Goal: Task Accomplishment & Management: Complete application form

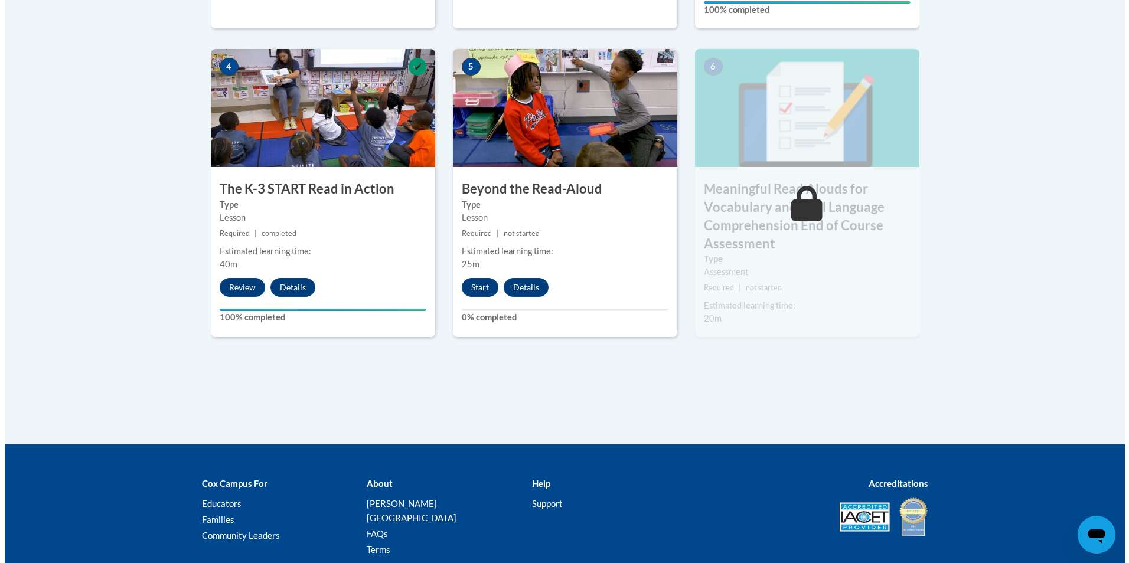
scroll to position [709, 0]
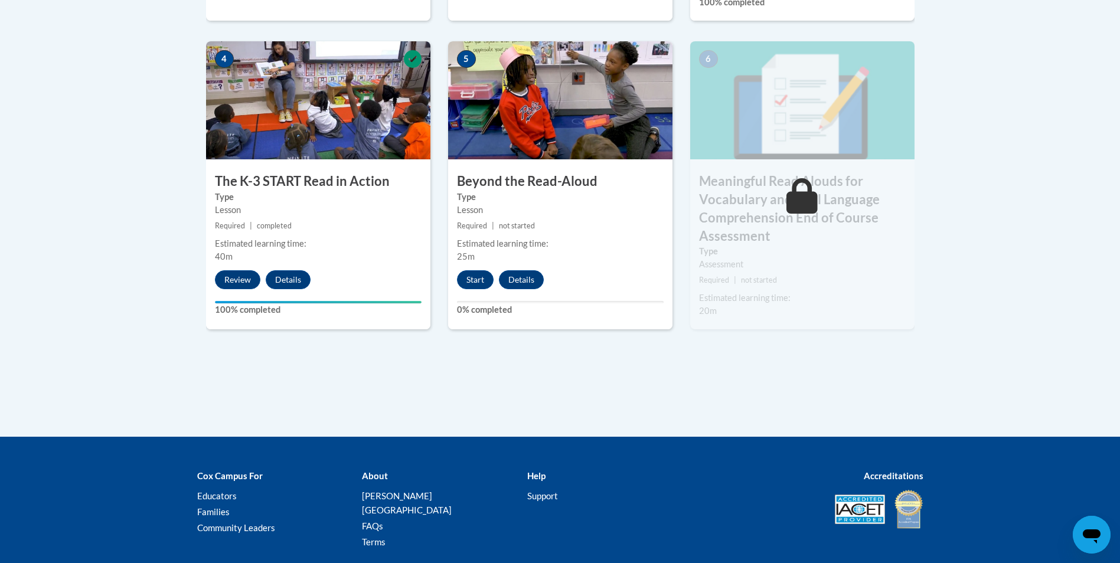
click at [471, 266] on div "5 Beyond the Read-Aloud Type Lesson Required | not started Estimated learning t…" at bounding box center [560, 185] width 224 height 288
click at [475, 277] on button "Start" at bounding box center [475, 280] width 37 height 19
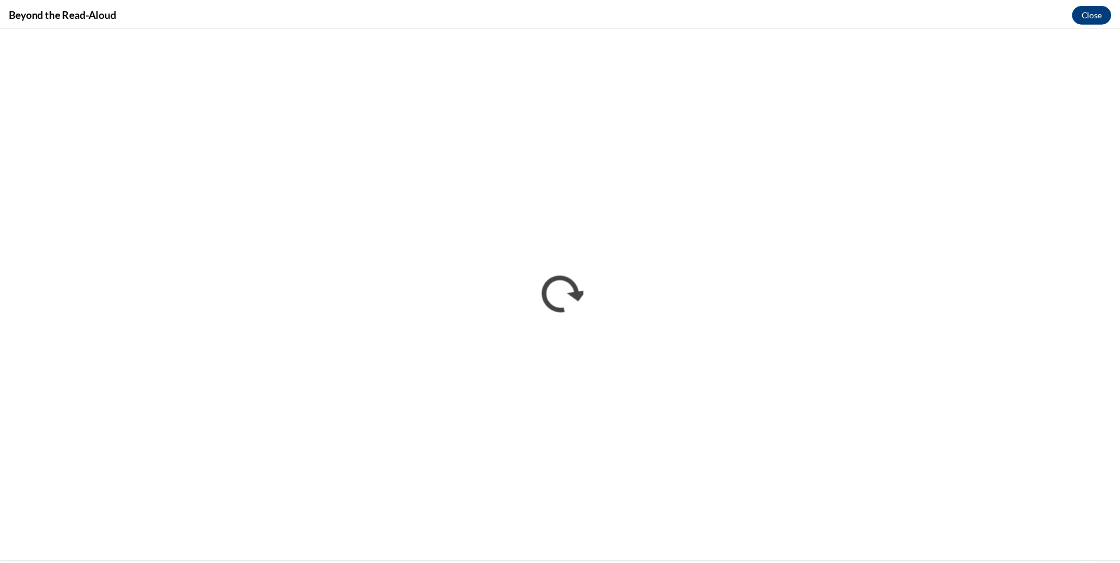
scroll to position [0, 0]
click at [1079, 25] on div "Beyond the Read-Aloud Close" at bounding box center [564, 13] width 1129 height 27
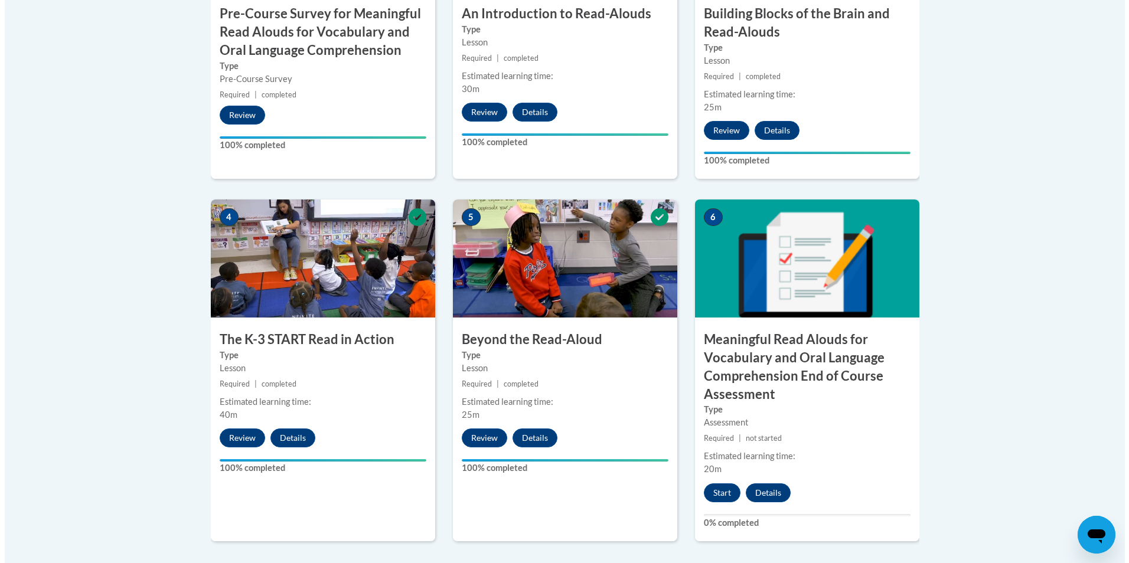
scroll to position [709, 0]
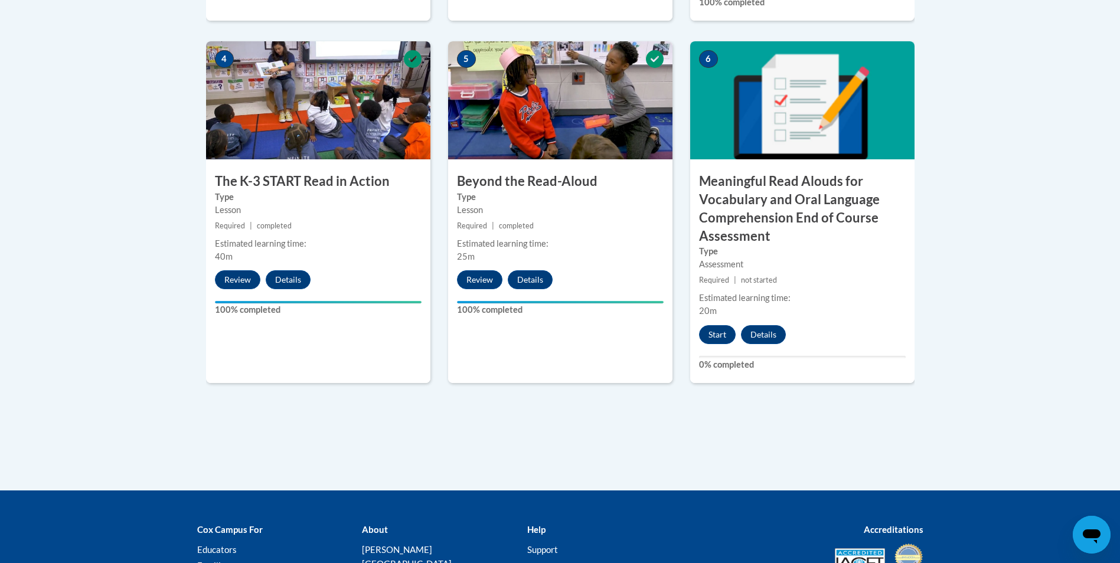
click at [724, 322] on div "6 Meaningful Read Alouds for Vocabulary and Oral Language Comprehension End of …" at bounding box center [802, 212] width 224 height 342
click at [713, 329] on button "Start" at bounding box center [717, 334] width 37 height 19
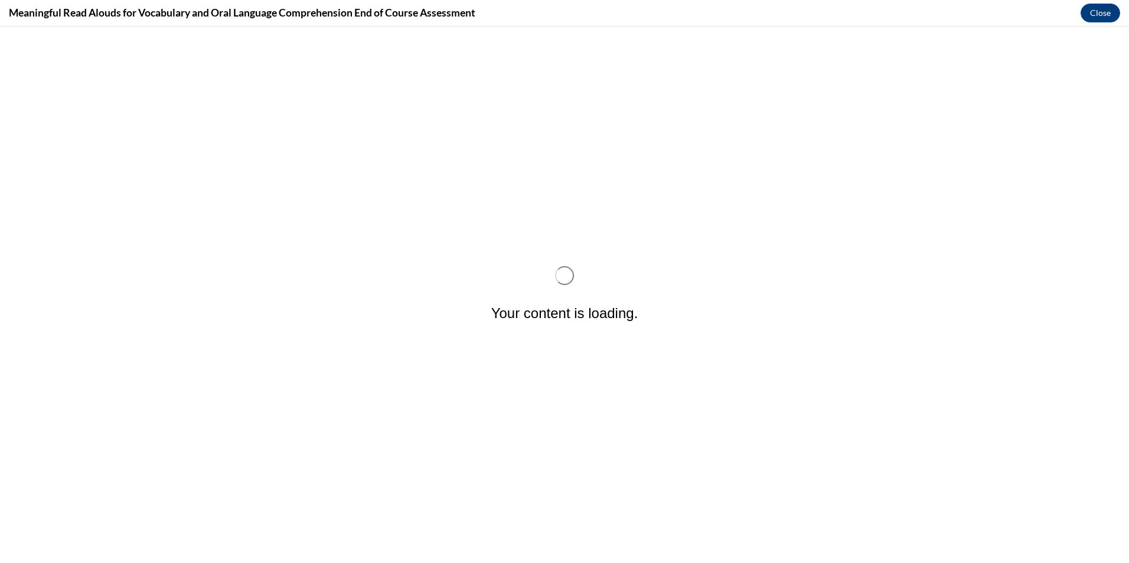
scroll to position [0, 0]
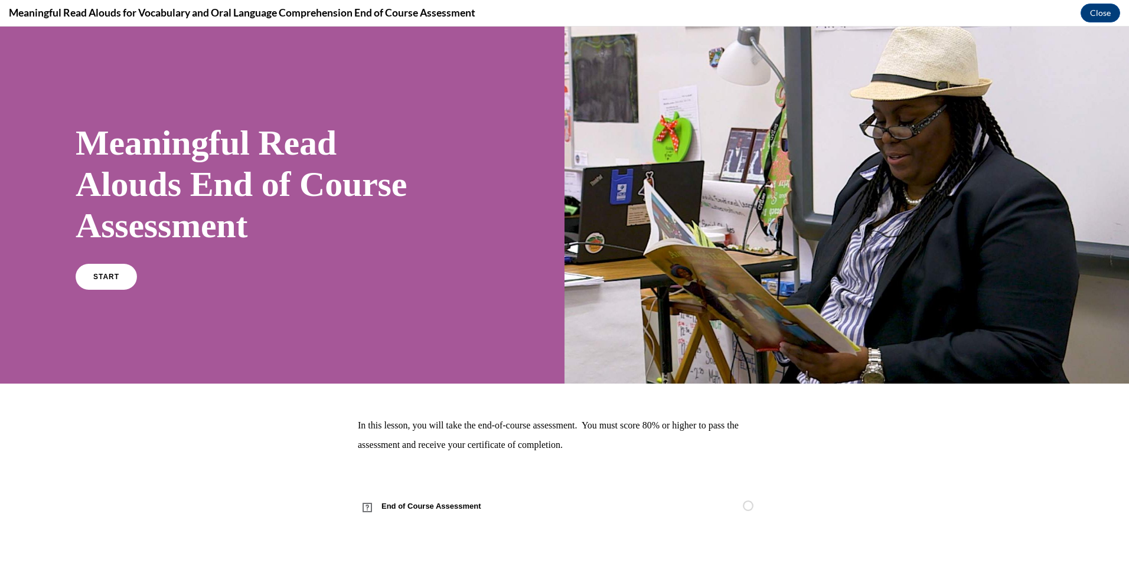
click at [107, 260] on div "Meaningful Read Alouds End of Course Assessment START" at bounding box center [252, 205] width 352 height 190
click at [104, 268] on link "START" at bounding box center [106, 276] width 64 height 27
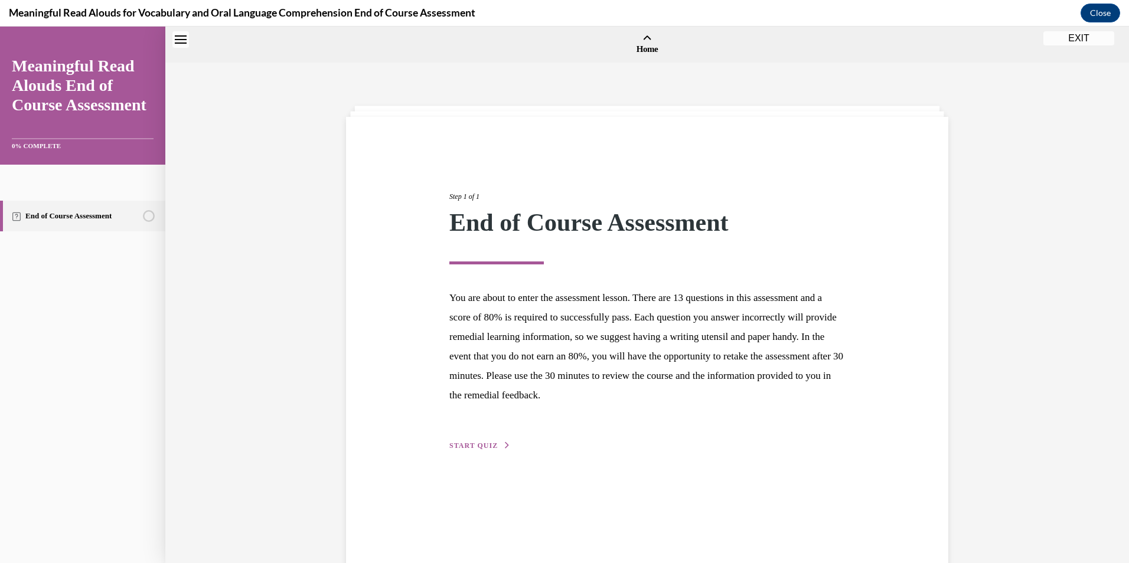
scroll to position [37, 0]
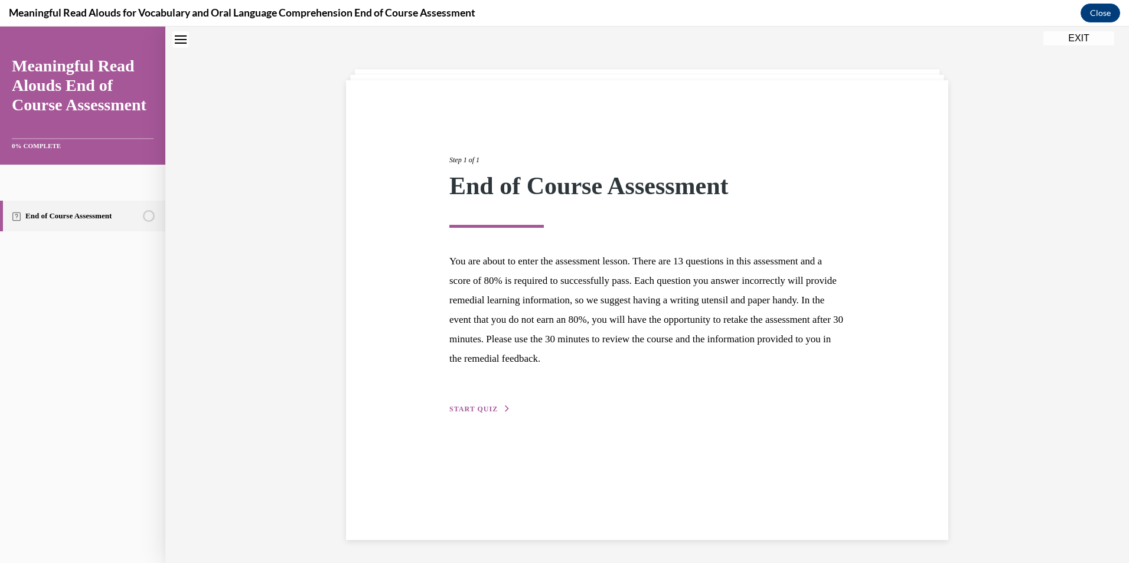
click at [151, 217] on circle "Unstarted" at bounding box center [149, 216] width 11 height 11
click at [147, 207] on link "End of Course Assessment" at bounding box center [82, 216] width 165 height 31
click at [469, 403] on div "Step 1 of 1 End of Course Assessment You are about to enter the assessment less…" at bounding box center [647, 271] width 413 height 288
click at [468, 404] on button "START QUIZ" at bounding box center [479, 408] width 61 height 11
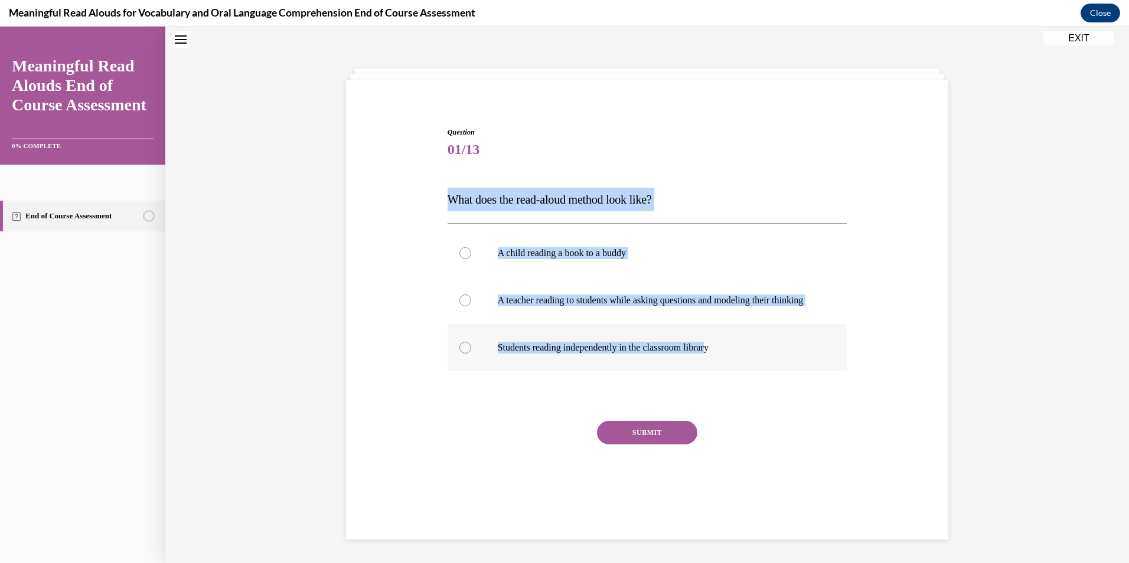
drag, startPoint x: 438, startPoint y: 200, endPoint x: 719, endPoint y: 361, distance: 324.1
click at [719, 361] on div "Question 01/13 What does the read-aloud method look like? A child reading a boo…" at bounding box center [647, 305] width 608 height 426
drag, startPoint x: 719, startPoint y: 361, endPoint x: 633, endPoint y: 303, distance: 103.7
copy div "What does the read-aloud method look like? A child reading a book to a buddy A …"
click at [469, 303] on label "A teacher reading to students while asking questions and modeling their thinking" at bounding box center [648, 300] width 400 height 47
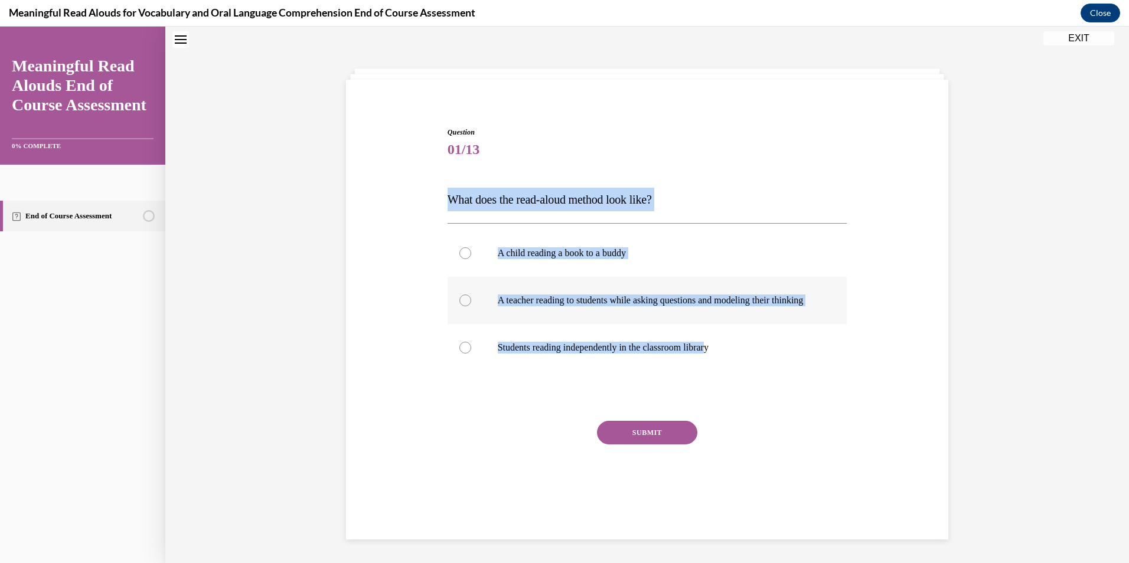
click at [469, 303] on input "A teacher reading to students while asking questions and modeling their thinking" at bounding box center [466, 301] width 12 height 12
radio input "true"
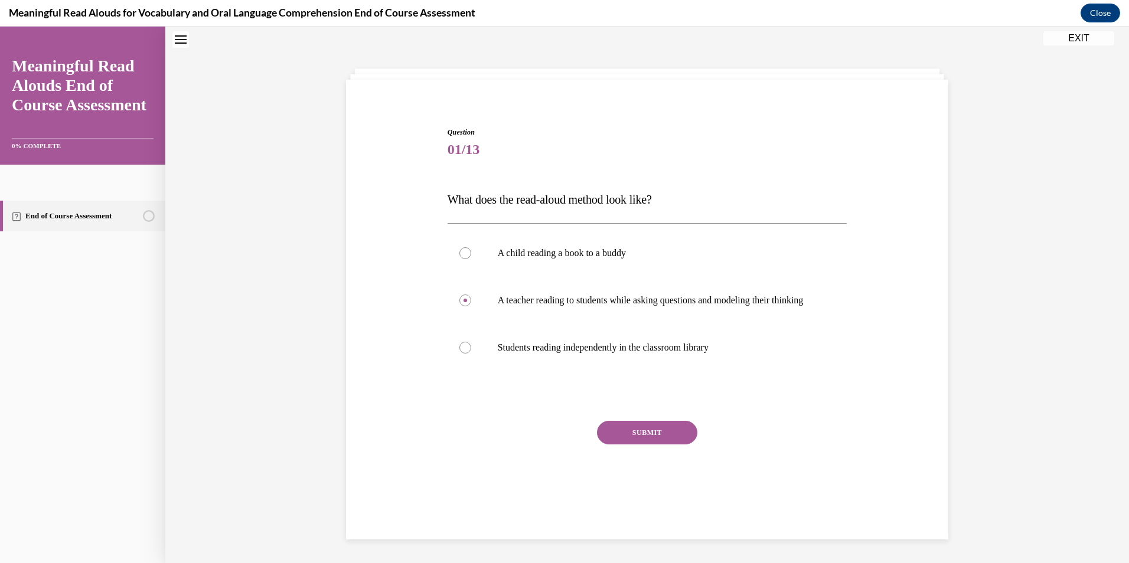
click at [610, 445] on button "SUBMIT" at bounding box center [647, 433] width 100 height 24
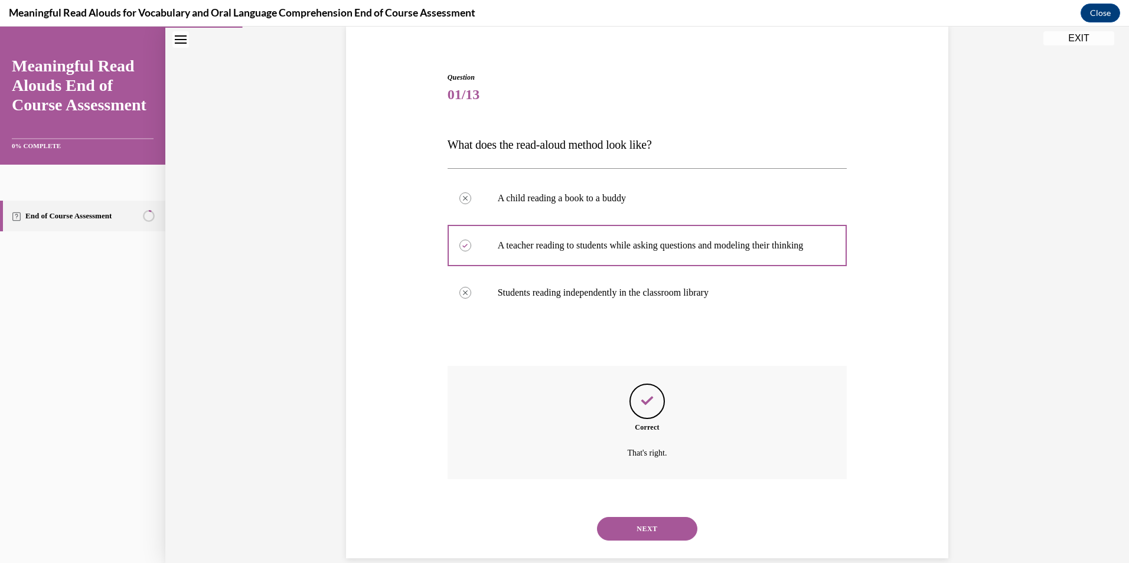
scroll to position [123, 0]
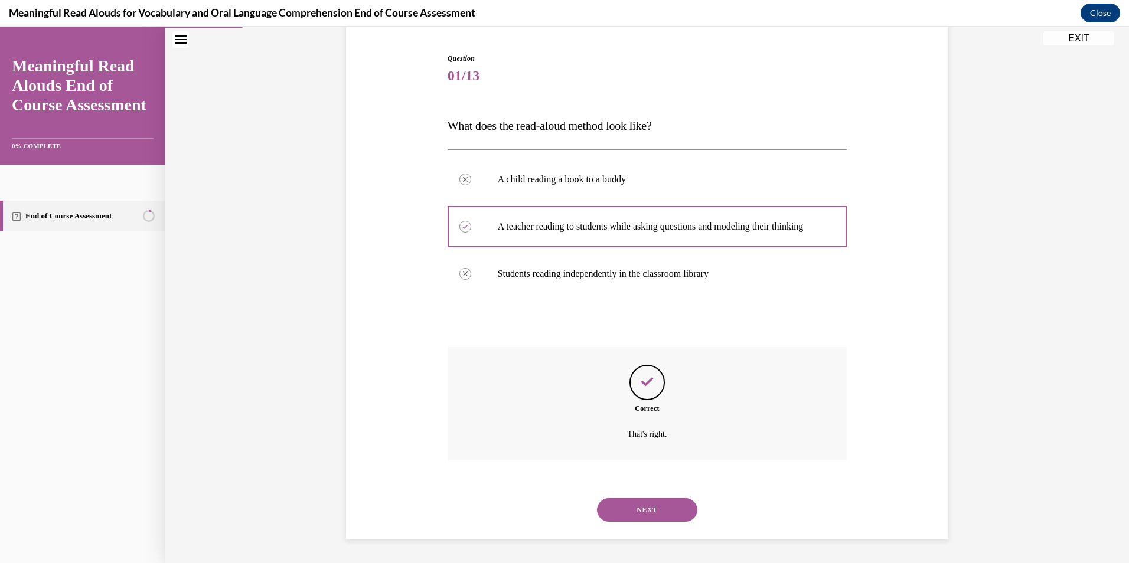
click at [665, 507] on button "NEXT" at bounding box center [647, 510] width 100 height 24
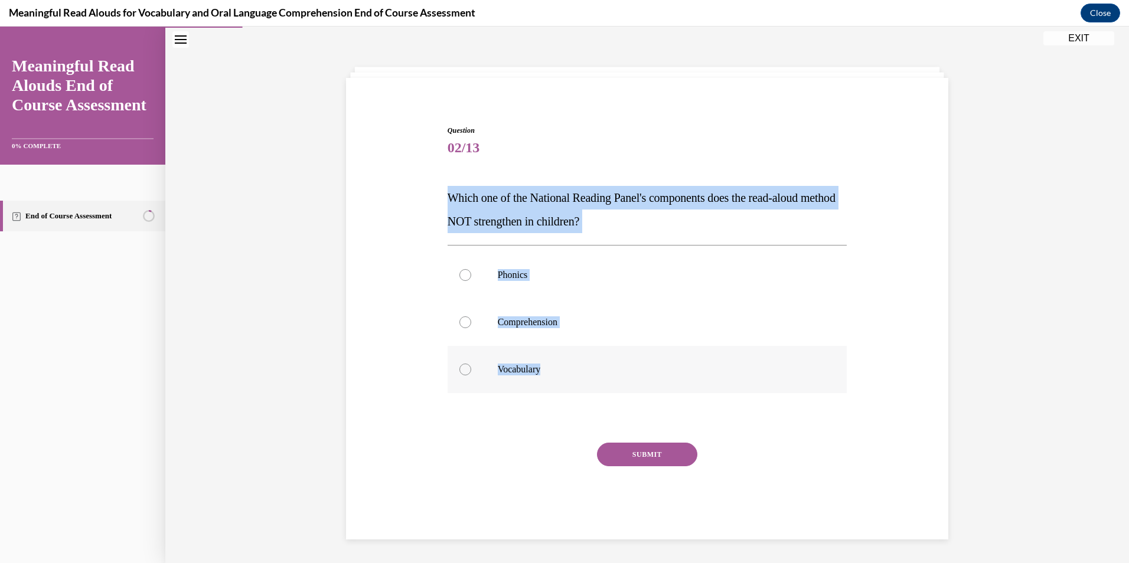
drag, startPoint x: 447, startPoint y: 195, endPoint x: 727, endPoint y: 372, distance: 331.3
click at [727, 372] on div "Question 02/13 Which one of the National Reading Panel's components does the re…" at bounding box center [648, 332] width 400 height 415
copy div "Which one of the National Reading Panel's components does the read-aloud method…"
click at [464, 265] on label "Phonics" at bounding box center [648, 275] width 400 height 47
click at [464, 269] on input "Phonics" at bounding box center [466, 275] width 12 height 12
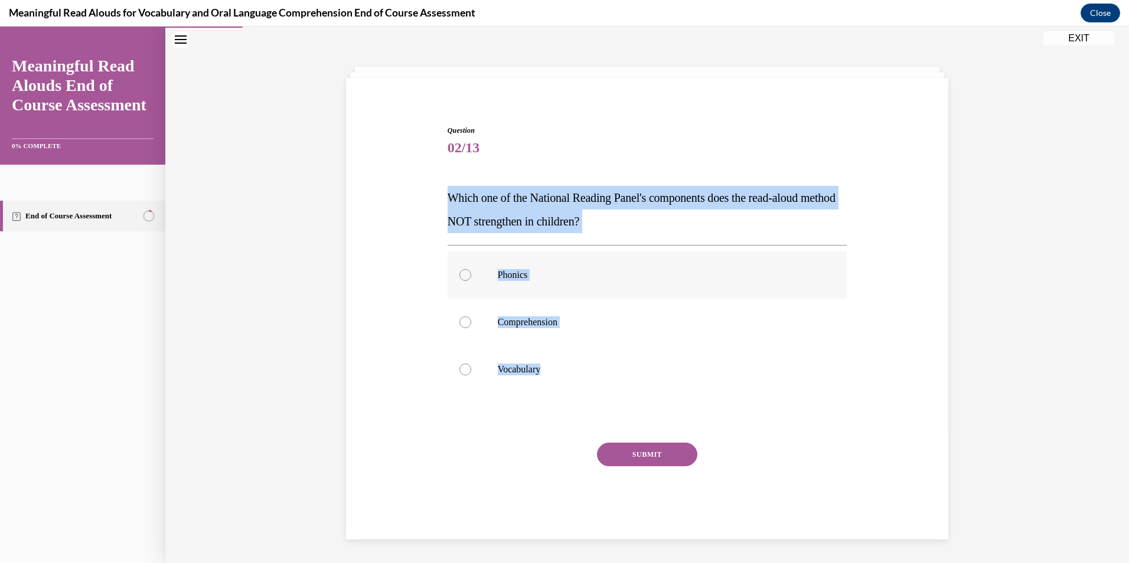
radio input "true"
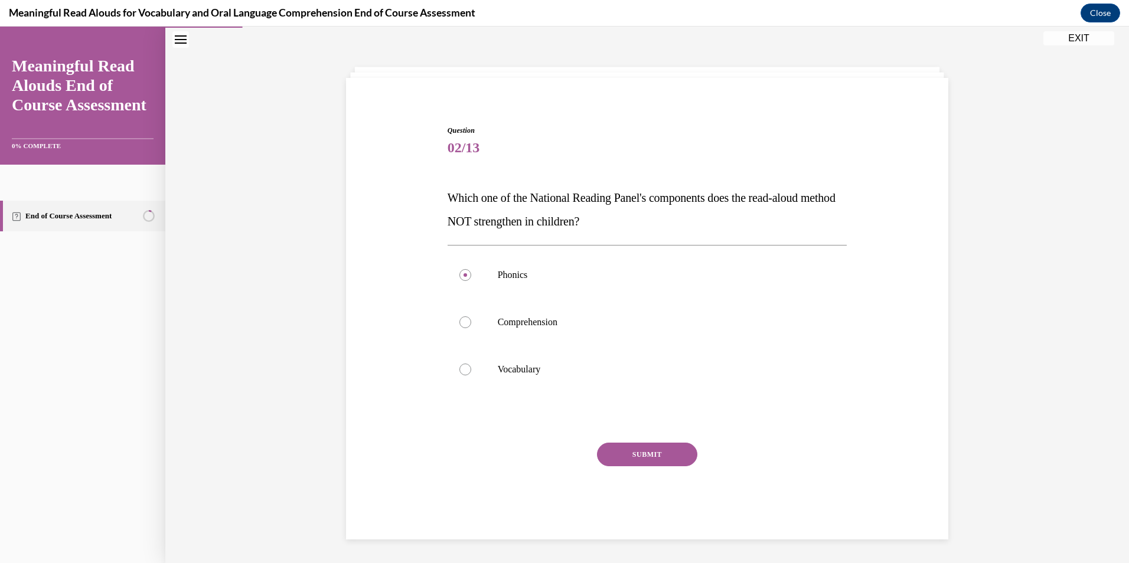
click at [610, 445] on button "SUBMIT" at bounding box center [647, 455] width 100 height 24
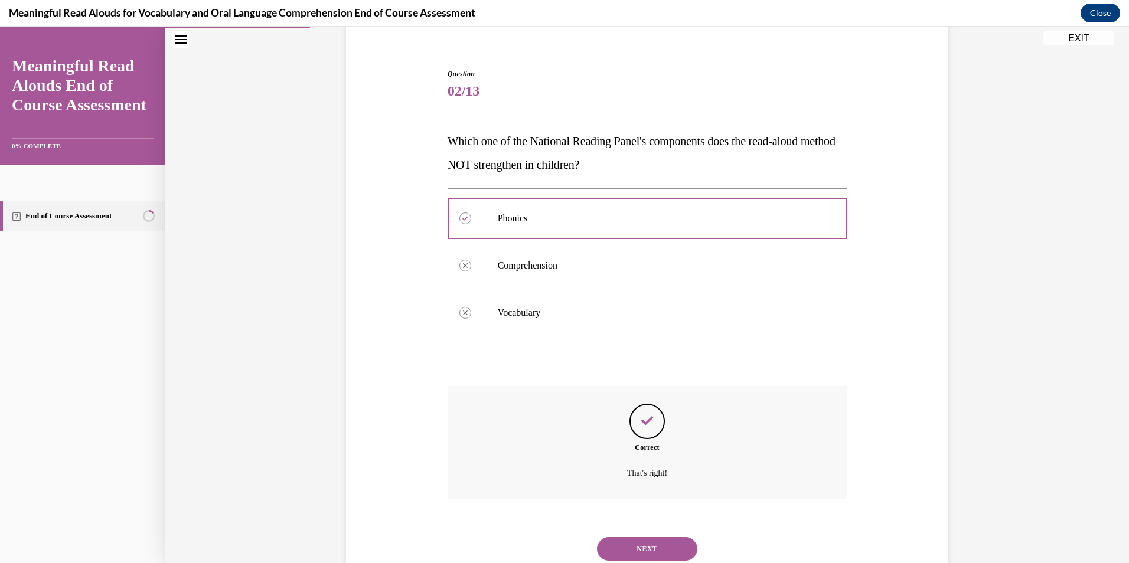
scroll to position [135, 0]
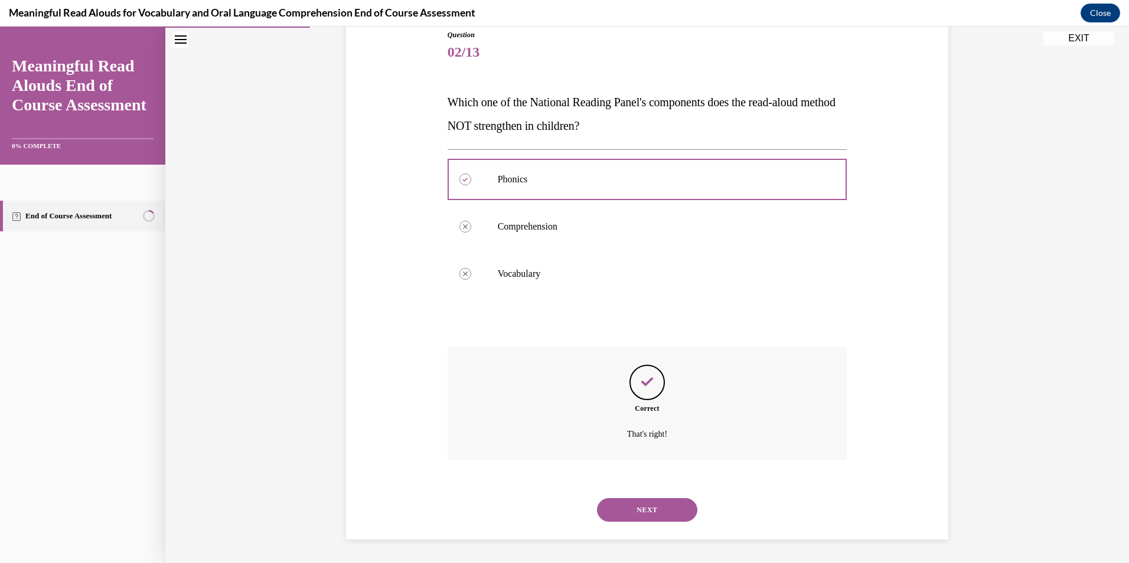
click at [649, 514] on button "NEXT" at bounding box center [647, 510] width 100 height 24
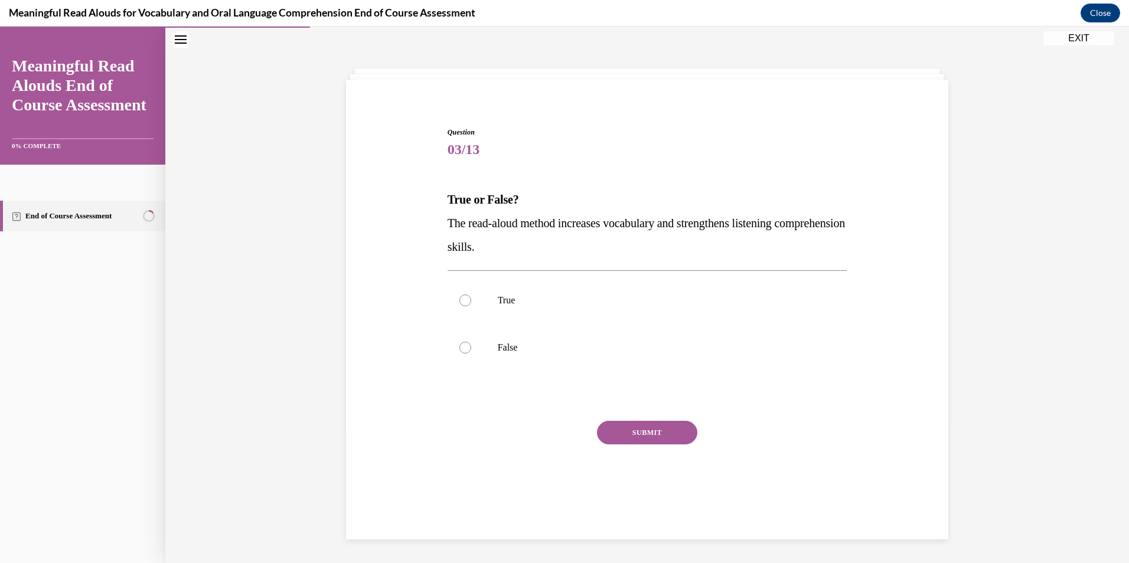
scroll to position [37, 0]
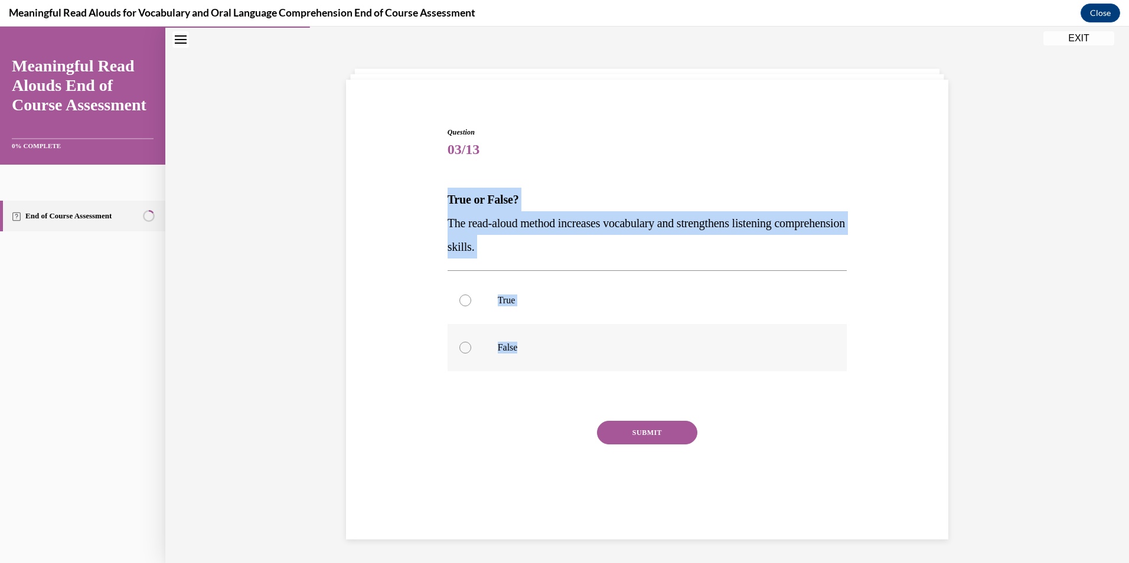
drag, startPoint x: 438, startPoint y: 200, endPoint x: 605, endPoint y: 341, distance: 218.7
click at [605, 341] on div "Question 03/13 True or False? The read-aloud method increases vocabulary and st…" at bounding box center [647, 305] width 608 height 426
drag, startPoint x: 605, startPoint y: 341, endPoint x: 631, endPoint y: 428, distance: 90.8
click at [631, 428] on button "SUBMIT" at bounding box center [647, 433] width 100 height 24
copy div "True or False? The read-aloud method increases vocabulary and strengthens liste…"
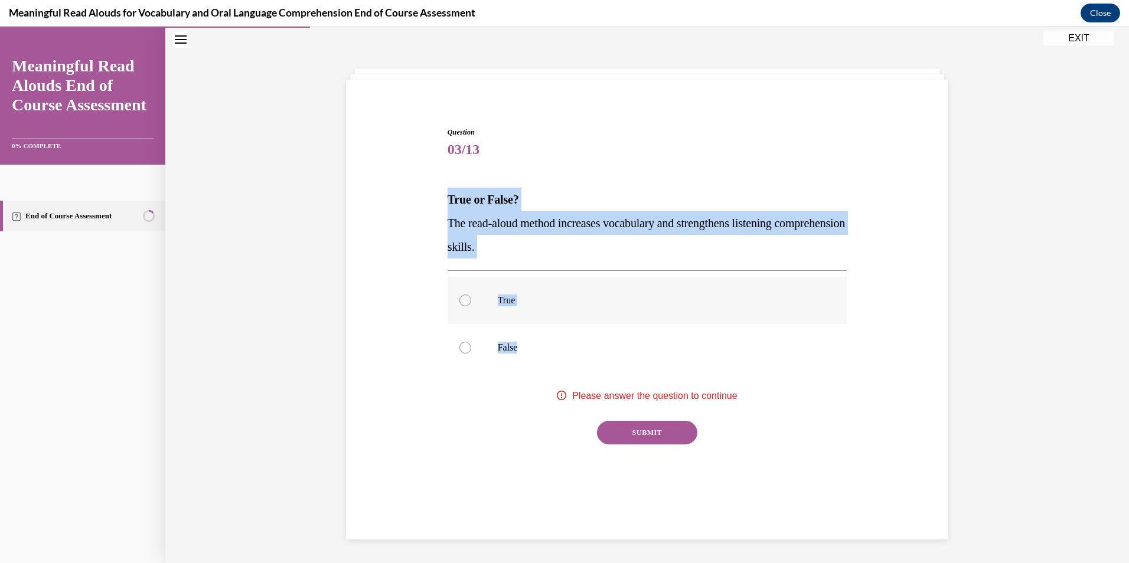
click at [465, 301] on div at bounding box center [466, 301] width 12 height 12
click at [465, 301] on input "True" at bounding box center [466, 301] width 12 height 12
radio input "true"
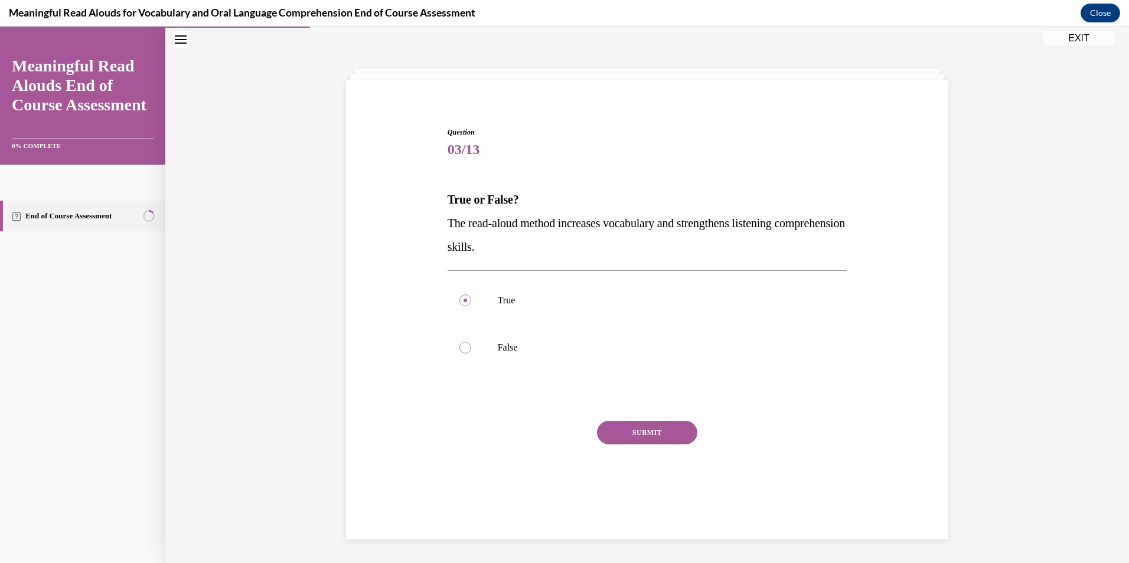
click at [624, 445] on div "SUBMIT" at bounding box center [648, 450] width 400 height 59
click at [621, 439] on button "SUBMIT" at bounding box center [647, 433] width 100 height 24
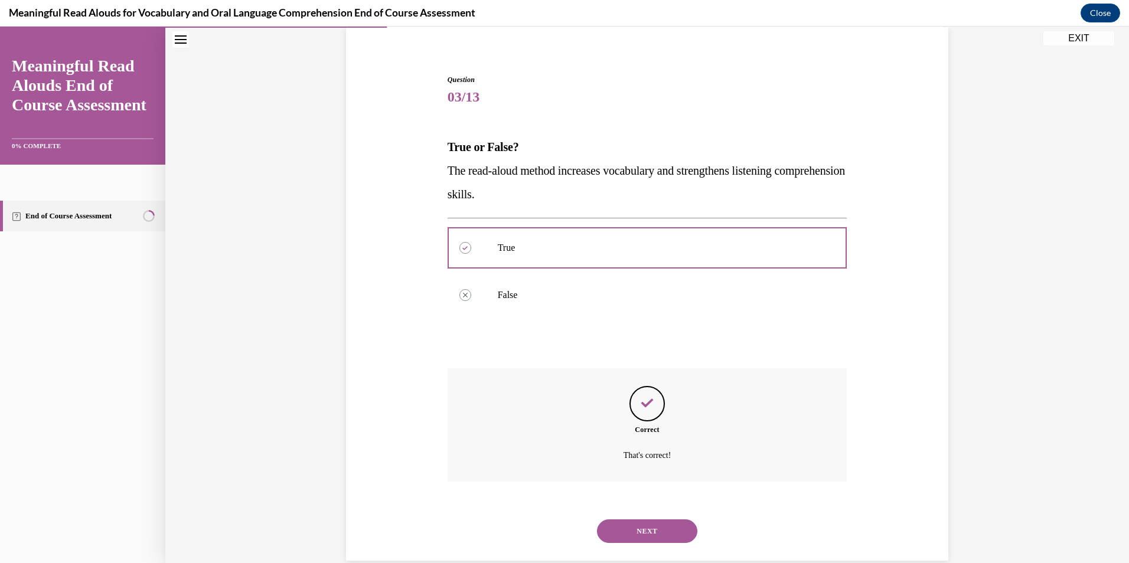
scroll to position [111, 0]
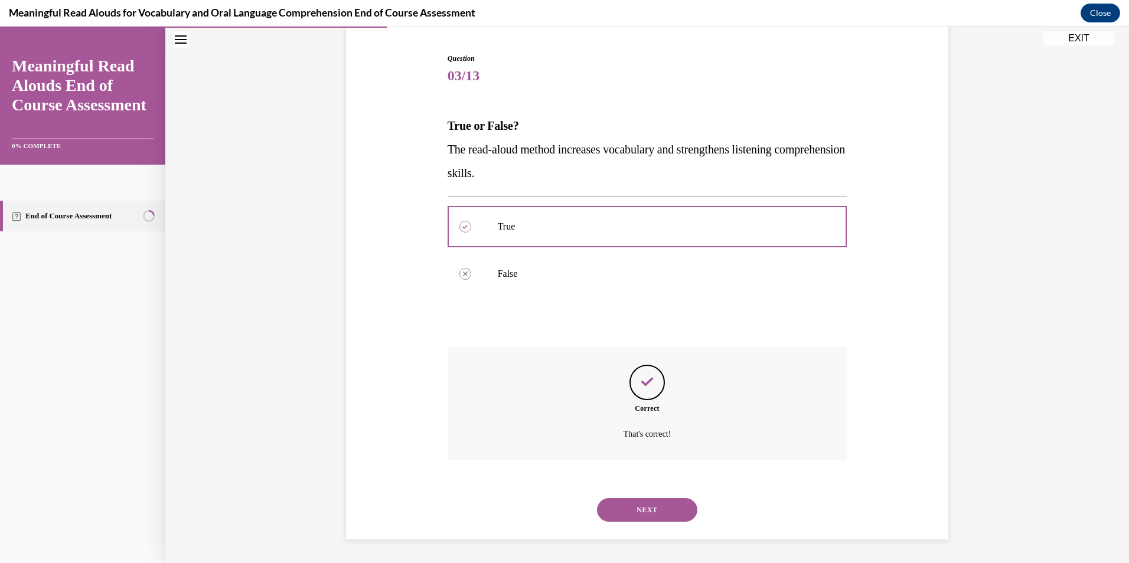
click at [649, 507] on button "NEXT" at bounding box center [647, 510] width 100 height 24
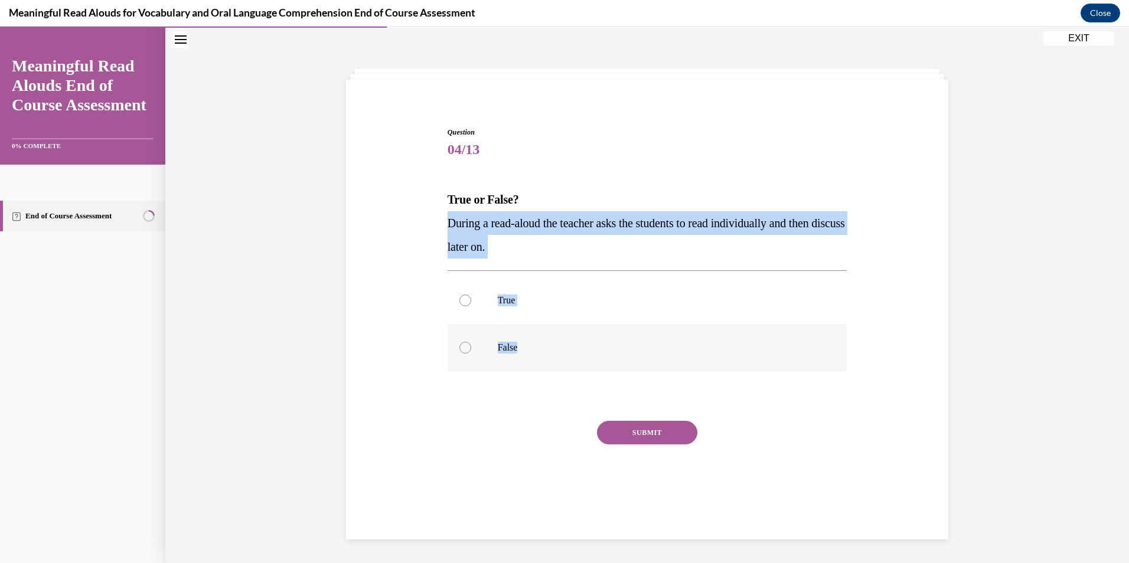
drag, startPoint x: 443, startPoint y: 219, endPoint x: 611, endPoint y: 341, distance: 208.0
click at [611, 341] on div "Question 04/13 True or False? During a read-aloud the teacher asks the students…" at bounding box center [648, 313] width 406 height 409
drag, startPoint x: 611, startPoint y: 341, endPoint x: 640, endPoint y: 434, distance: 97.7
click at [640, 434] on button "SUBMIT" at bounding box center [647, 433] width 100 height 24
copy div "During a read-aloud the teacher asks the students to read individually and then…"
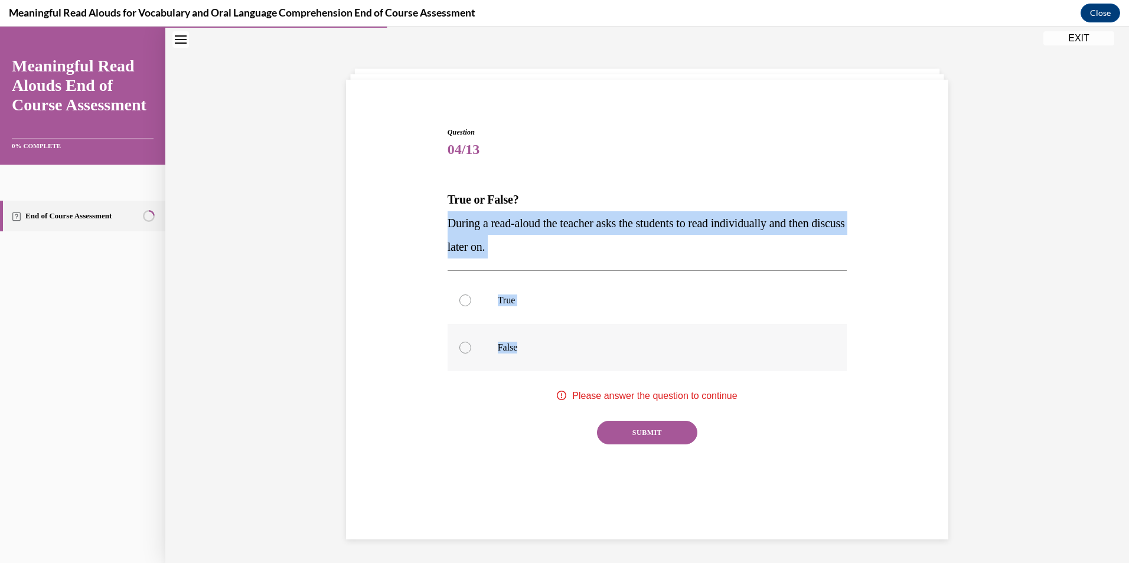
click at [452, 355] on label "False" at bounding box center [648, 347] width 400 height 47
click at [460, 354] on input "False" at bounding box center [466, 348] width 12 height 12
radio input "true"
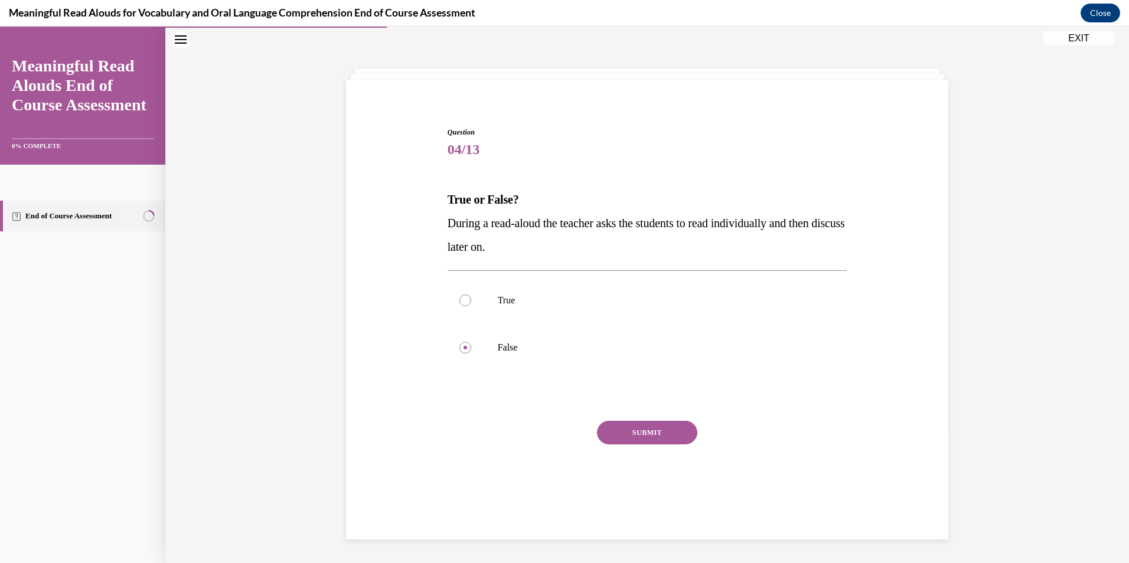
click at [609, 429] on button "SUBMIT" at bounding box center [647, 433] width 100 height 24
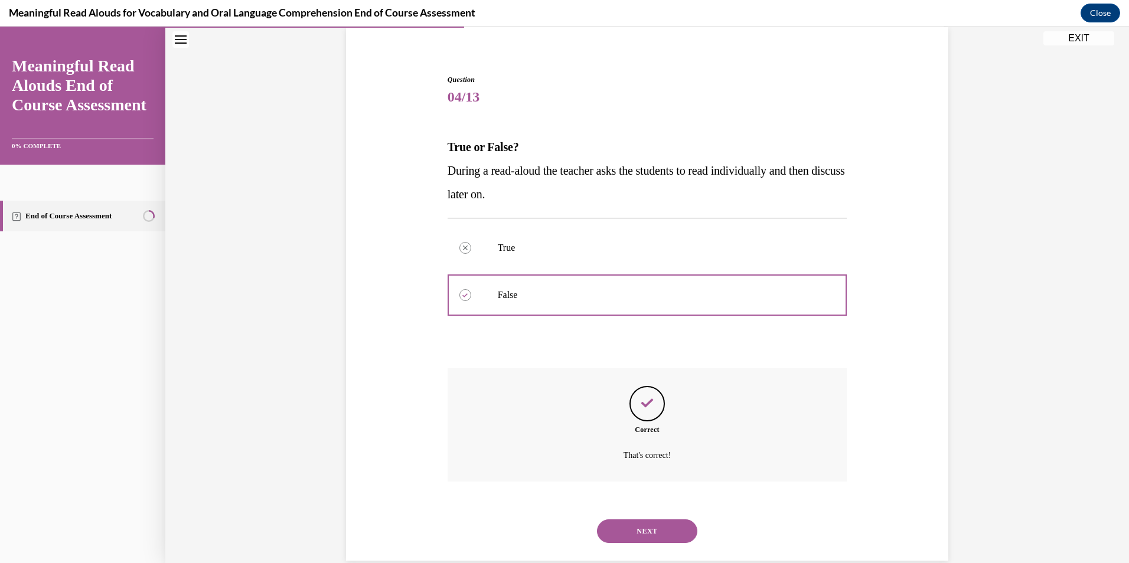
scroll to position [111, 0]
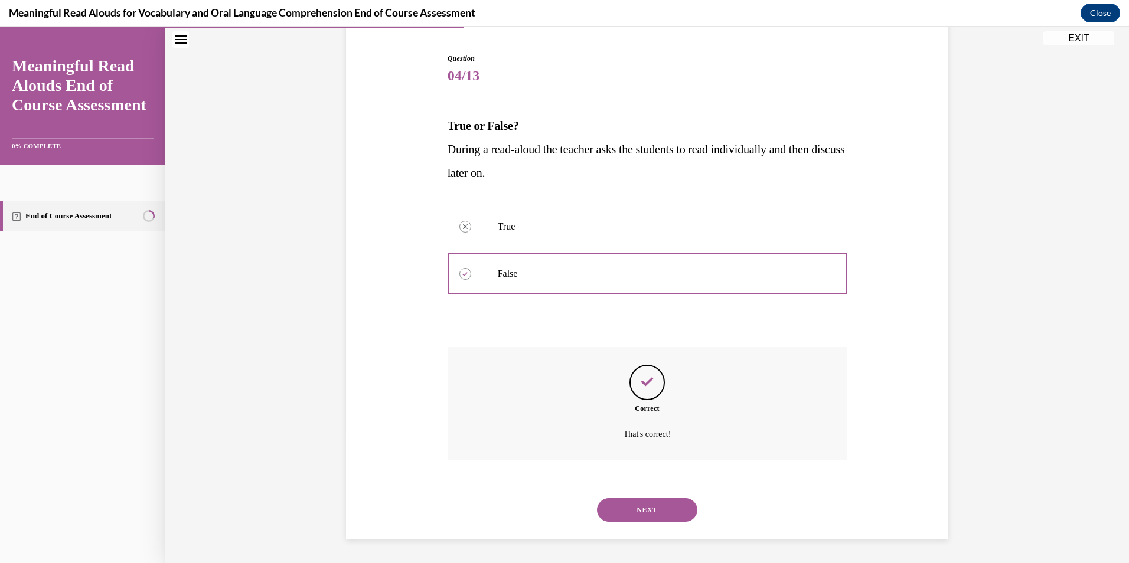
click at [636, 514] on button "NEXT" at bounding box center [647, 510] width 100 height 24
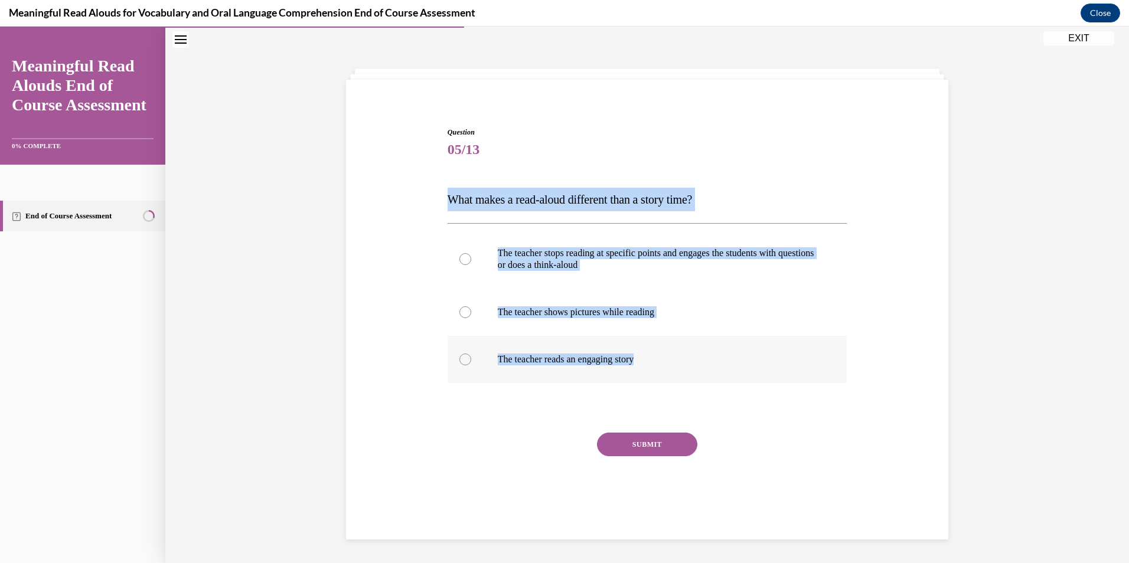
drag, startPoint x: 440, startPoint y: 197, endPoint x: 657, endPoint y: 357, distance: 269.6
click at [657, 357] on div "Question 05/13 What makes a read-aloud different than a story time? The teacher…" at bounding box center [648, 319] width 406 height 421
copy div "What makes a read-aloud different than a story time? The teacher stops reading …"
click at [529, 258] on p "The teacher stops reading at specific points and engages the students with ques…" at bounding box center [658, 259] width 320 height 24
click at [471, 258] on input "The teacher stops reading at specific points and engages the students with ques…" at bounding box center [466, 259] width 12 height 12
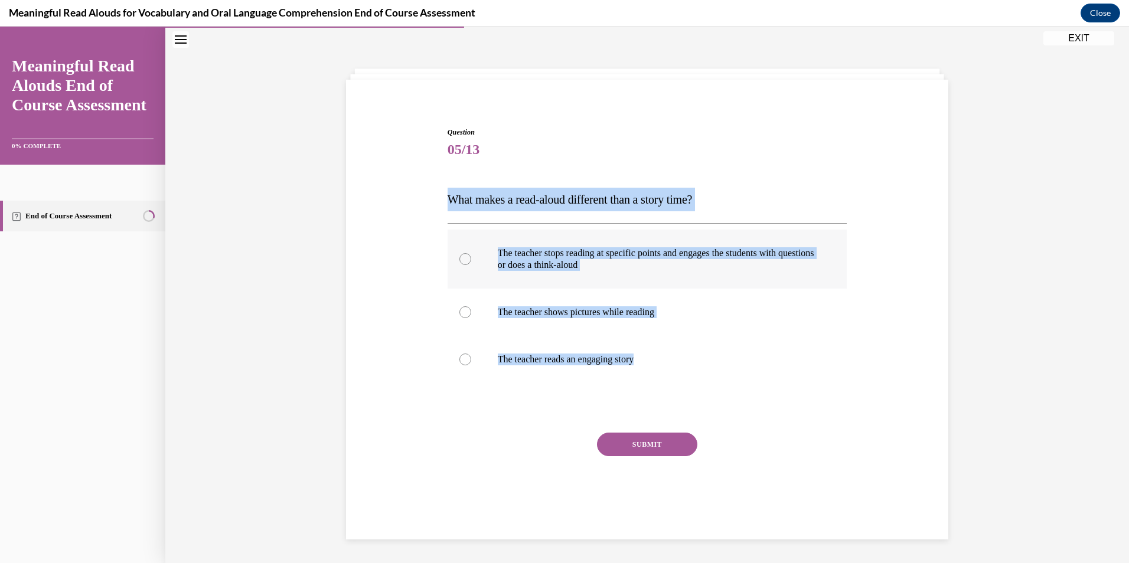
radio input "true"
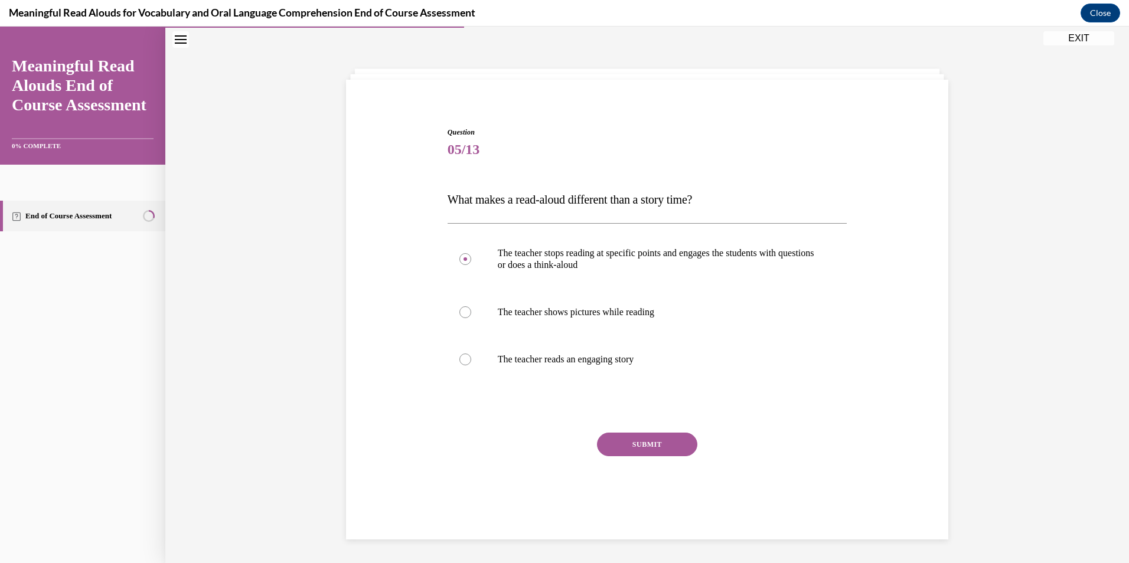
click at [608, 455] on button "SUBMIT" at bounding box center [647, 445] width 100 height 24
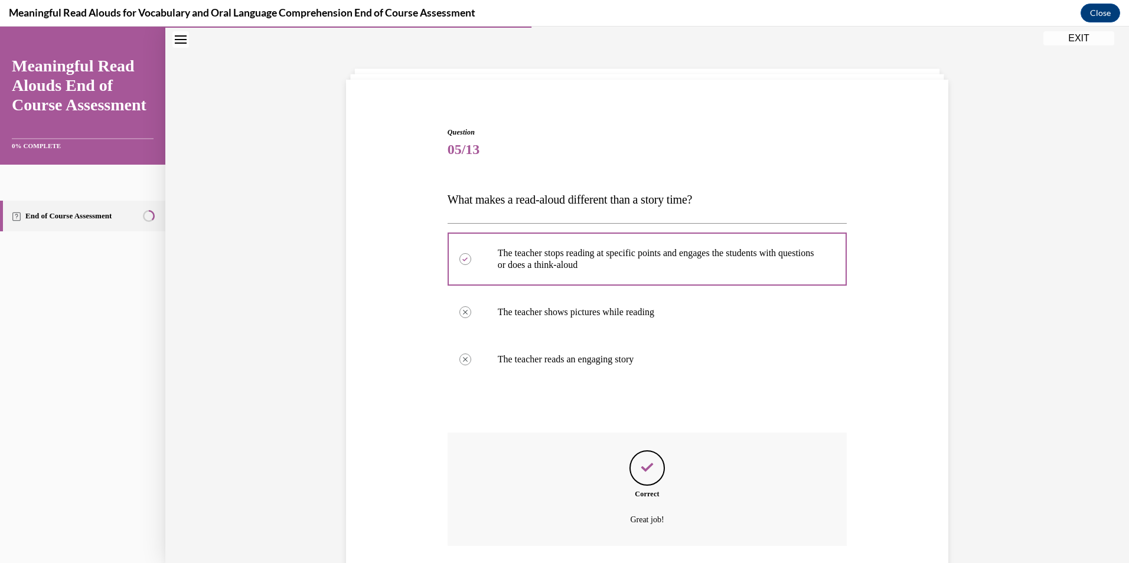
scroll to position [123, 0]
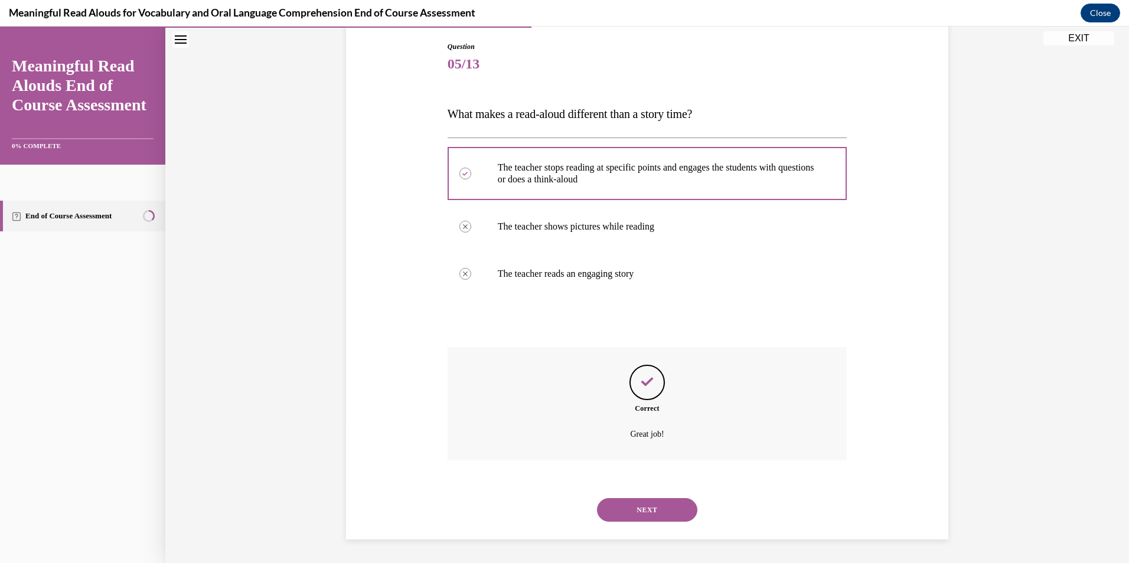
click at [676, 506] on button "NEXT" at bounding box center [647, 510] width 100 height 24
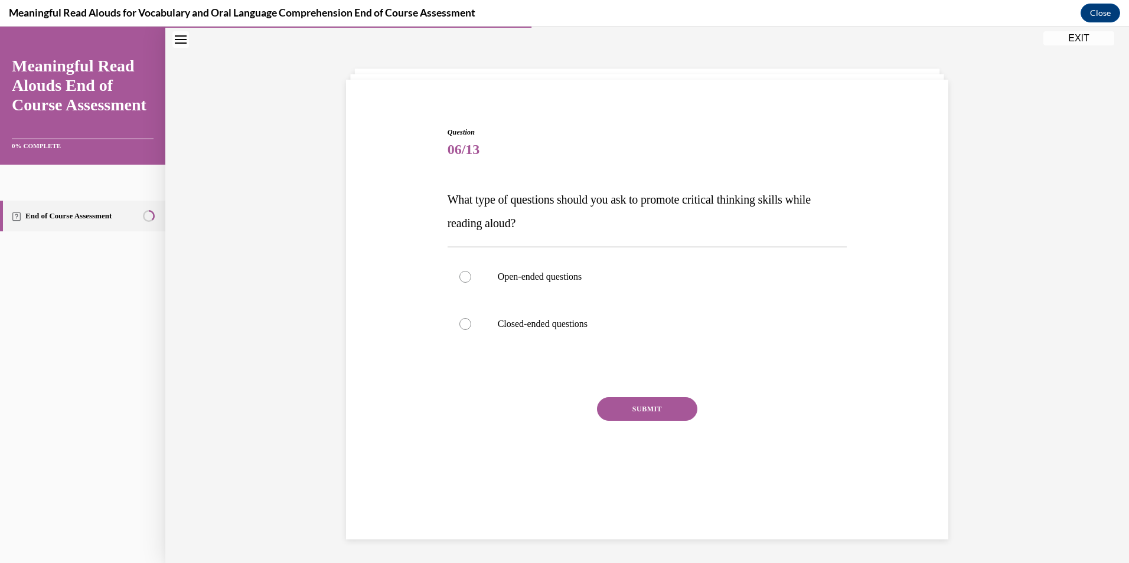
scroll to position [37, 0]
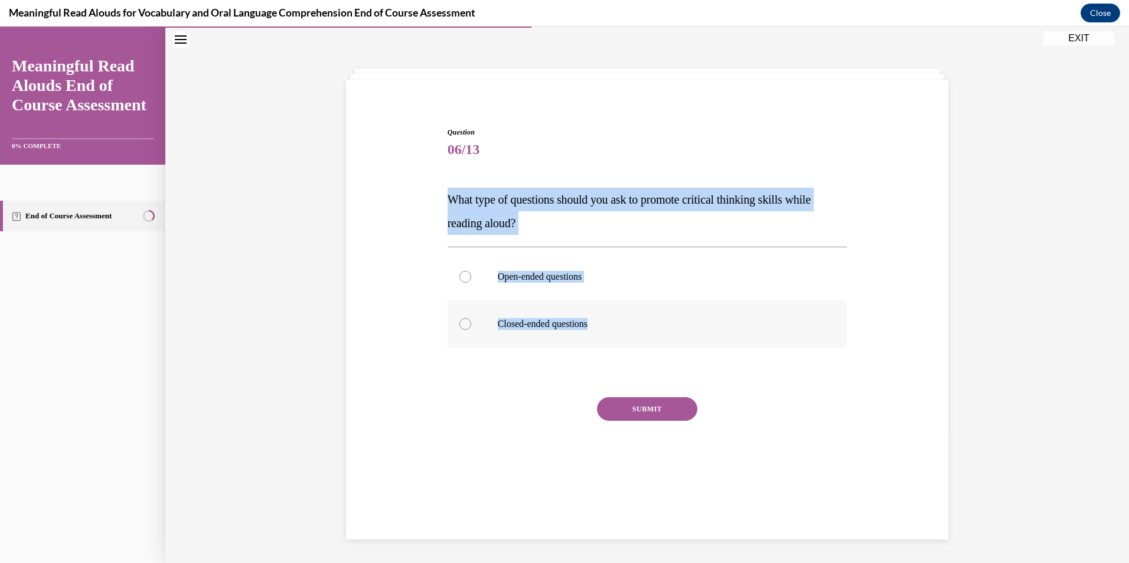
drag, startPoint x: 441, startPoint y: 201, endPoint x: 668, endPoint y: 327, distance: 260.2
click at [668, 327] on div "Question 06/13 What type of questions should you ask to promote critical thinki…" at bounding box center [648, 301] width 406 height 385
drag, startPoint x: 668, startPoint y: 327, endPoint x: 572, endPoint y: 237, distance: 131.6
copy div "What type of questions should you ask to promote critical thinking skills while…"
click at [516, 265] on label "Open-ended questions" at bounding box center [648, 276] width 400 height 47
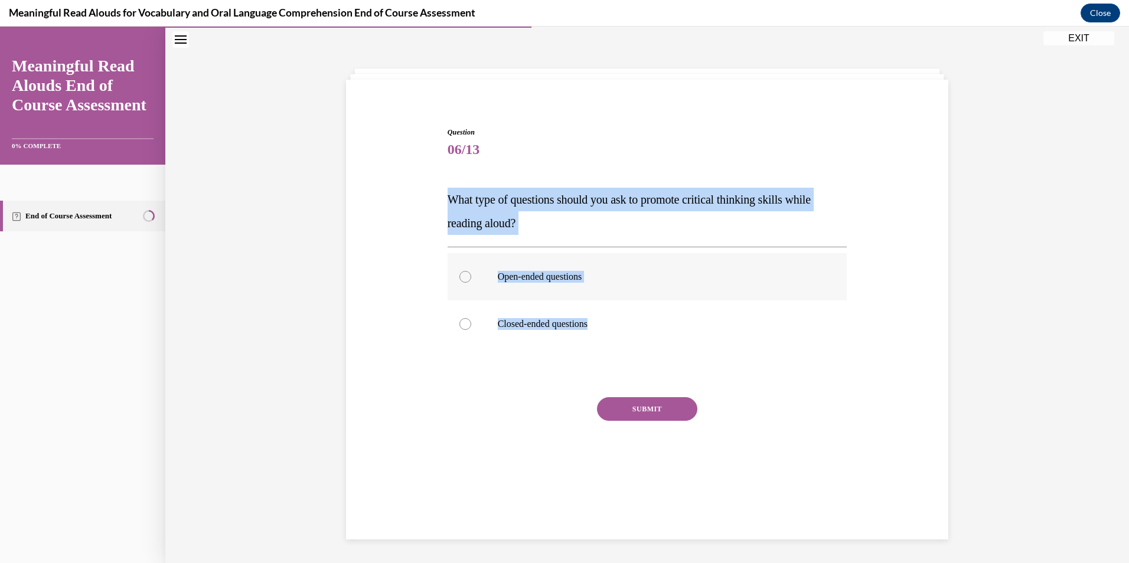
click at [471, 271] on input "Open-ended questions" at bounding box center [466, 277] width 12 height 12
radio input "true"
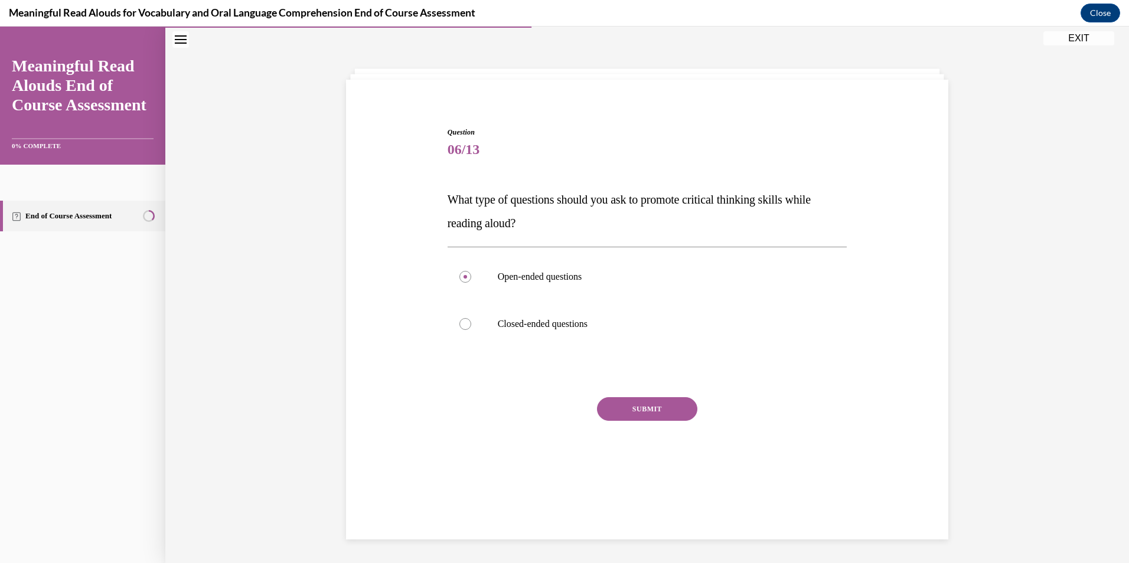
click at [601, 390] on div "Question 06/13 What type of questions should you ask to promote critical thinki…" at bounding box center [648, 310] width 400 height 367
click at [608, 401] on button "SUBMIT" at bounding box center [647, 409] width 100 height 24
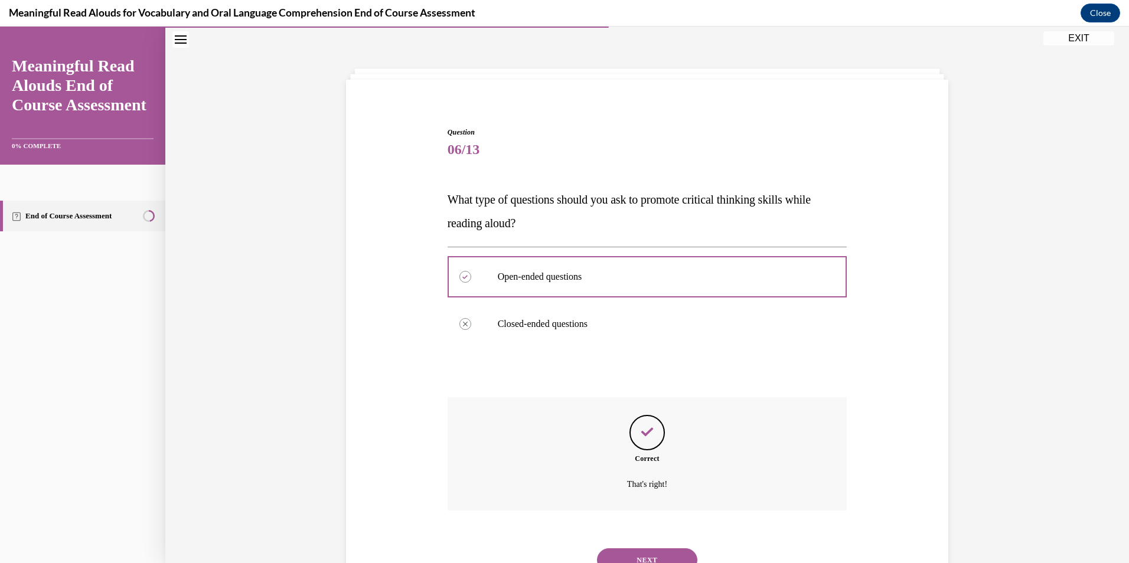
scroll to position [87, 0]
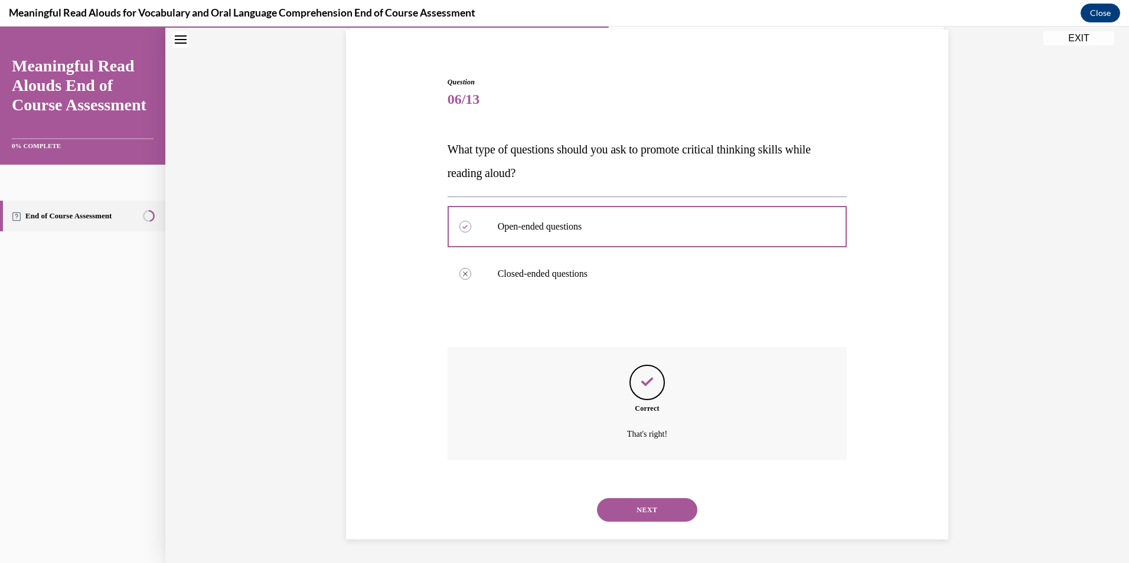
click at [640, 499] on button "NEXT" at bounding box center [647, 510] width 100 height 24
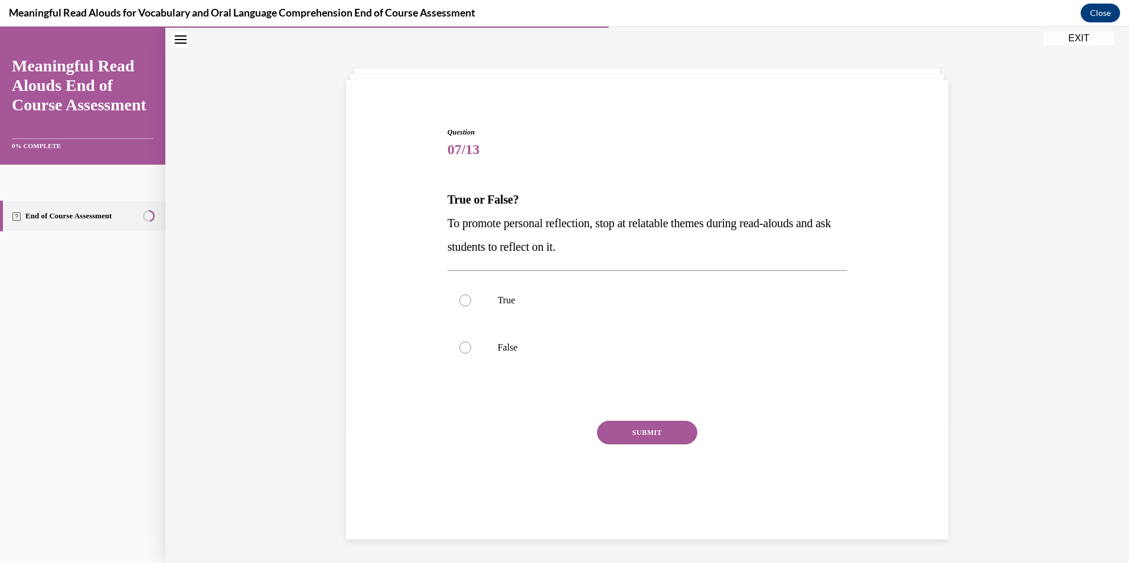
scroll to position [37, 0]
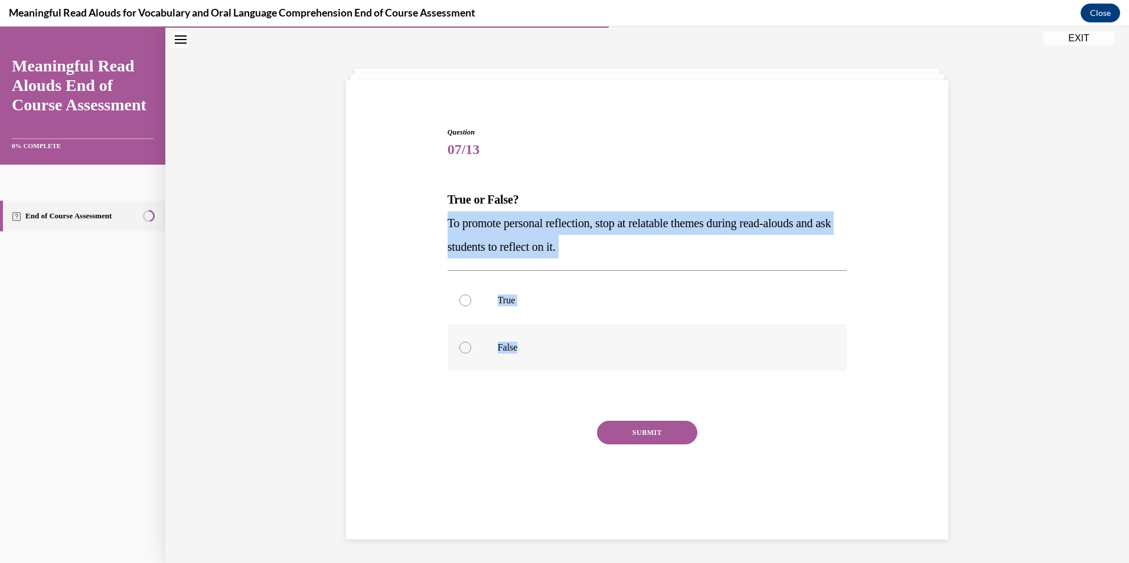
drag, startPoint x: 435, startPoint y: 224, endPoint x: 592, endPoint y: 356, distance: 204.2
click at [592, 356] on div "Question 07/13 True or False? To promote personal reflection, stop at relatable…" at bounding box center [647, 305] width 608 height 426
drag, startPoint x: 592, startPoint y: 356, endPoint x: 582, endPoint y: 284, distance: 72.8
copy div "To promote personal reflection, stop at relatable themes during read-alouds and…"
click at [460, 304] on div at bounding box center [466, 301] width 12 height 12
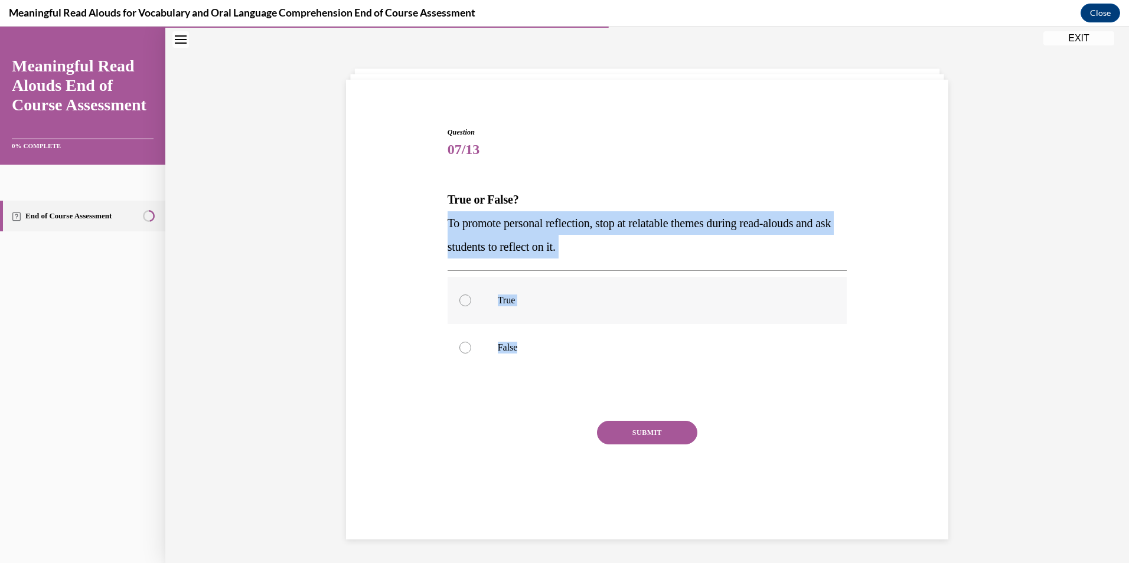
click at [460, 304] on input "True" at bounding box center [466, 301] width 12 height 12
radio input "true"
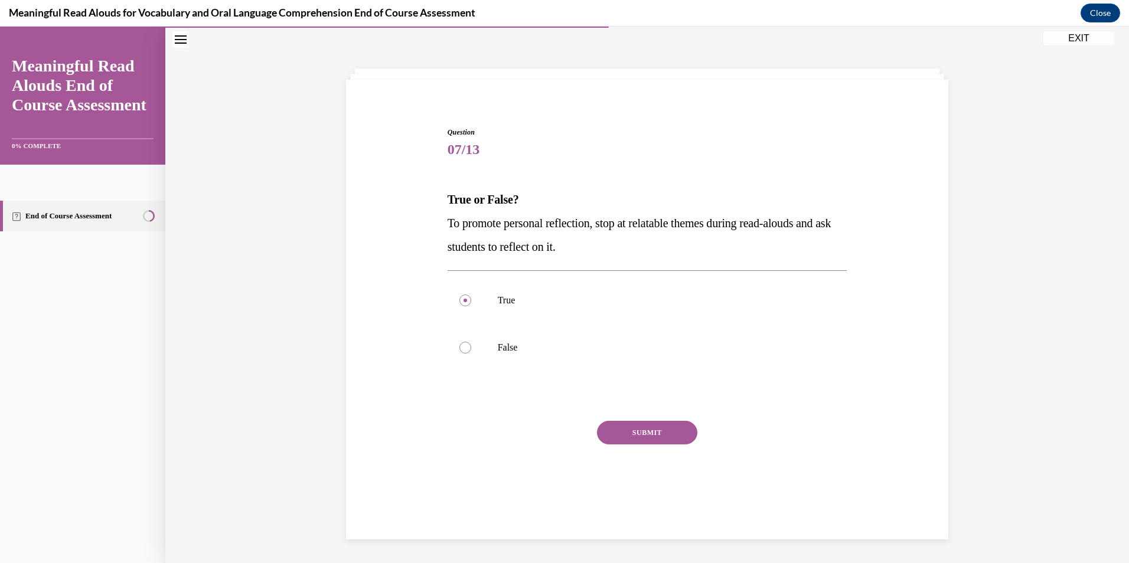
click at [615, 434] on button "SUBMIT" at bounding box center [647, 433] width 100 height 24
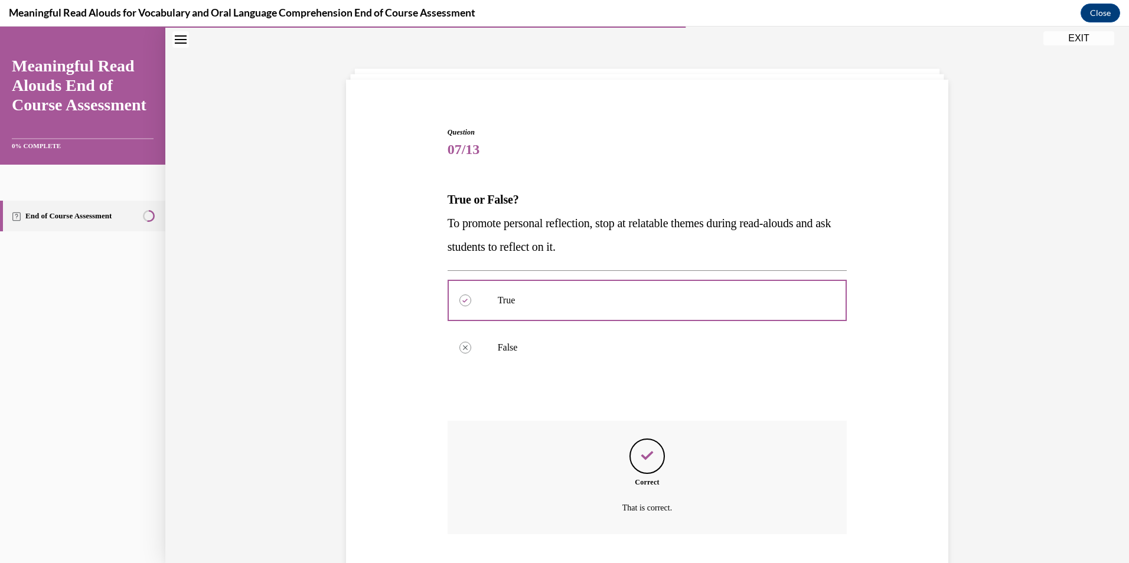
scroll to position [111, 0]
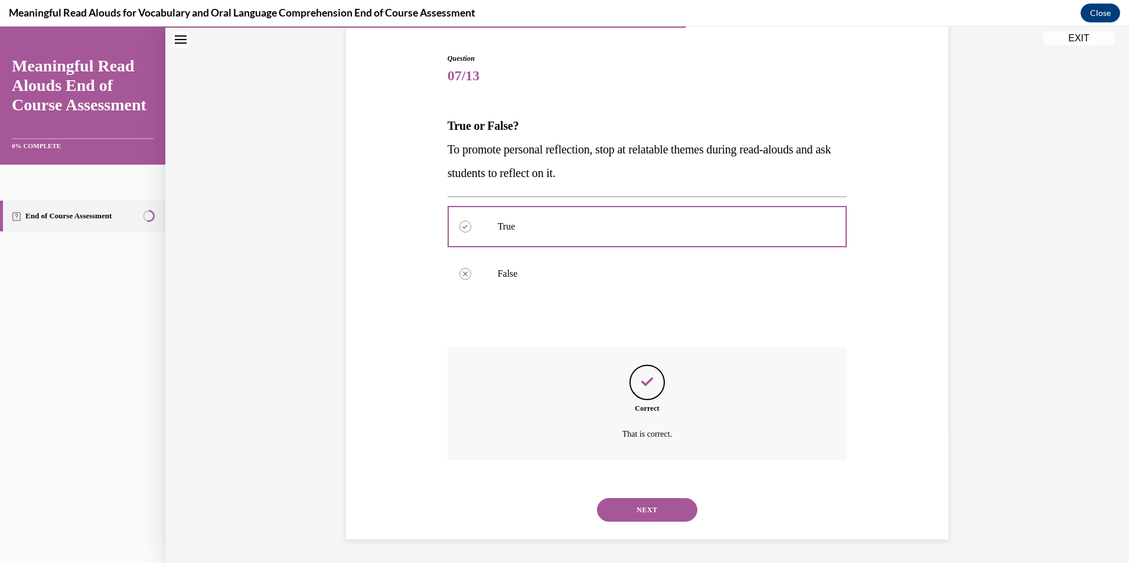
click at [651, 508] on button "NEXT" at bounding box center [647, 510] width 100 height 24
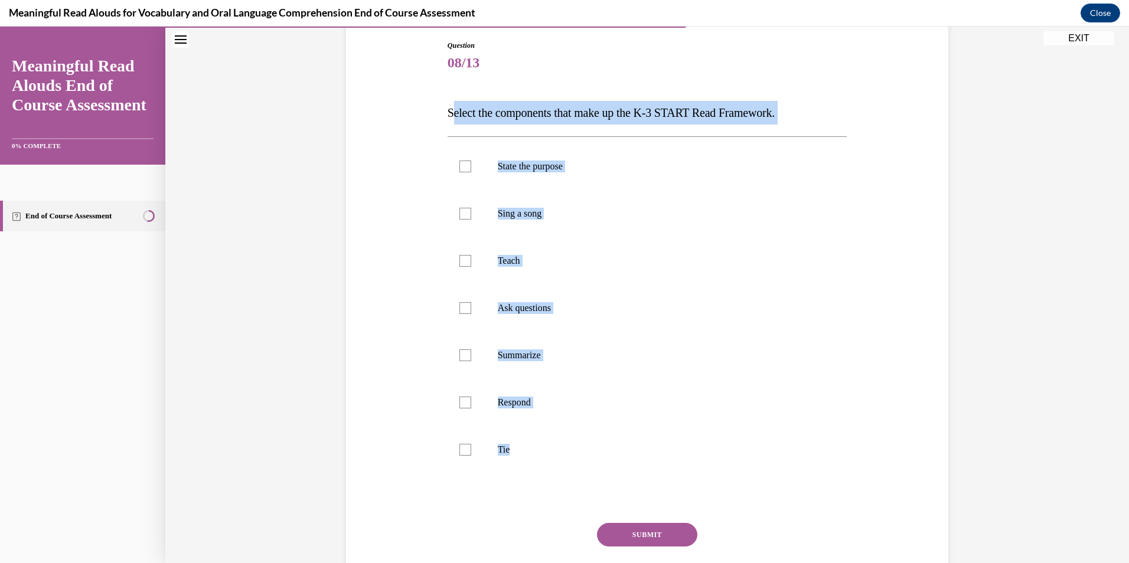
scroll to position [126, 0]
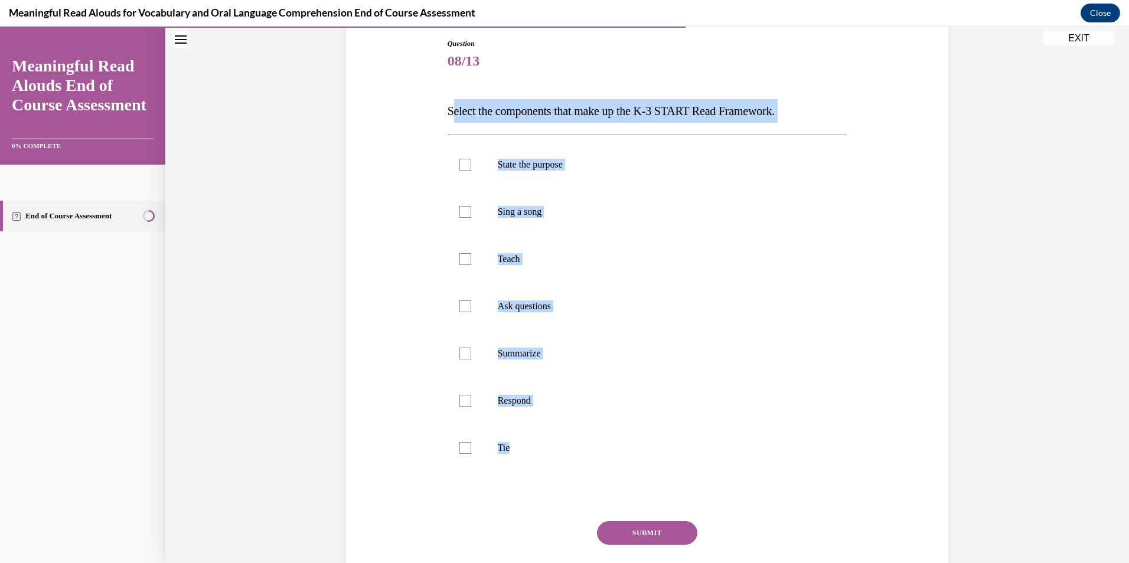
drag, startPoint x: 451, startPoint y: 177, endPoint x: 523, endPoint y: 481, distance: 312.0
click at [523, 481] on div "Question 08/13 Select the components that make up the K-3 START Read Framework.…" at bounding box center [648, 328] width 400 height 580
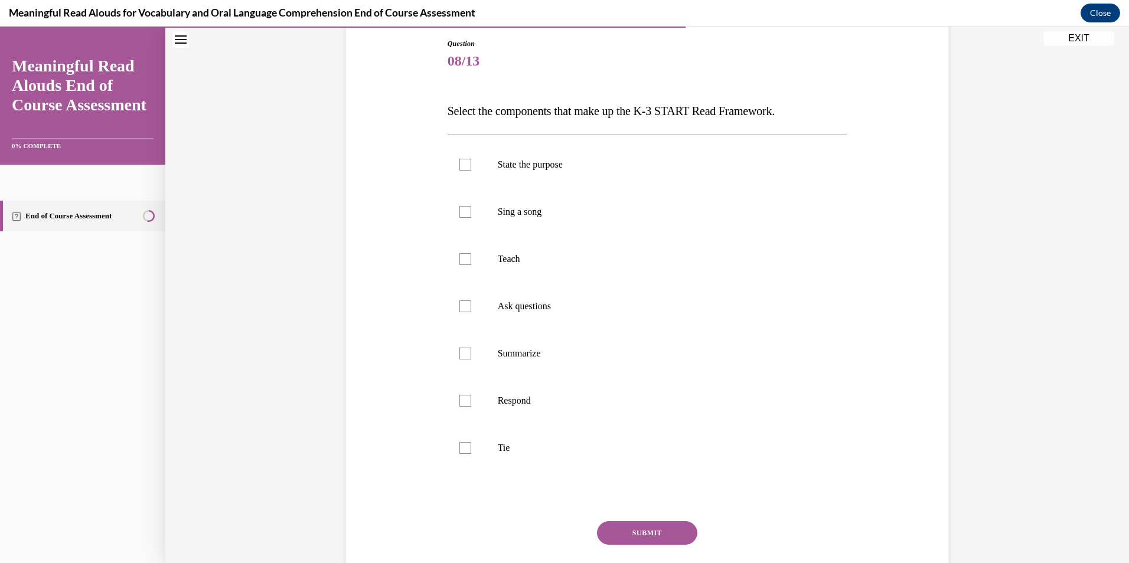
click at [439, 107] on div "Question 08/13 Select the components that make up the K-3 START Read Framework.…" at bounding box center [647, 310] width 608 height 615
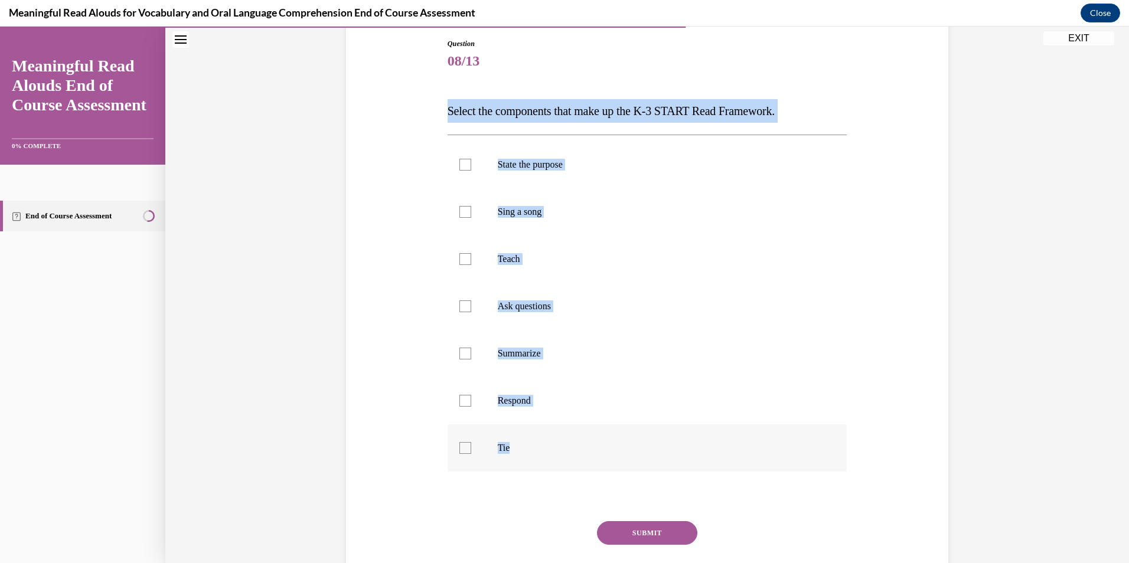
drag, startPoint x: 440, startPoint y: 107, endPoint x: 524, endPoint y: 456, distance: 358.4
click at [524, 456] on div "Question 08/13 Select the components that make up the K-3 START Read Framework.…" at bounding box center [648, 320] width 406 height 598
drag, startPoint x: 524, startPoint y: 456, endPoint x: 528, endPoint y: 450, distance: 7.2
copy div "Select the components that make up the K-3 START Read Framework. State the purp…"
click at [466, 164] on div at bounding box center [466, 165] width 12 height 12
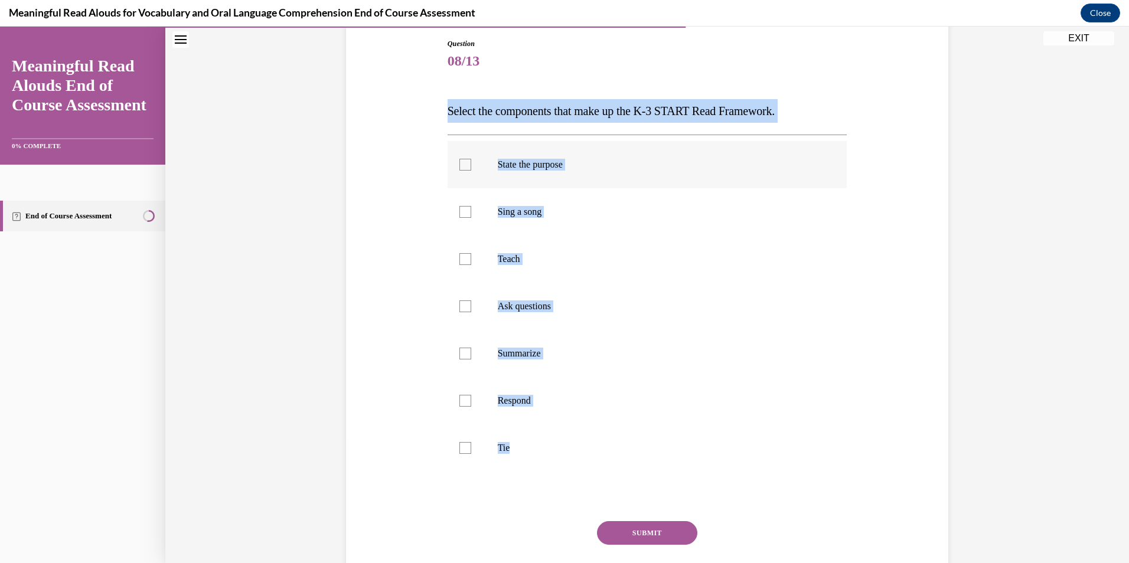
click at [466, 164] on input "State the purpose" at bounding box center [466, 165] width 12 height 12
checkbox input "true"
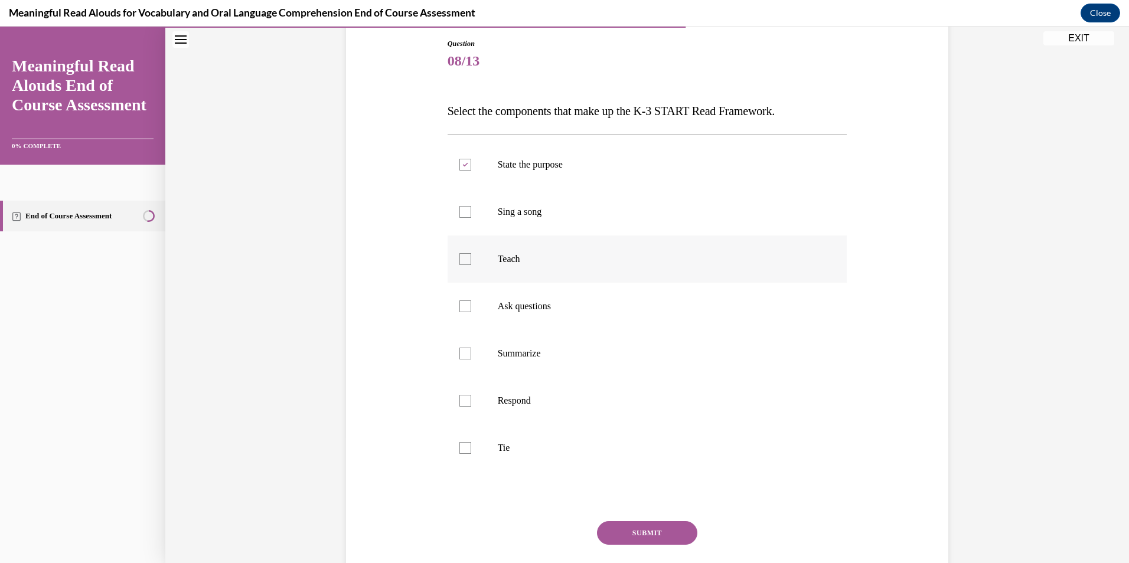
click at [472, 270] on label "Teach" at bounding box center [648, 259] width 400 height 47
click at [471, 265] on input "Teach" at bounding box center [466, 259] width 12 height 12
checkbox input "true"
click at [475, 309] on label "Ask questions" at bounding box center [648, 306] width 400 height 47
click at [471, 309] on input "Ask questions" at bounding box center [466, 307] width 12 height 12
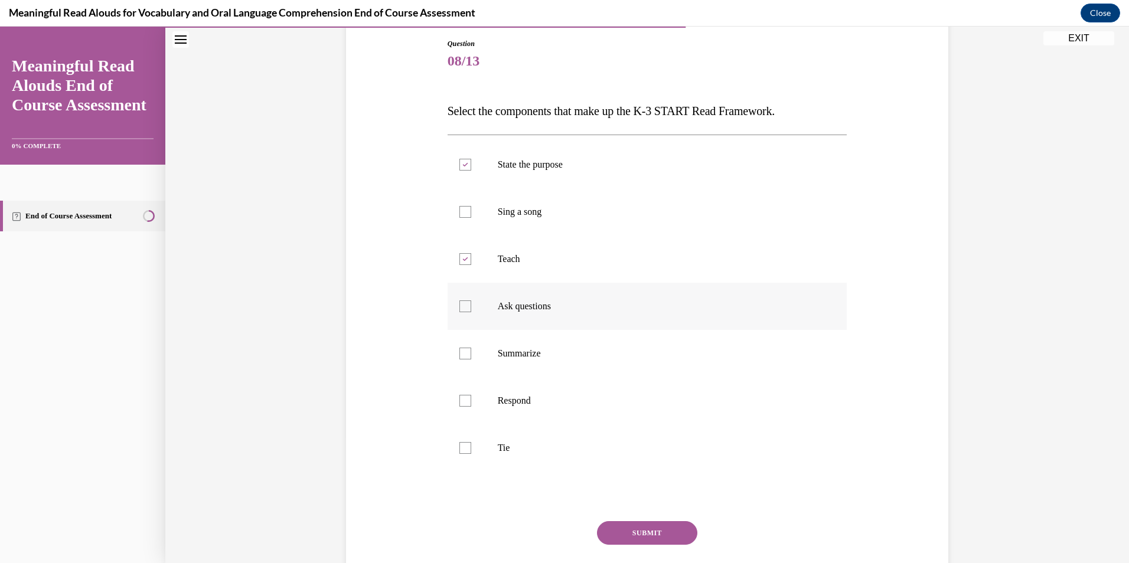
checkbox input "true"
click at [477, 400] on label "Respond" at bounding box center [648, 400] width 400 height 47
click at [471, 400] on input "Respond" at bounding box center [466, 401] width 12 height 12
checkbox input "true"
click at [468, 447] on label "Tie" at bounding box center [648, 448] width 400 height 47
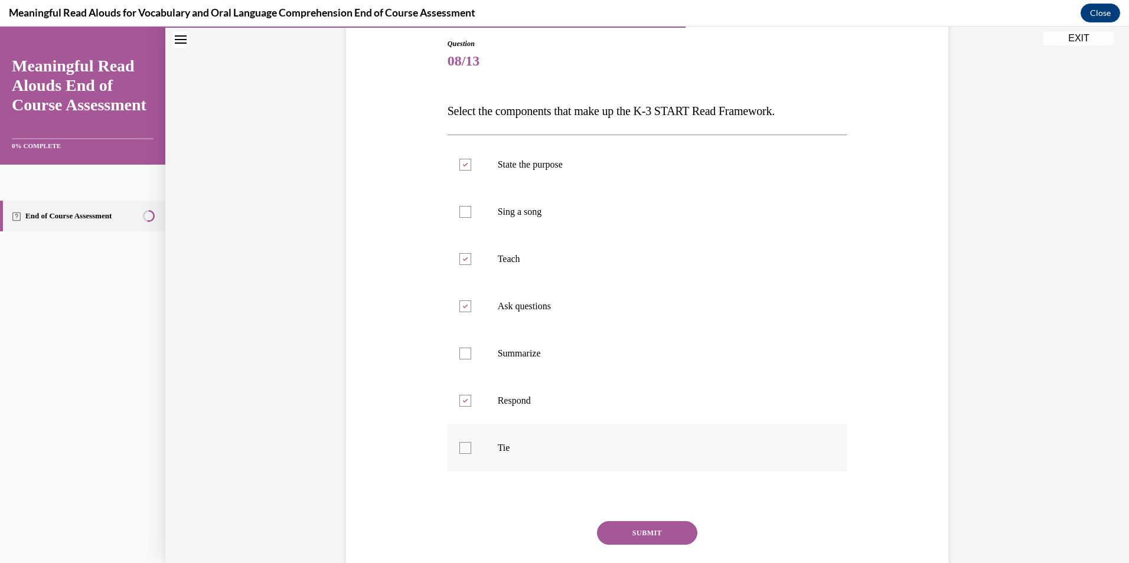
click at [468, 447] on input "Tie" at bounding box center [466, 448] width 12 height 12
checkbox input "true"
click at [669, 536] on button "SUBMIT" at bounding box center [647, 534] width 100 height 24
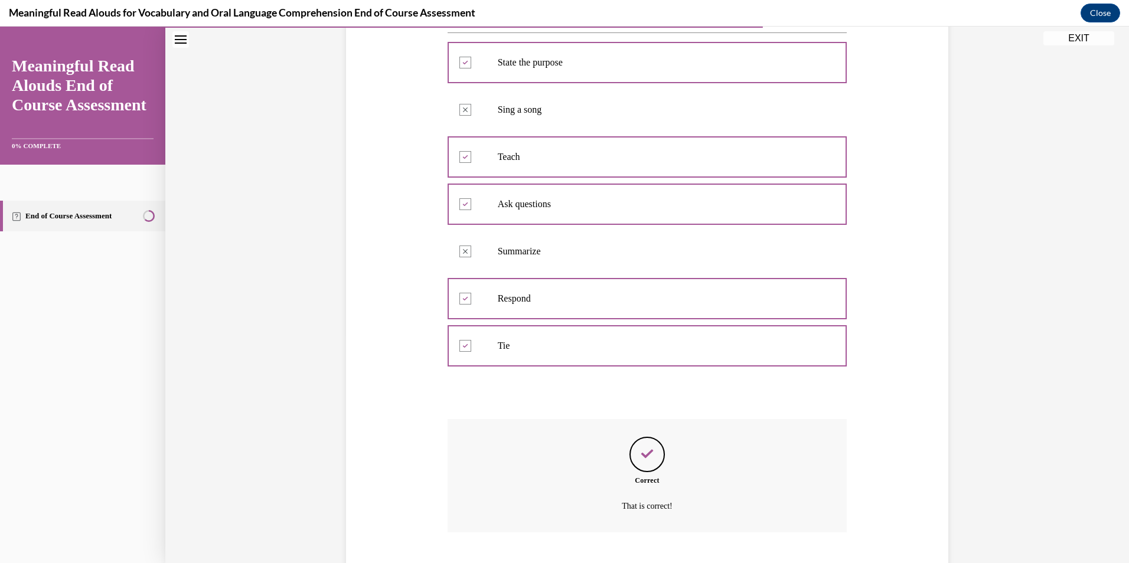
scroll to position [300, 0]
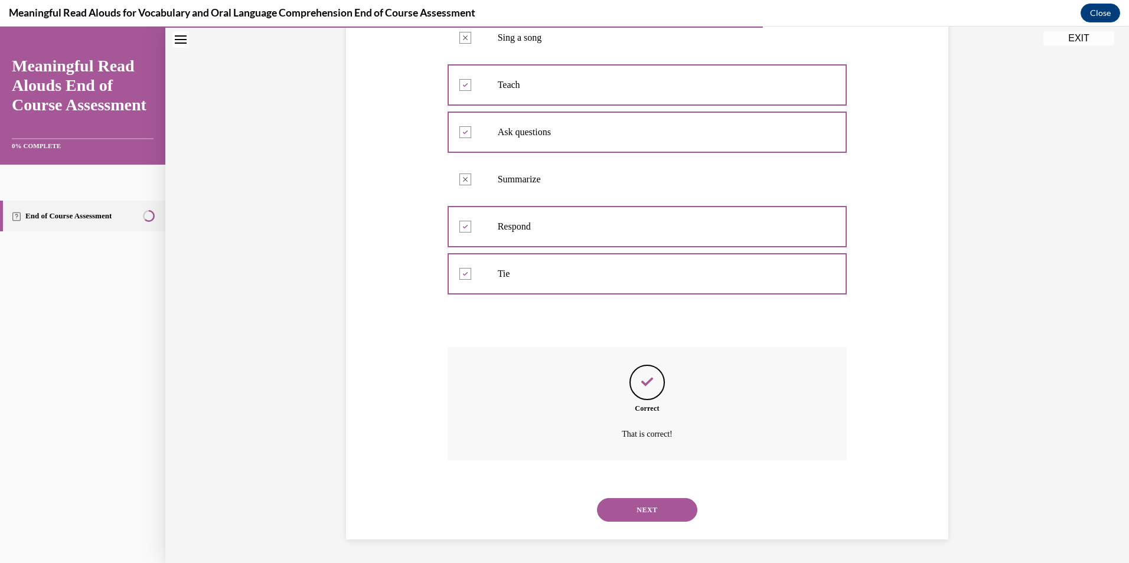
click at [666, 504] on button "NEXT" at bounding box center [647, 510] width 100 height 24
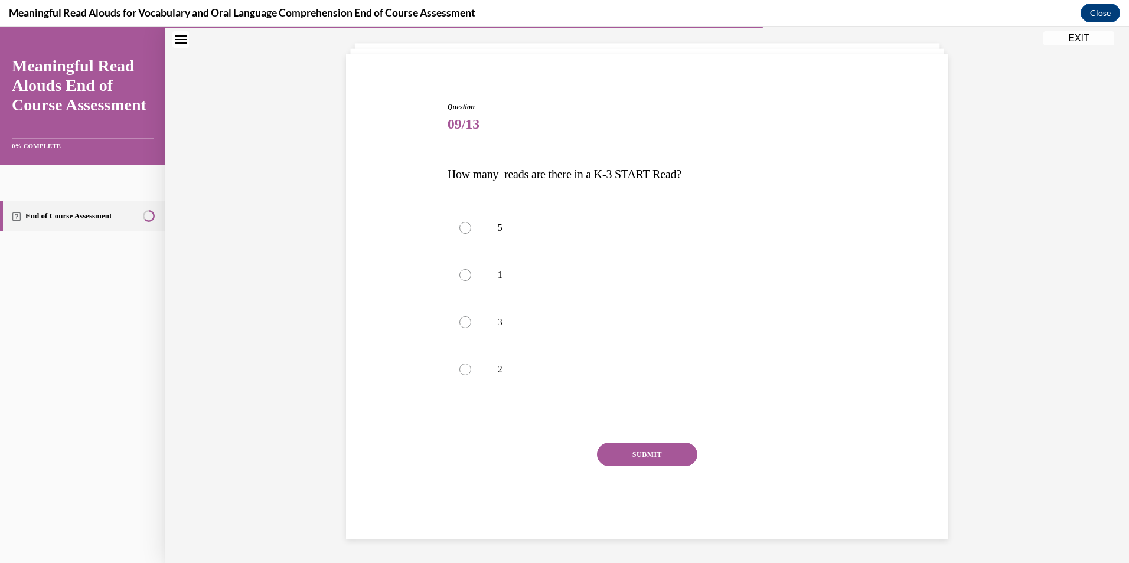
scroll to position [63, 0]
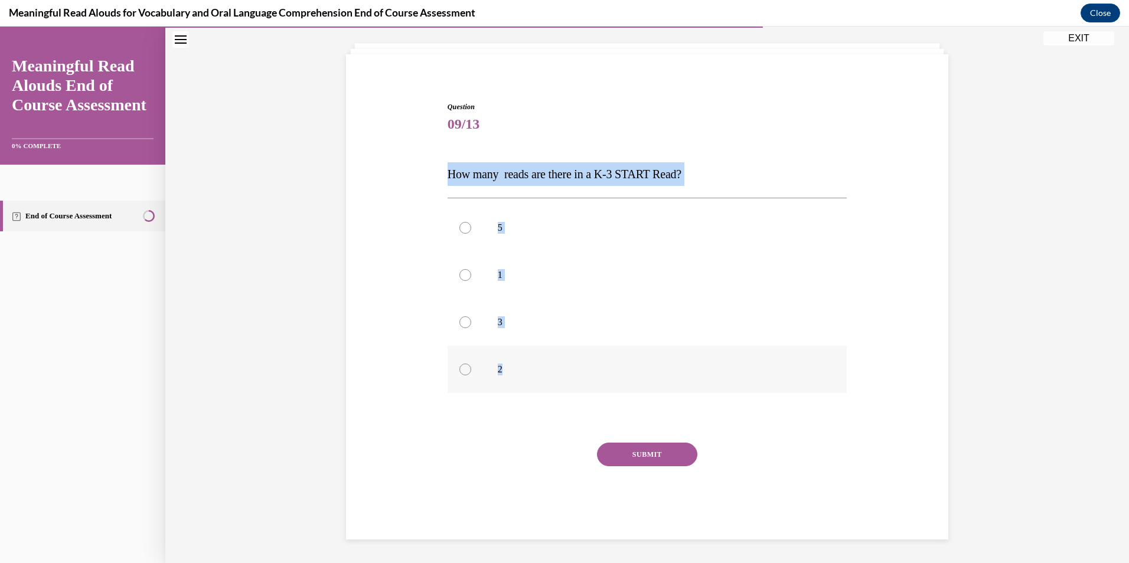
drag, startPoint x: 445, startPoint y: 174, endPoint x: 637, endPoint y: 390, distance: 289.5
click at [637, 390] on div "Question 09/13 How many reads are there in a K-3 START Read? 5 1 3 2 Incorrect …" at bounding box center [648, 312] width 406 height 456
drag, startPoint x: 637, startPoint y: 390, endPoint x: 561, endPoint y: 360, distance: 82.5
copy div "How many reads are there in a K-3 START Read? 5 1 3 2"
click at [466, 340] on label "3" at bounding box center [648, 322] width 400 height 47
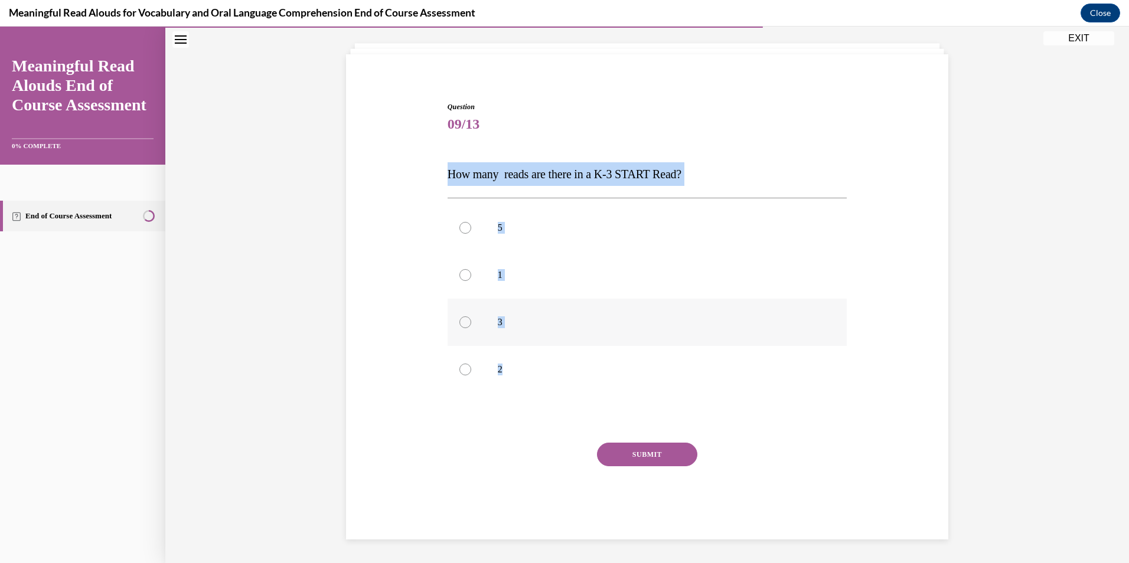
click at [466, 328] on input "3" at bounding box center [466, 323] width 12 height 12
radio input "true"
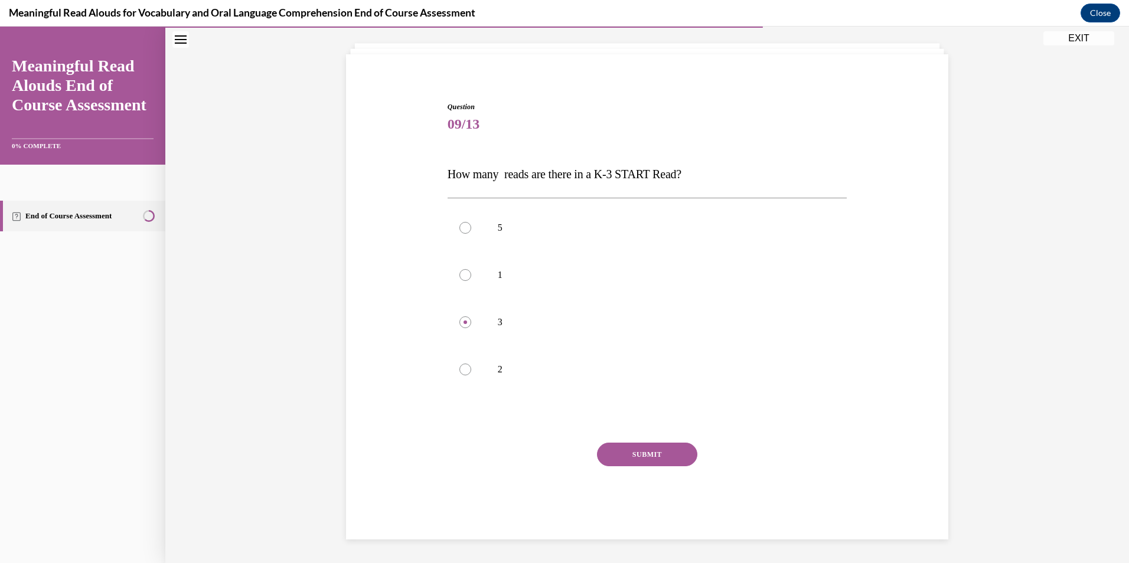
click at [644, 452] on button "SUBMIT" at bounding box center [647, 455] width 100 height 24
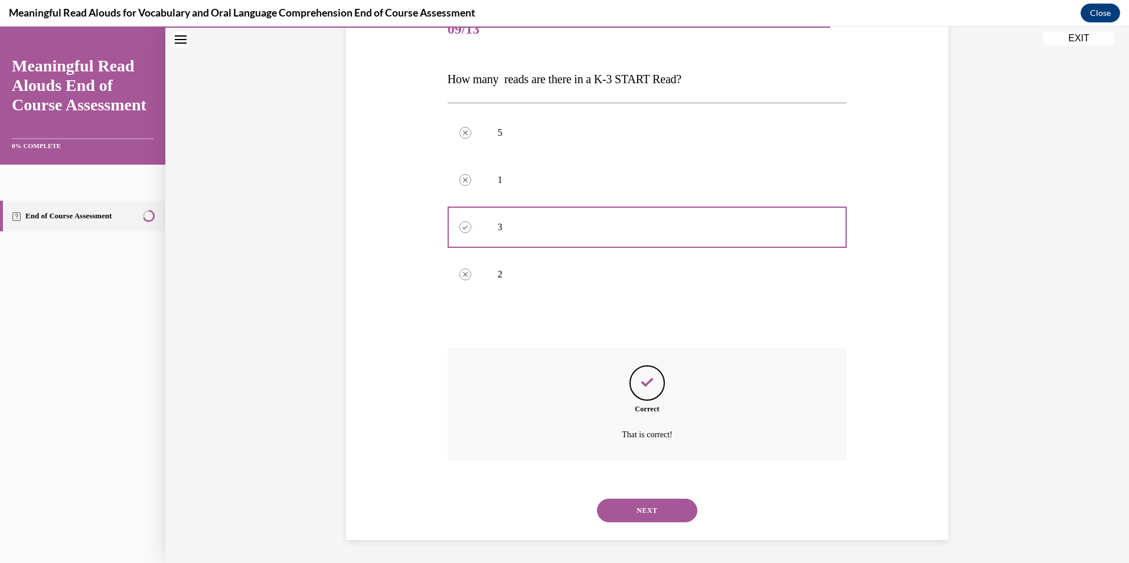
scroll to position [158, 0]
click at [662, 503] on button "NEXT" at bounding box center [647, 510] width 100 height 24
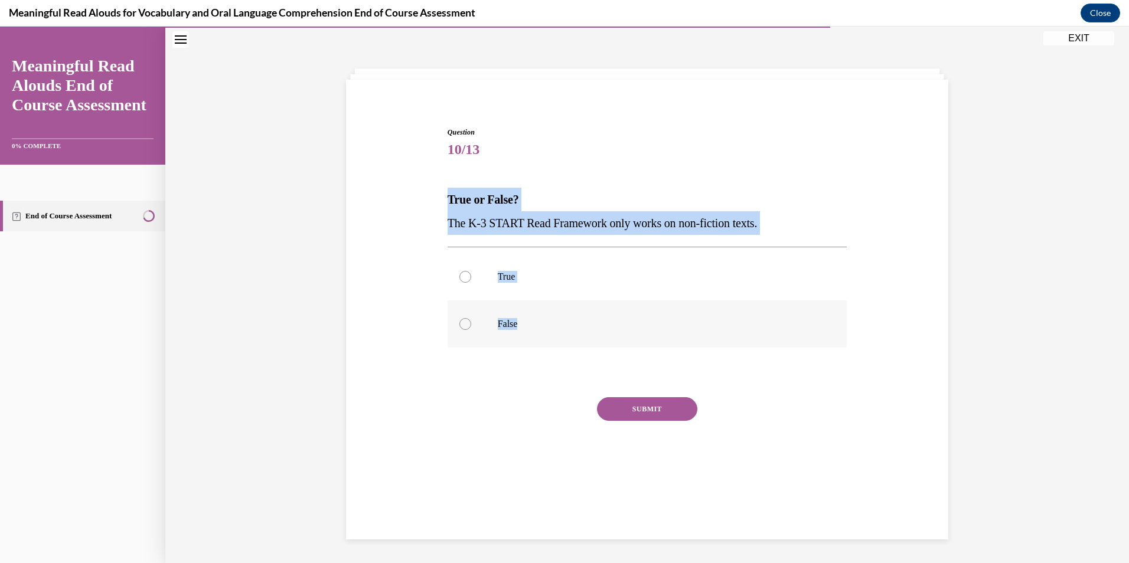
drag, startPoint x: 449, startPoint y: 201, endPoint x: 599, endPoint y: 328, distance: 197.0
click at [599, 328] on div "Question 10/13 True or False? The K-3 START Read Framework only works on non-fi…" at bounding box center [648, 301] width 406 height 385
drag, startPoint x: 599, startPoint y: 328, endPoint x: 597, endPoint y: 322, distance: 6.6
click at [467, 323] on label "False" at bounding box center [648, 324] width 400 height 47
click at [467, 323] on input "False" at bounding box center [466, 324] width 12 height 12
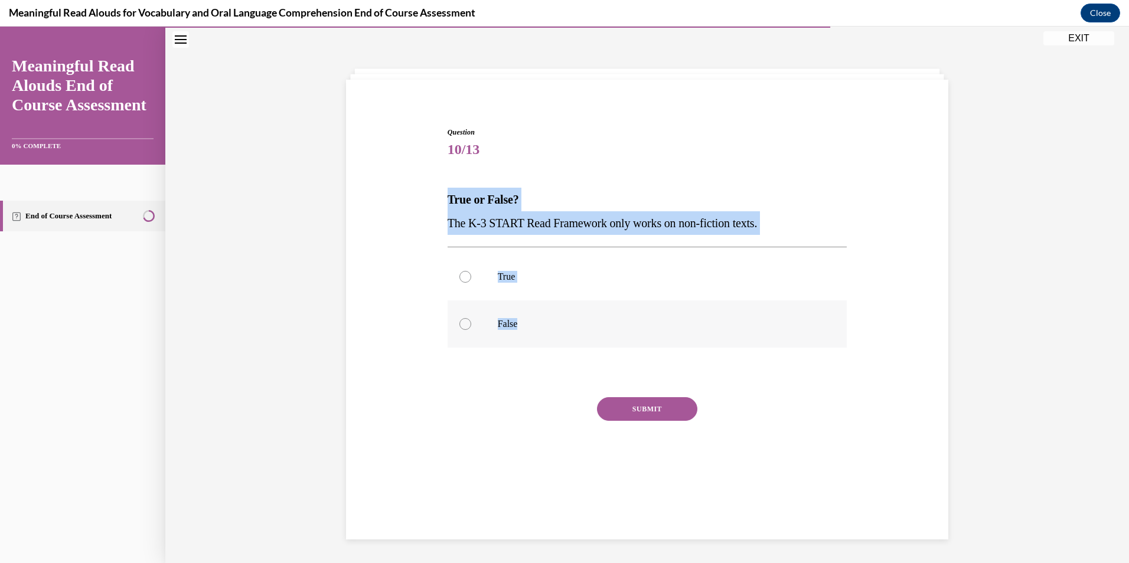
radio input "true"
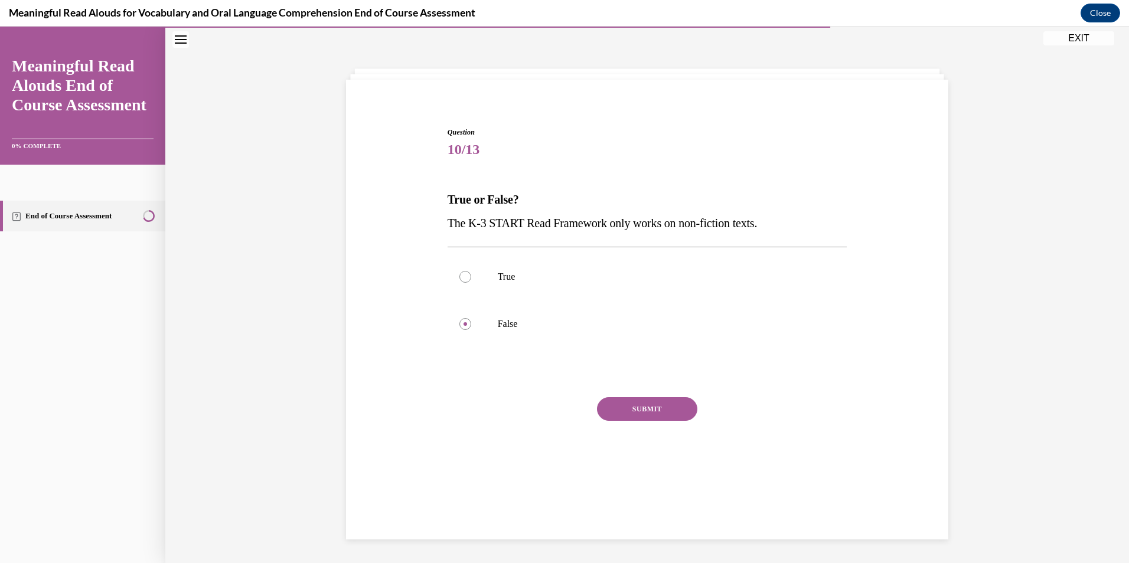
click at [636, 415] on button "SUBMIT" at bounding box center [647, 409] width 100 height 24
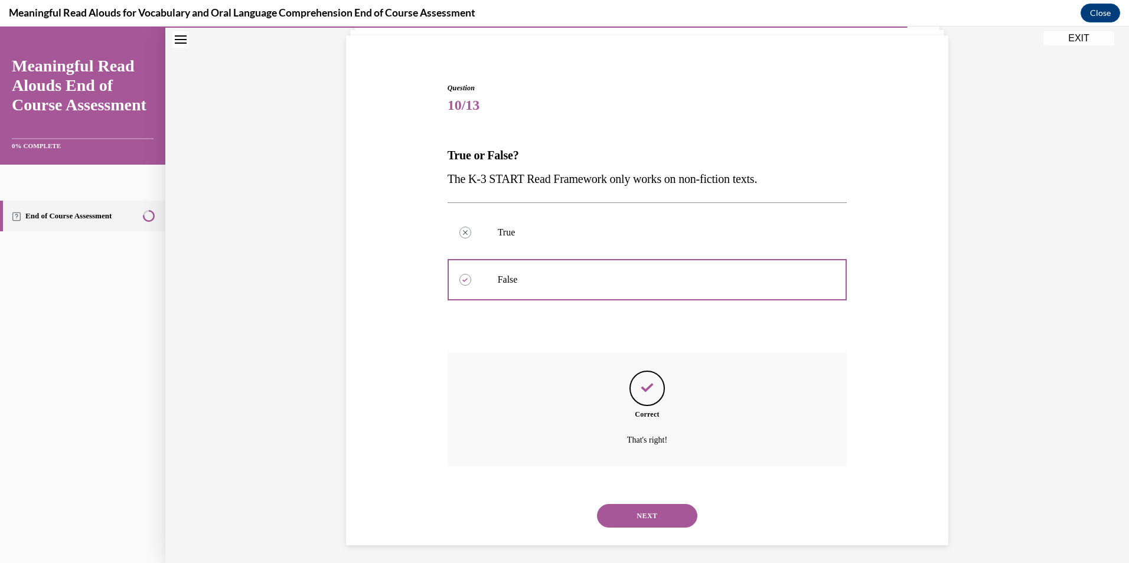
scroll to position [87, 0]
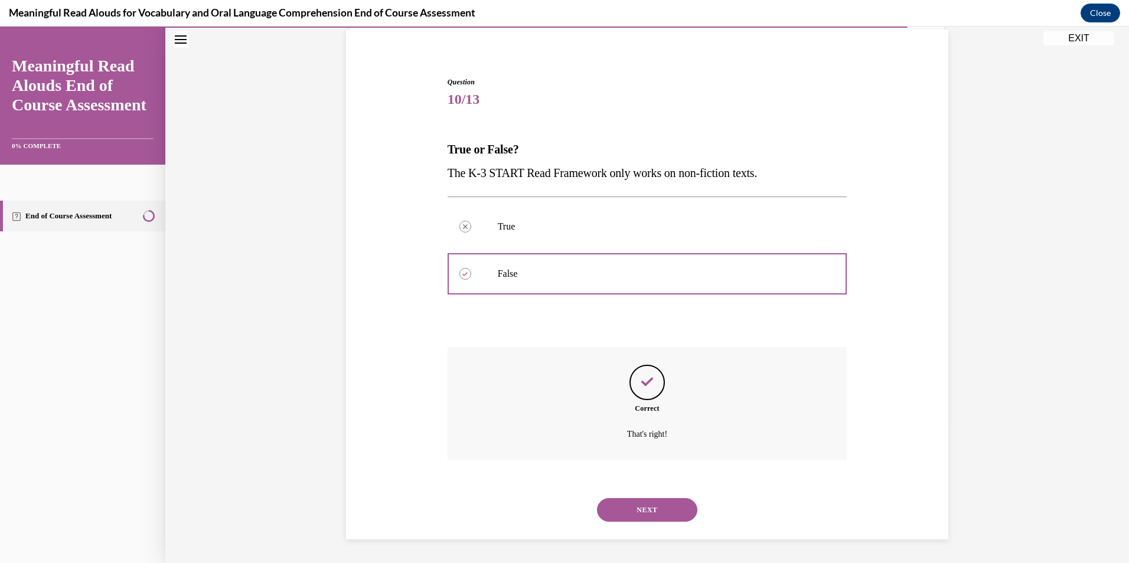
click at [660, 506] on button "NEXT" at bounding box center [647, 510] width 100 height 24
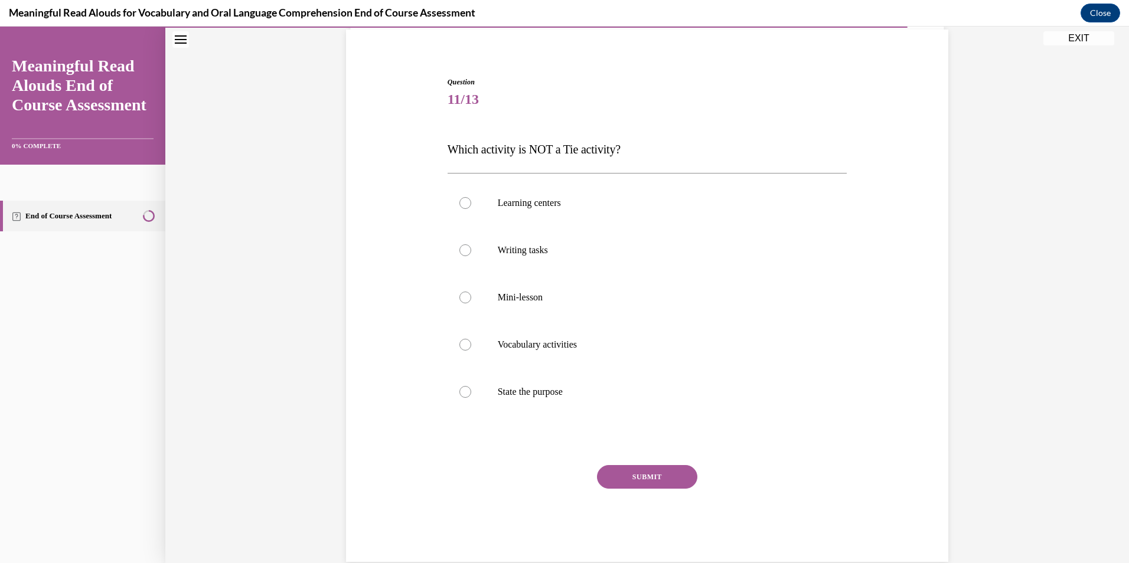
scroll to position [62, 0]
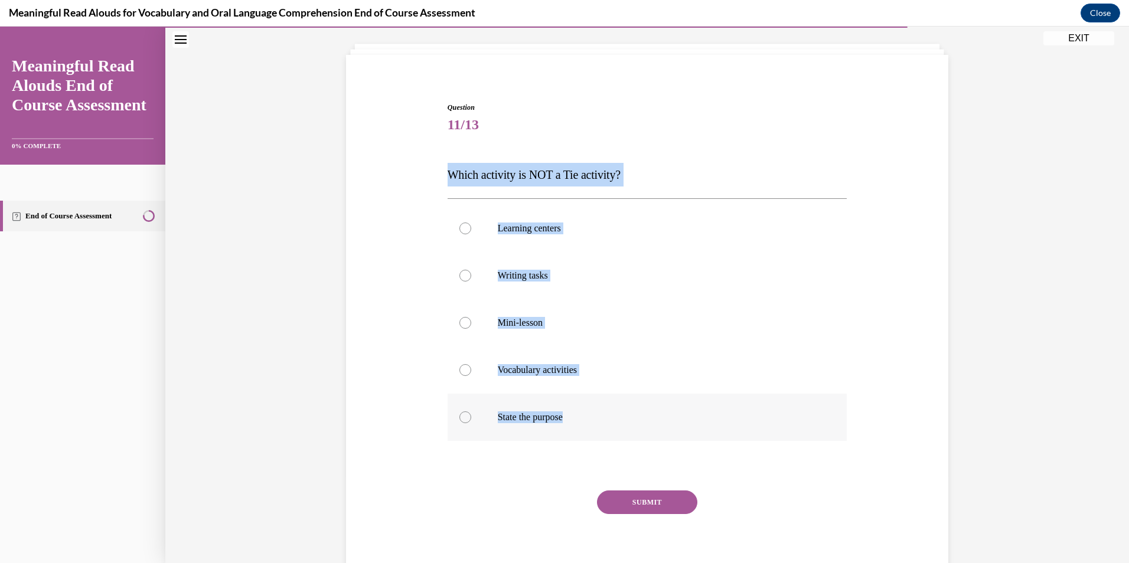
drag, startPoint x: 455, startPoint y: 174, endPoint x: 575, endPoint y: 414, distance: 268.4
click at [575, 414] on div "Question 11/13 Which activity is NOT a Tie activity? Learning centers Writing t…" at bounding box center [648, 345] width 400 height 486
drag, startPoint x: 575, startPoint y: 414, endPoint x: 566, endPoint y: 393, distance: 23.0
click at [498, 415] on p "State the purpose" at bounding box center [658, 418] width 320 height 12
click at [471, 415] on input "State the purpose" at bounding box center [466, 418] width 12 height 12
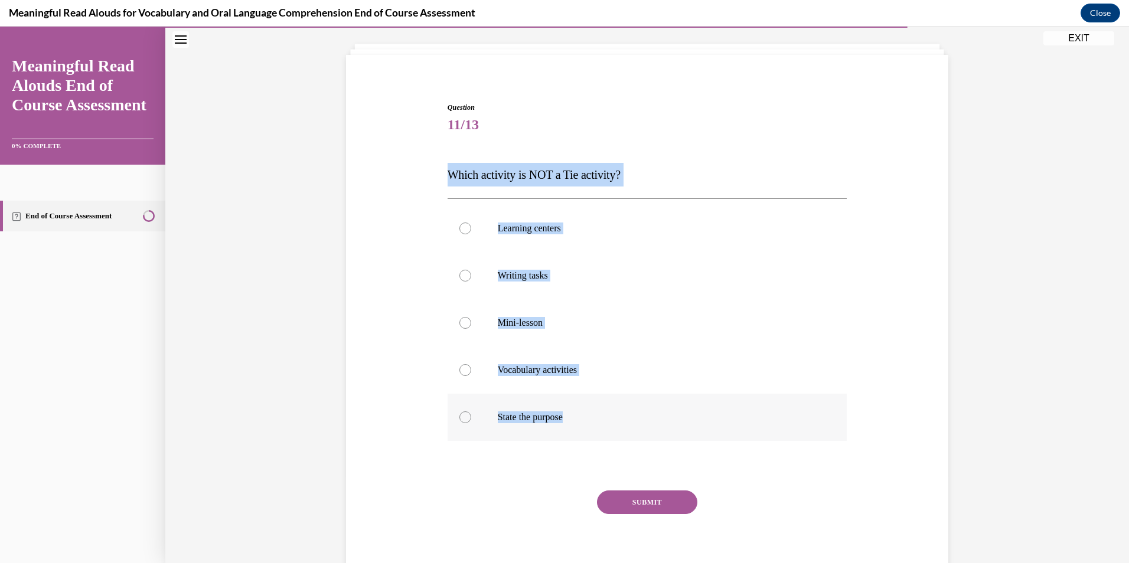
radio input "true"
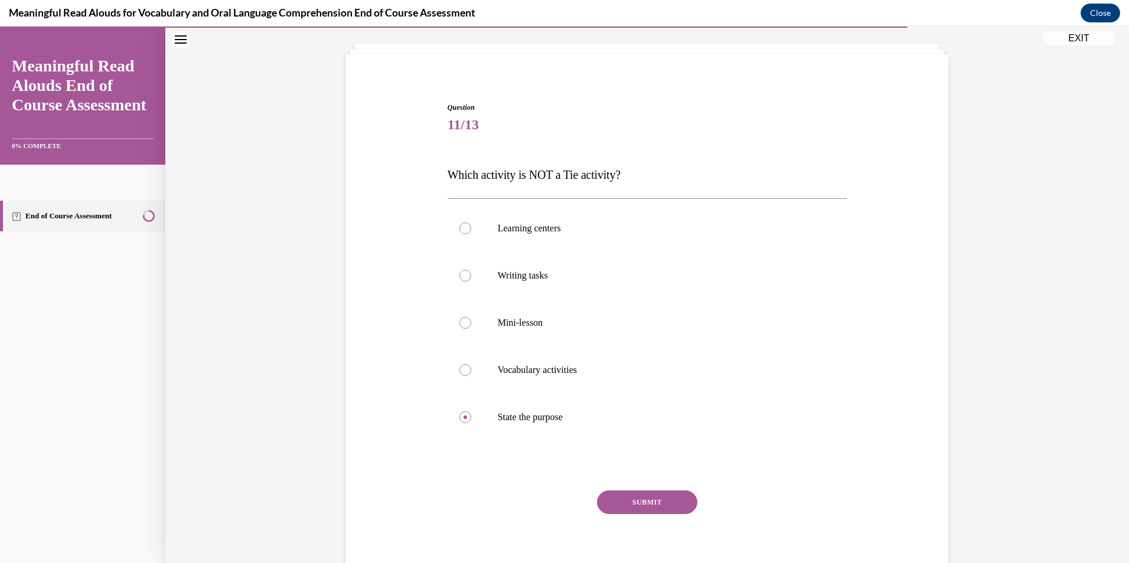
click at [654, 502] on button "SUBMIT" at bounding box center [647, 503] width 100 height 24
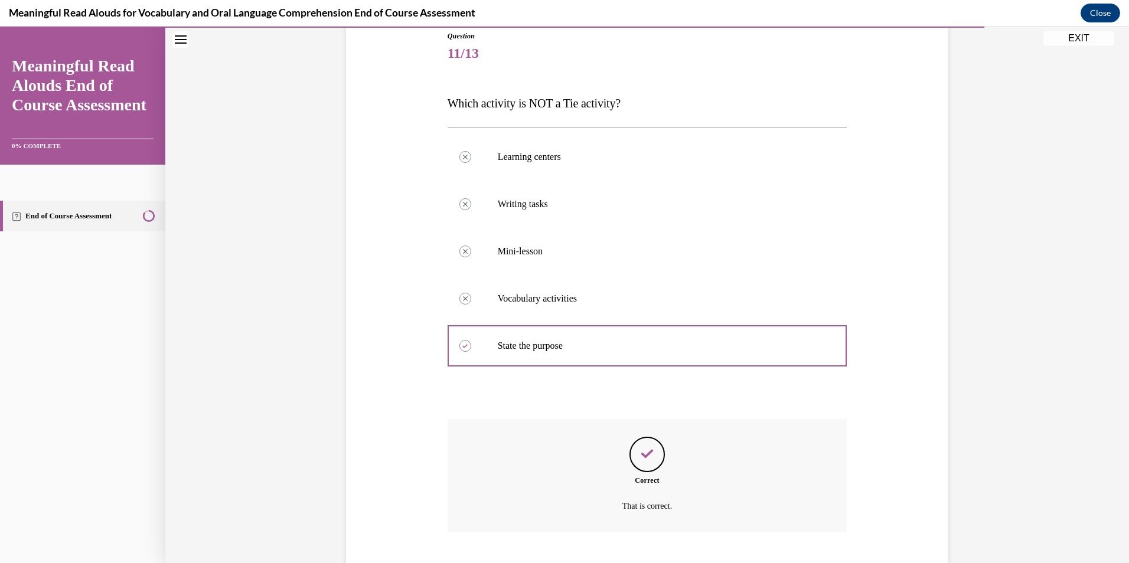
scroll to position [206, 0]
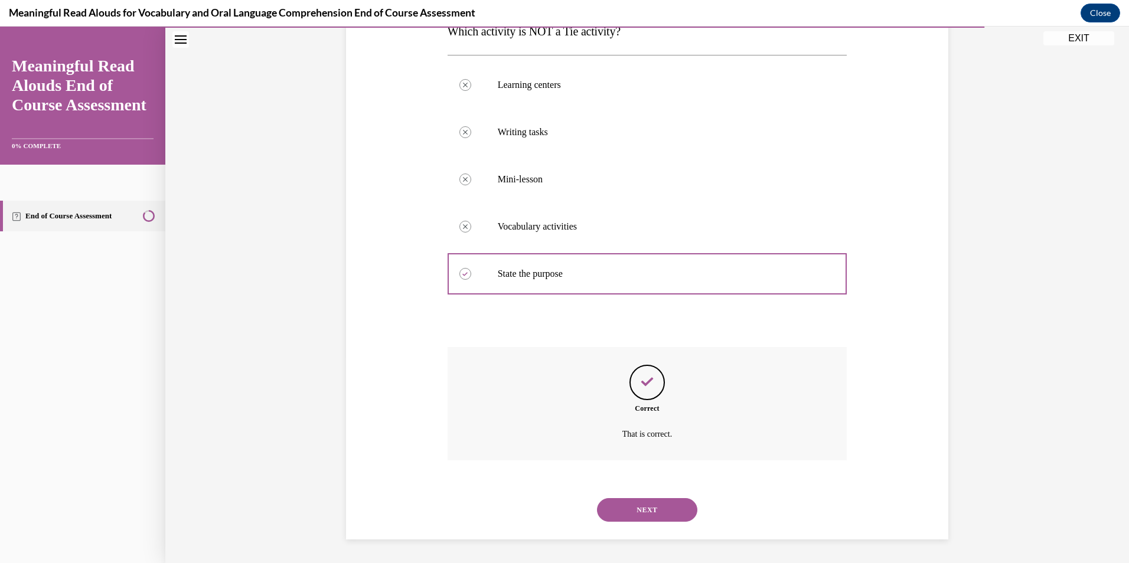
click at [646, 497] on div "NEXT" at bounding box center [648, 510] width 400 height 47
click at [643, 507] on button "NEXT" at bounding box center [647, 510] width 100 height 24
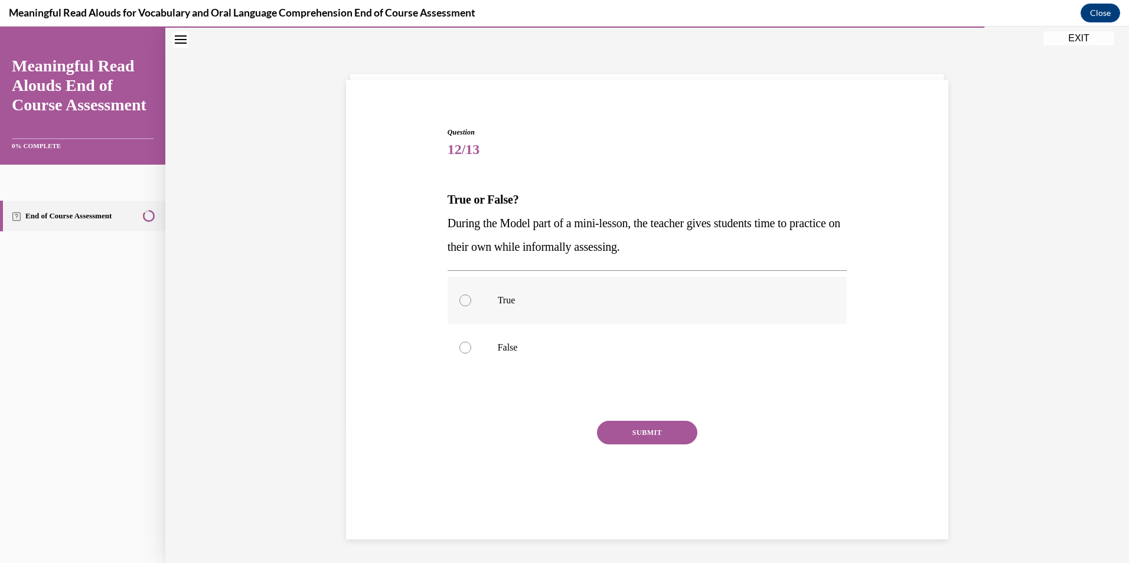
drag, startPoint x: 480, startPoint y: 303, endPoint x: 484, endPoint y: 313, distance: 11.1
click at [483, 306] on label "True" at bounding box center [648, 300] width 400 height 47
click at [471, 306] on input "True" at bounding box center [466, 301] width 12 height 12
radio input "true"
click at [630, 446] on div "SUBMIT" at bounding box center [648, 450] width 400 height 59
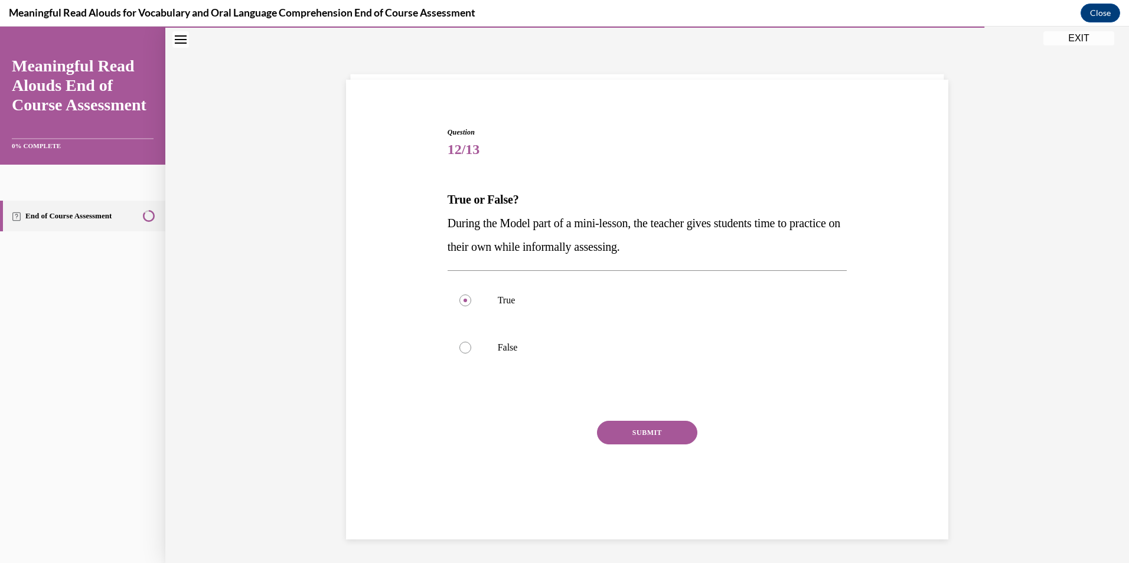
click at [630, 434] on button "SUBMIT" at bounding box center [647, 433] width 100 height 24
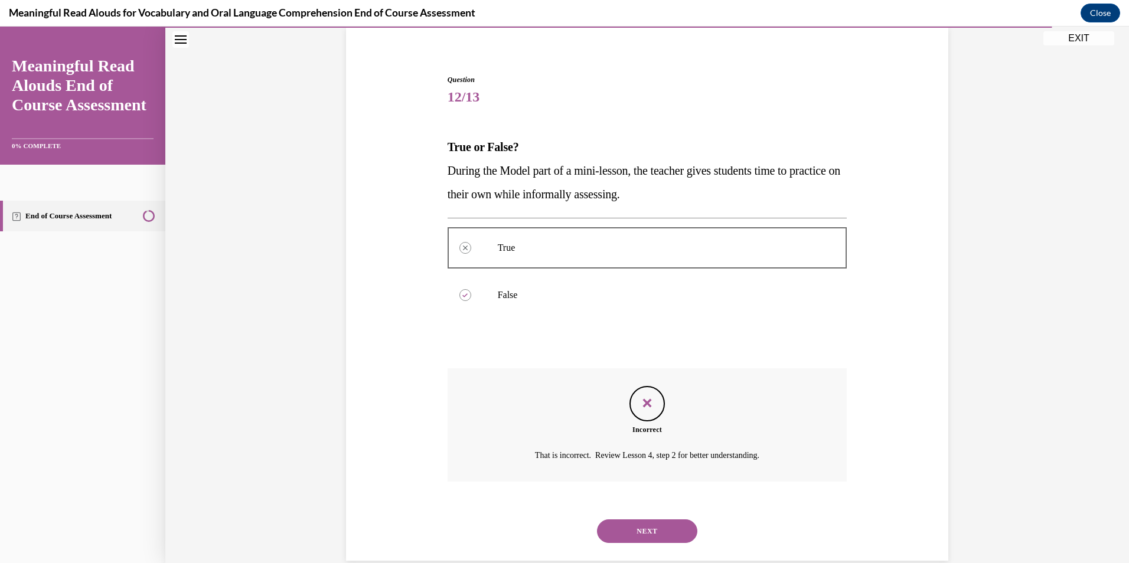
scroll to position [111, 0]
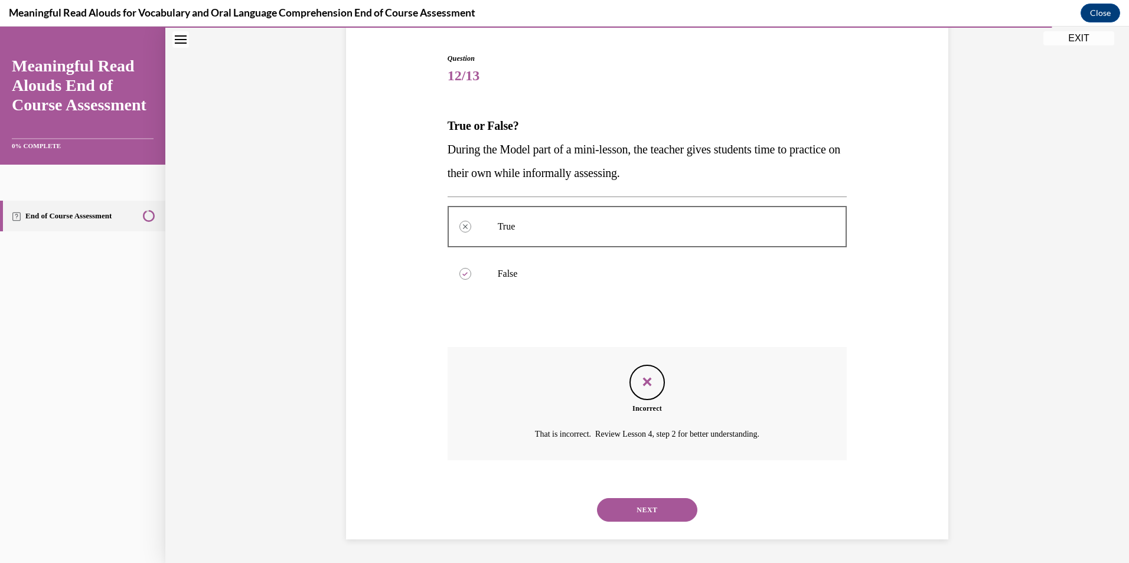
click at [650, 496] on div "NEXT" at bounding box center [648, 510] width 400 height 47
click at [651, 504] on button "NEXT" at bounding box center [647, 510] width 100 height 24
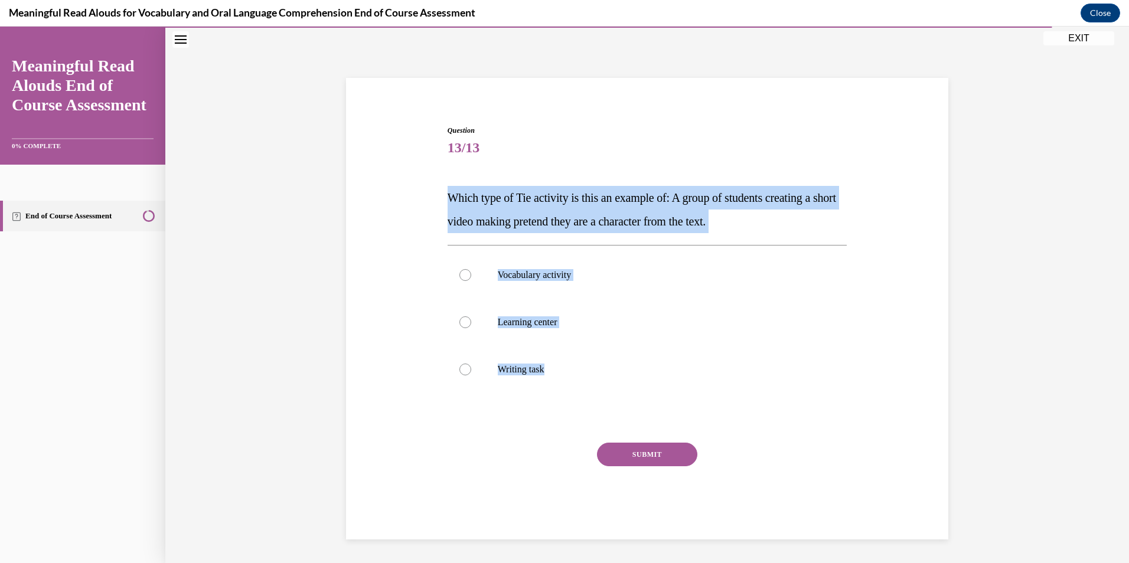
drag, startPoint x: 441, startPoint y: 200, endPoint x: 565, endPoint y: 394, distance: 229.7
click at [565, 394] on div "Question 13/13 Which type of Tie activity is this an example of: A group of stu…" at bounding box center [648, 323] width 406 height 432
drag, startPoint x: 565, startPoint y: 394, endPoint x: 534, endPoint y: 355, distance: 49.6
copy div "Which type of Tie activity is this an example of: A group of students creating …"
click at [467, 325] on label "Learning center" at bounding box center [648, 322] width 400 height 47
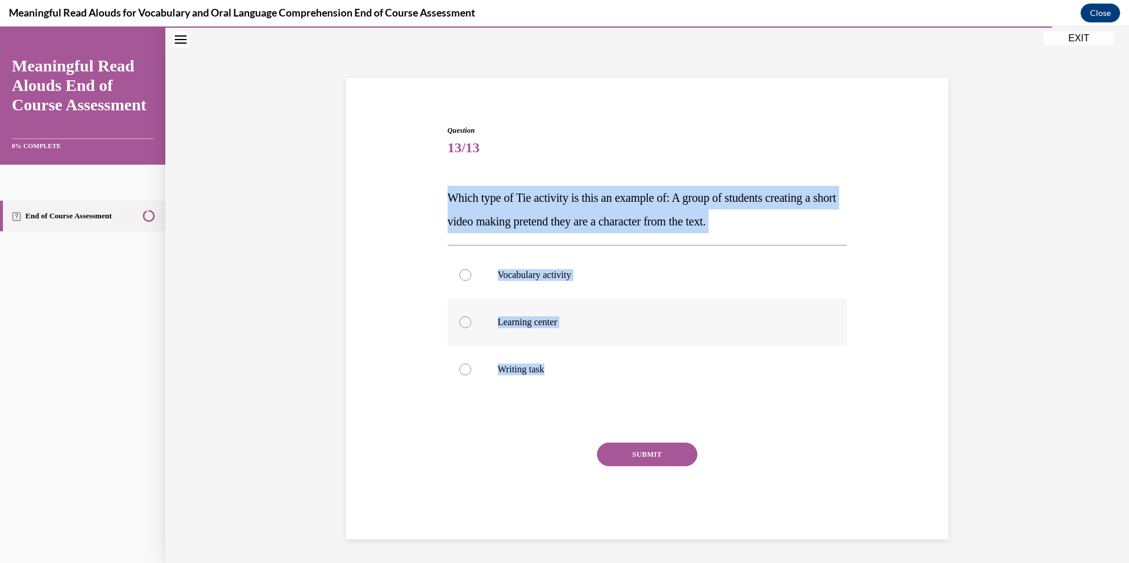
click at [467, 325] on input "Learning center" at bounding box center [466, 323] width 12 height 12
radio input "true"
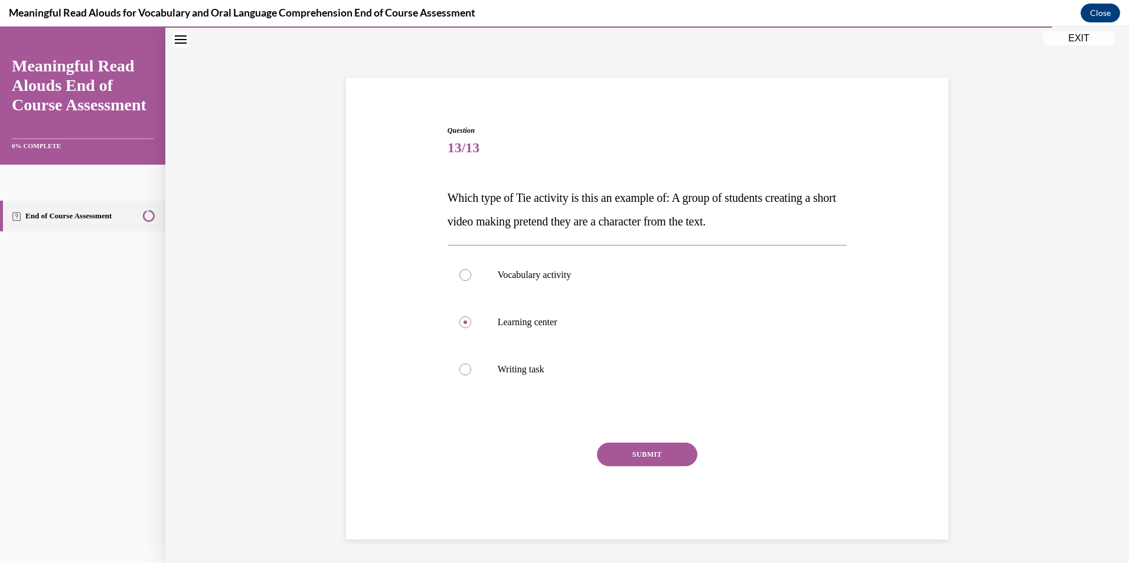
click at [623, 451] on button "SUBMIT" at bounding box center [647, 455] width 100 height 24
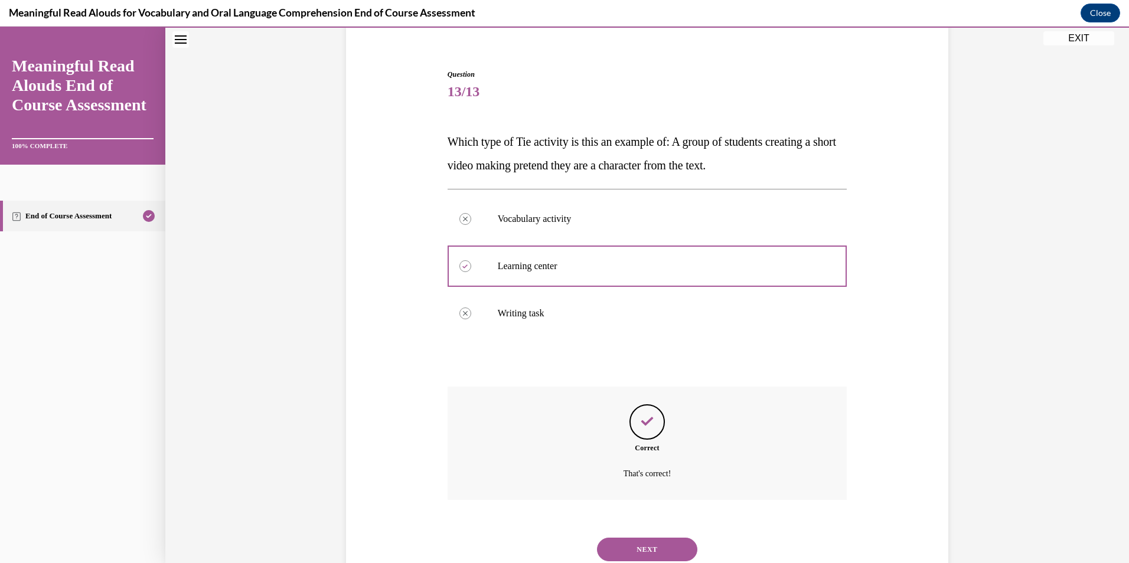
scroll to position [135, 0]
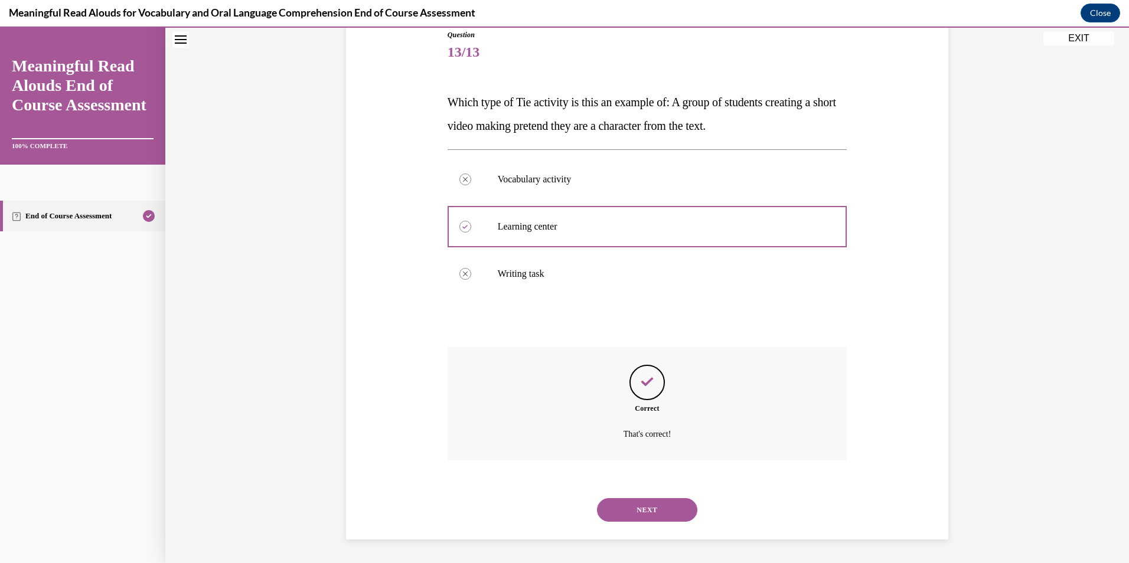
click at [676, 500] on button "NEXT" at bounding box center [647, 510] width 100 height 24
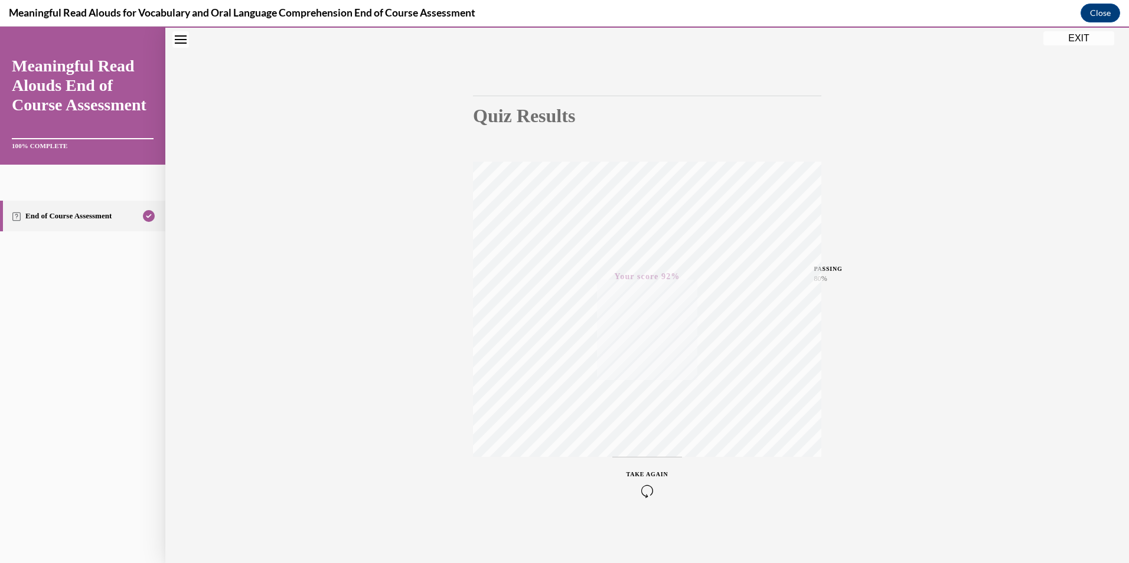
click at [1073, 37] on button "EXIT" at bounding box center [1079, 38] width 71 height 14
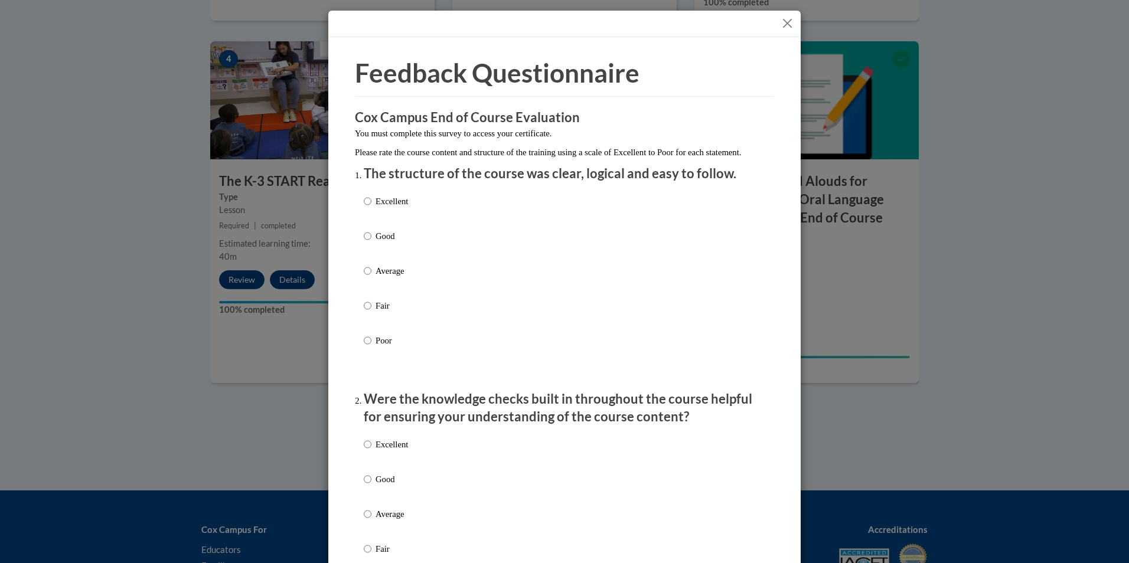
click at [449, 242] on div "Excellent Good Average Fair Poor" at bounding box center [565, 285] width 402 height 193
click at [367, 250] on label "Good" at bounding box center [386, 246] width 44 height 32
click at [367, 243] on input "Good" at bounding box center [368, 236] width 8 height 13
radio input "true"
click at [376, 486] on p "Good" at bounding box center [392, 479] width 32 height 13
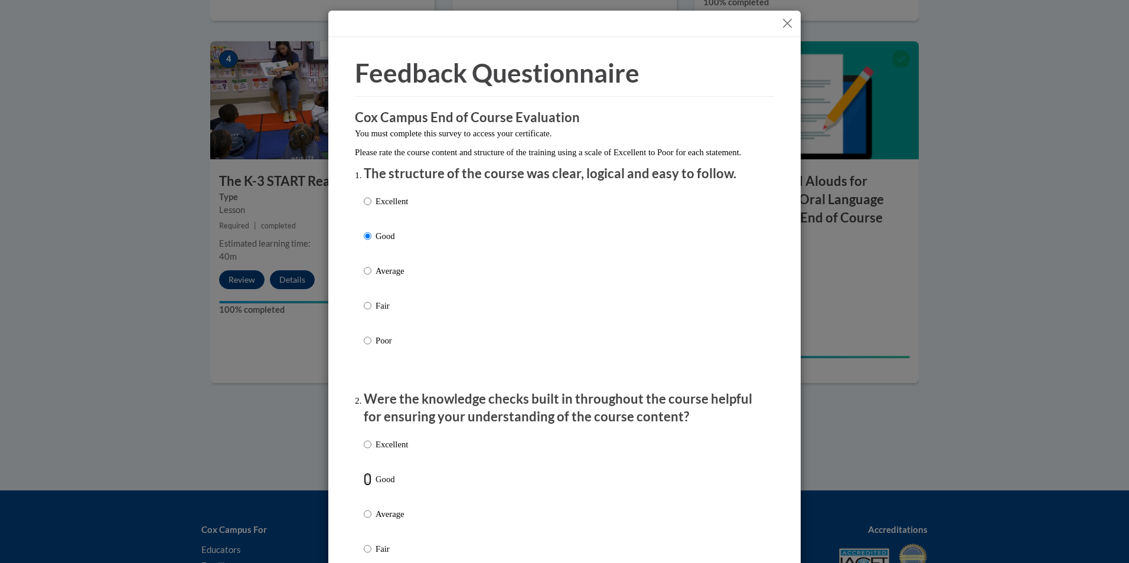
click at [372, 486] on input "Good" at bounding box center [368, 479] width 8 height 13
radio input "true"
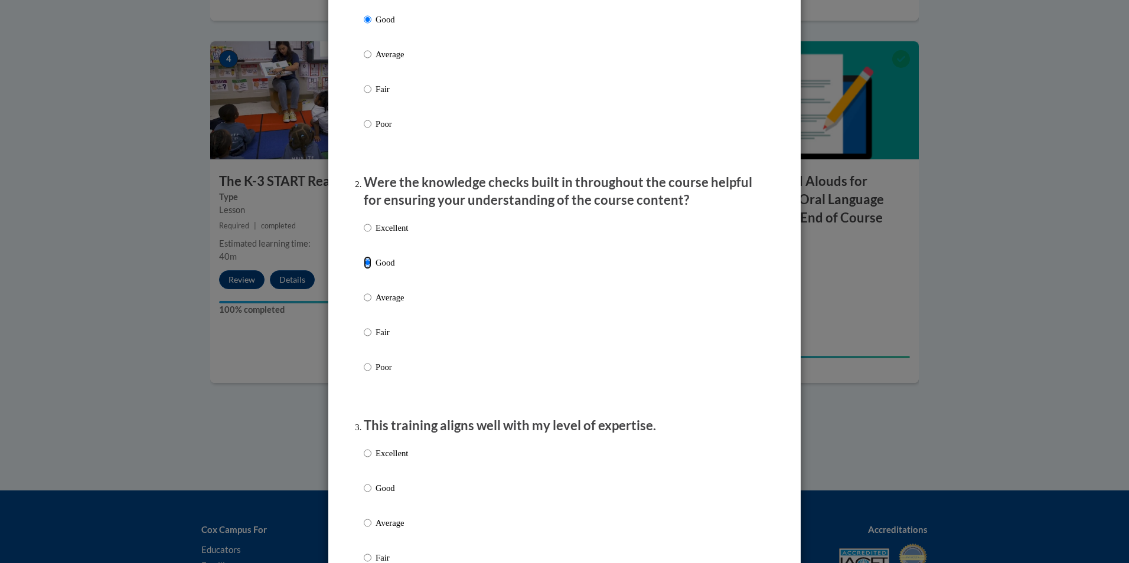
scroll to position [236, 0]
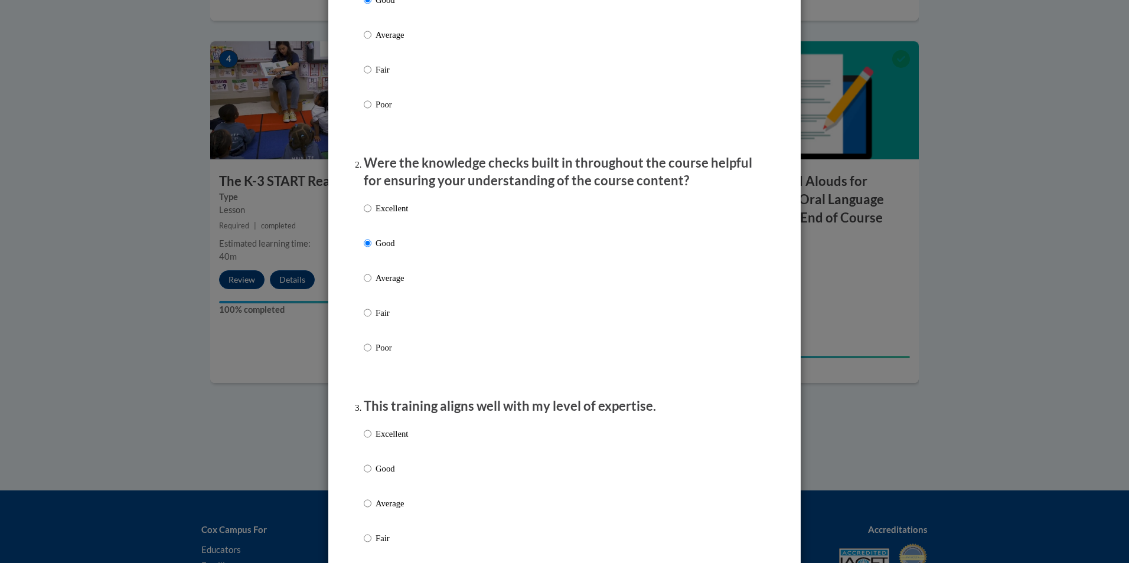
click at [368, 476] on label "Good" at bounding box center [386, 478] width 44 height 32
click at [368, 475] on input "Good" at bounding box center [368, 468] width 8 height 13
radio input "true"
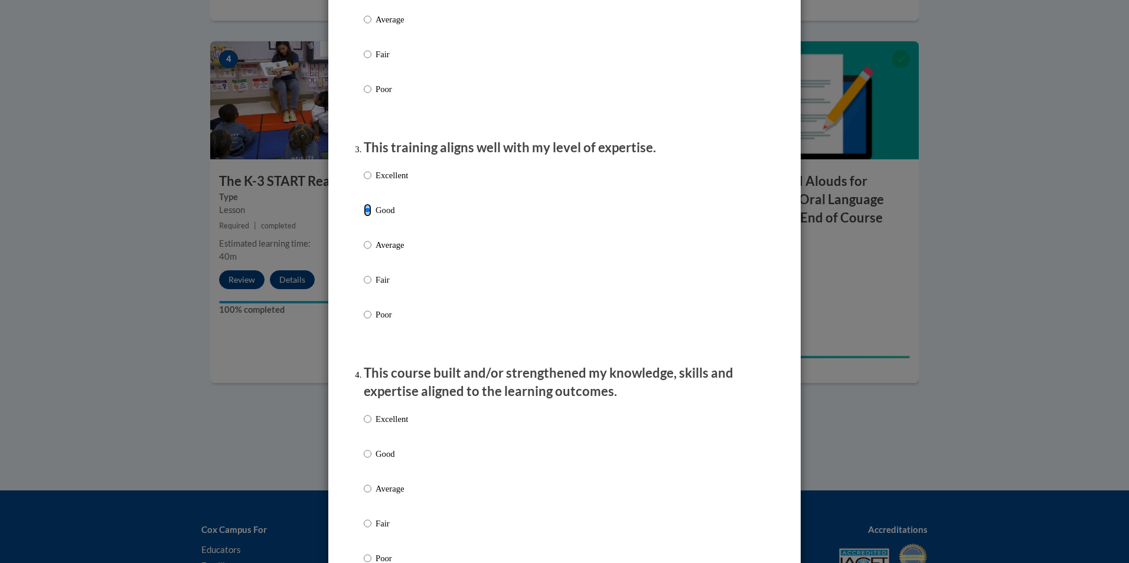
scroll to position [591, 0]
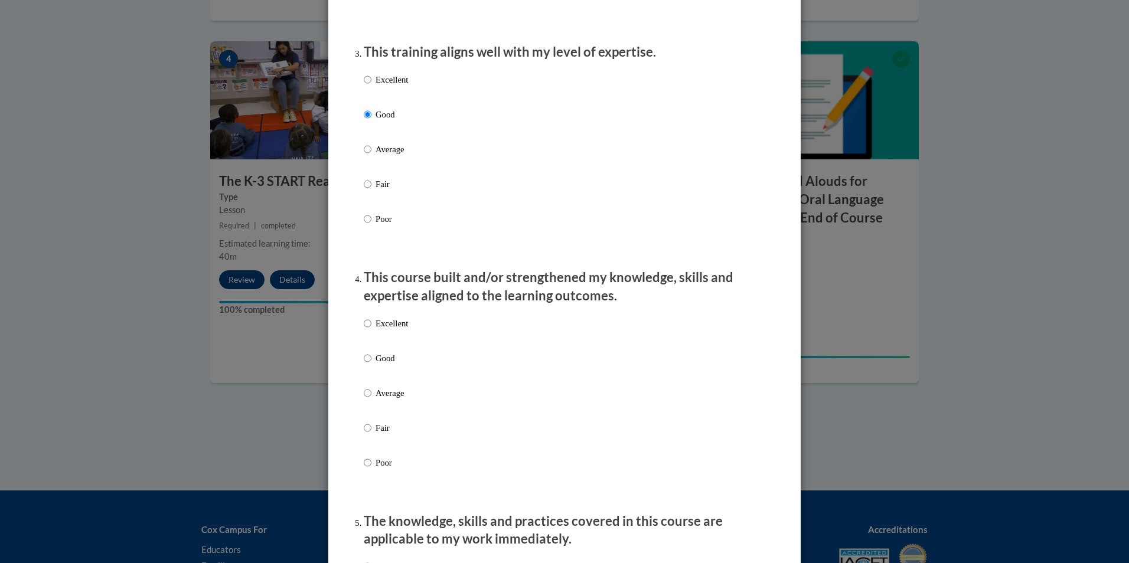
click at [376, 364] on p "Good" at bounding box center [392, 358] width 32 height 13
click at [372, 364] on input "Good" at bounding box center [368, 358] width 8 height 13
radio input "true"
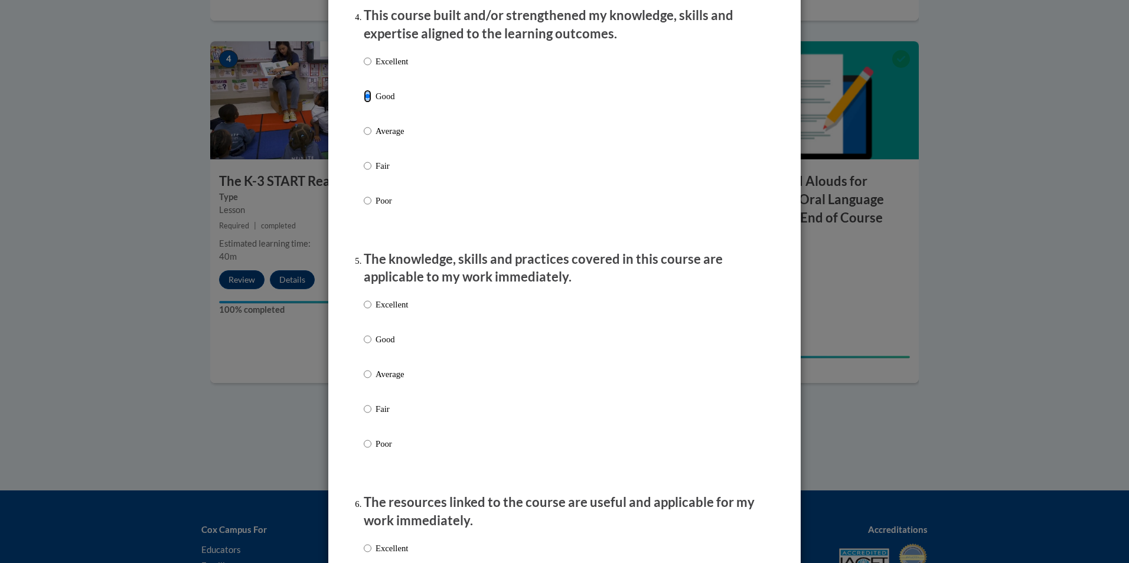
scroll to position [886, 0]
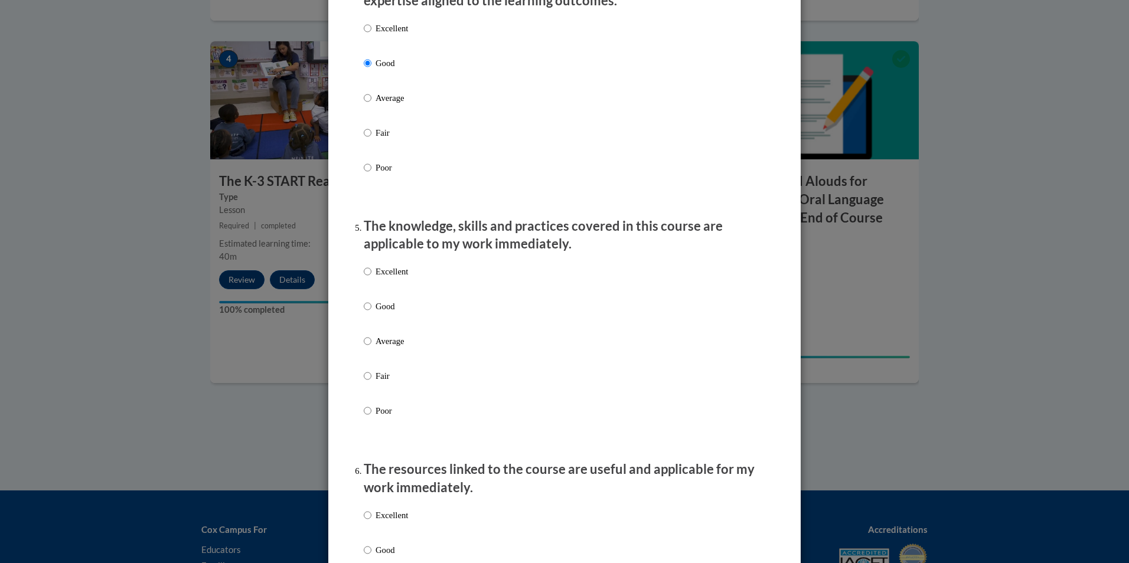
click at [377, 312] on p "Good" at bounding box center [392, 306] width 32 height 13
click at [372, 312] on input "Good" at bounding box center [368, 306] width 8 height 13
radio input "true"
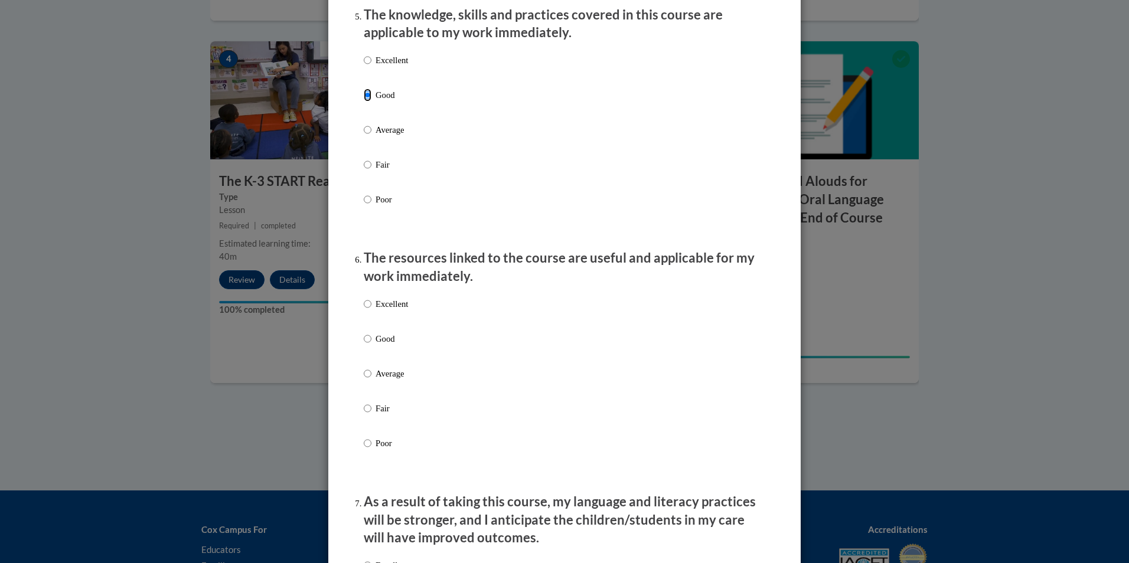
scroll to position [1122, 0]
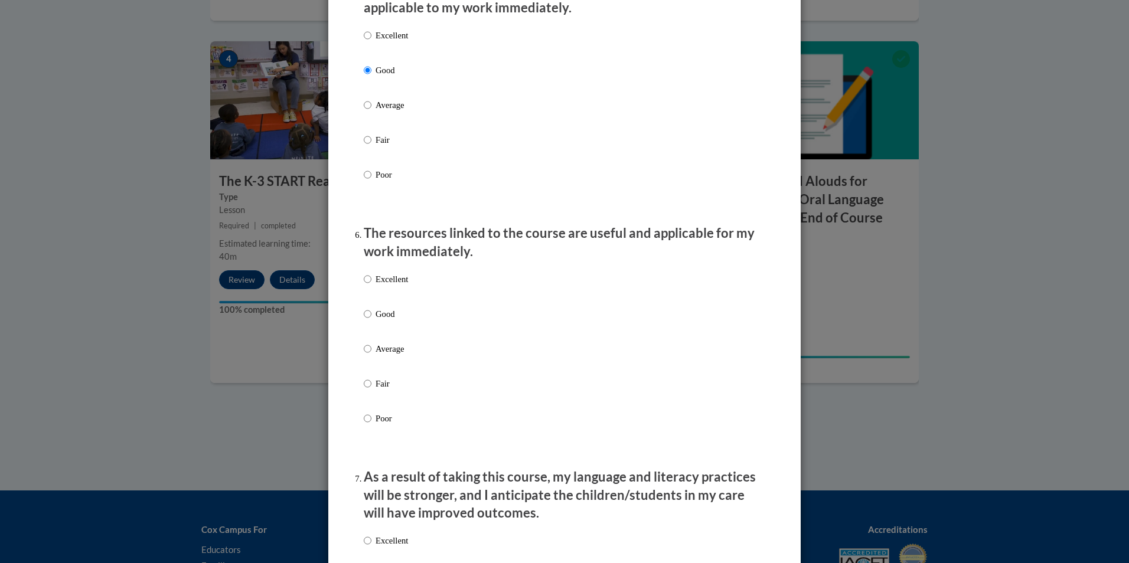
click at [380, 318] on p "Good" at bounding box center [392, 314] width 32 height 13
click at [372, 318] on input "Good" at bounding box center [368, 314] width 8 height 13
radio input "true"
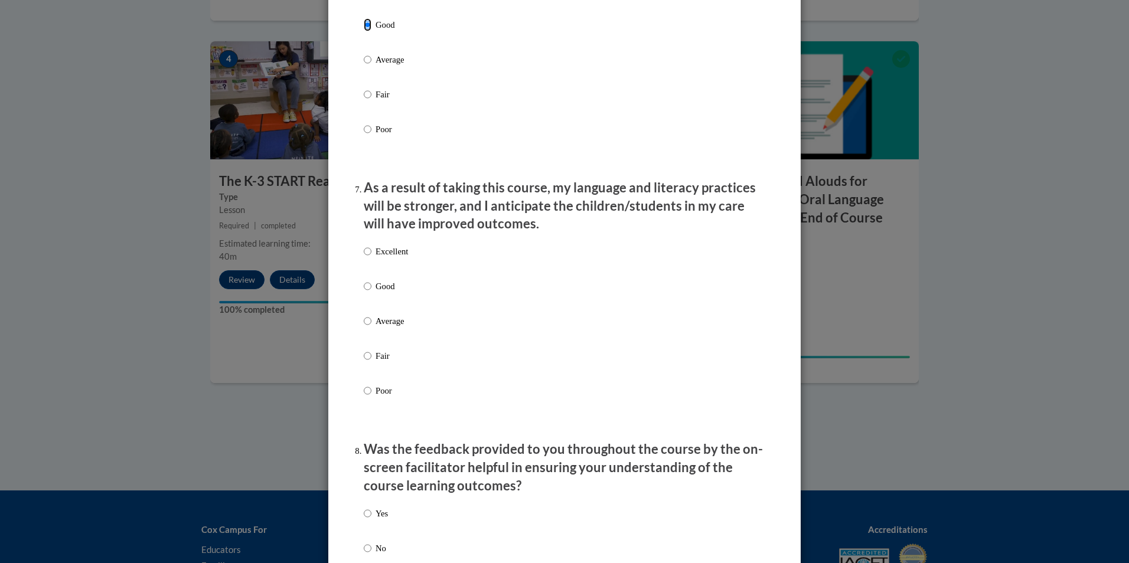
scroll to position [1418, 0]
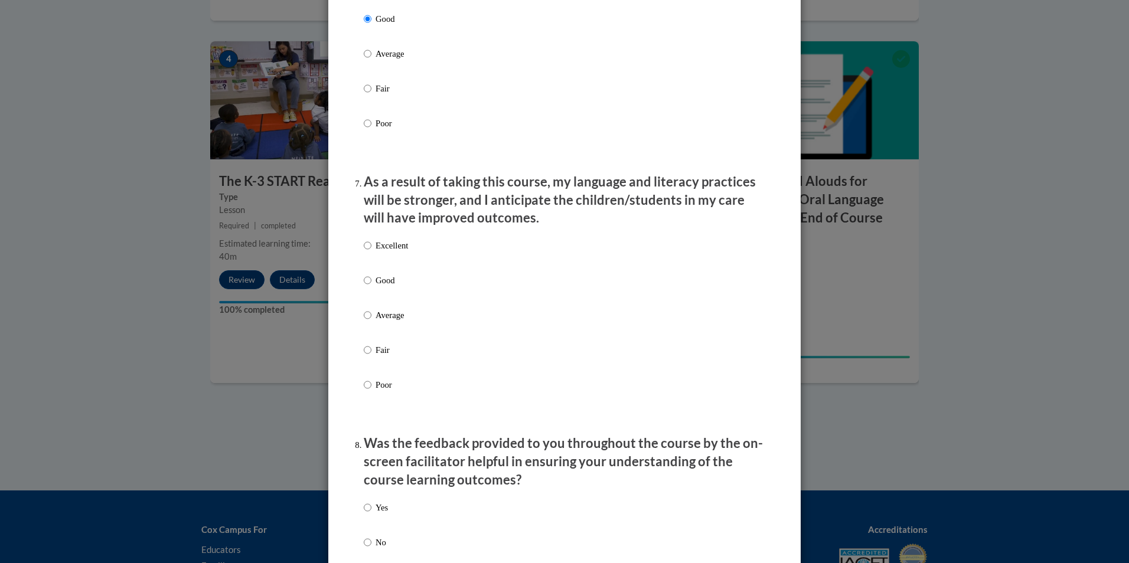
click at [382, 285] on p "Good" at bounding box center [392, 280] width 32 height 13
click at [372, 285] on input "Good" at bounding box center [368, 280] width 8 height 13
radio input "true"
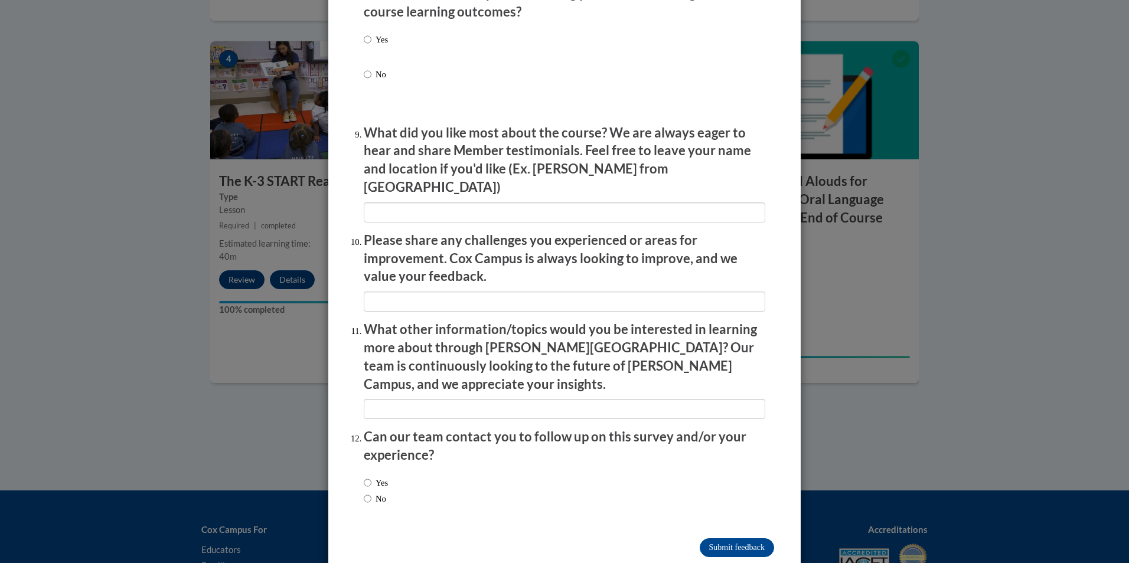
scroll to position [1891, 0]
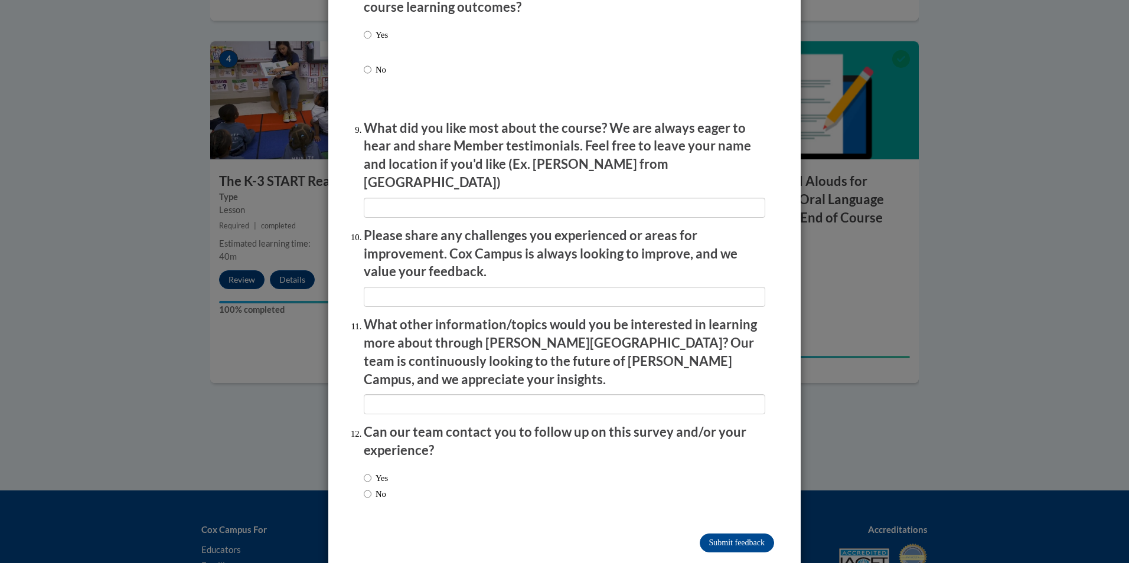
drag, startPoint x: 393, startPoint y: 440, endPoint x: 412, endPoint y: 452, distance: 22.3
click at [394, 466] on div "Yes No" at bounding box center [565, 488] width 402 height 44
click at [431, 466] on div "Yes No" at bounding box center [565, 488] width 402 height 44
click at [388, 488] on span "No" at bounding box center [376, 494] width 24 height 13
drag, startPoint x: 367, startPoint y: 467, endPoint x: 380, endPoint y: 470, distance: 13.5
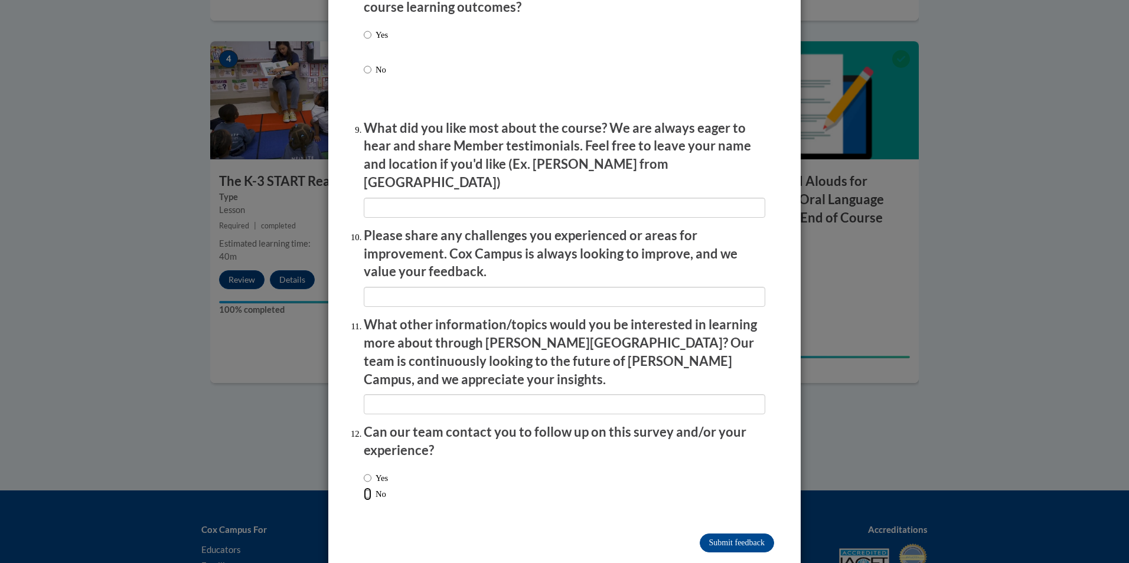
click at [369, 488] on label "No" at bounding box center [375, 494] width 22 height 13
click at [369, 488] on input "No" at bounding box center [368, 494] width 8 height 13
radio input "true"
click at [746, 534] on input "Submit feedback" at bounding box center [737, 543] width 74 height 19
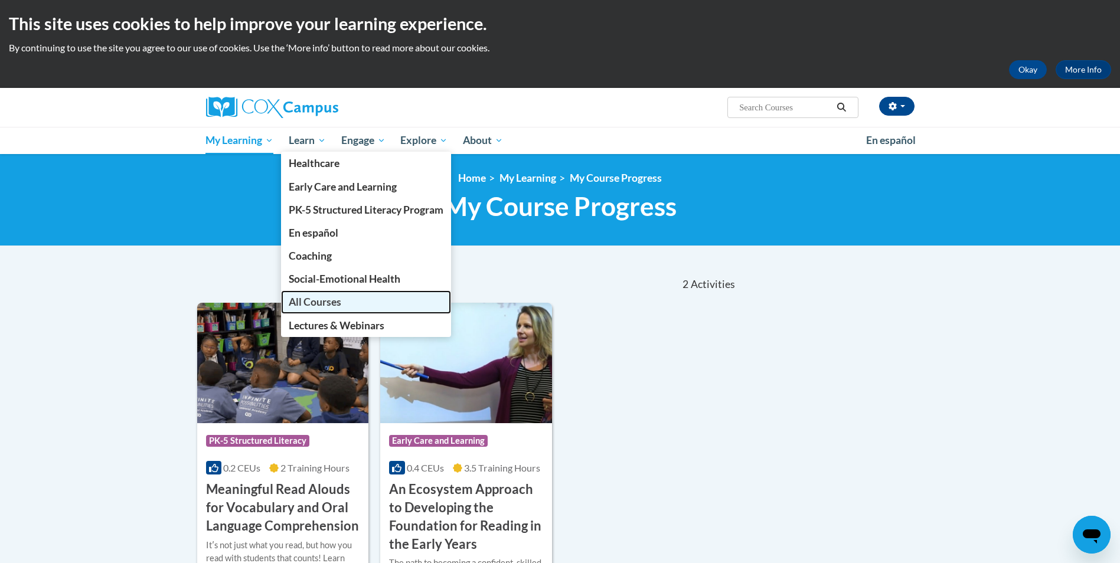
click at [341, 304] on span "All Courses" at bounding box center [315, 302] width 53 height 12
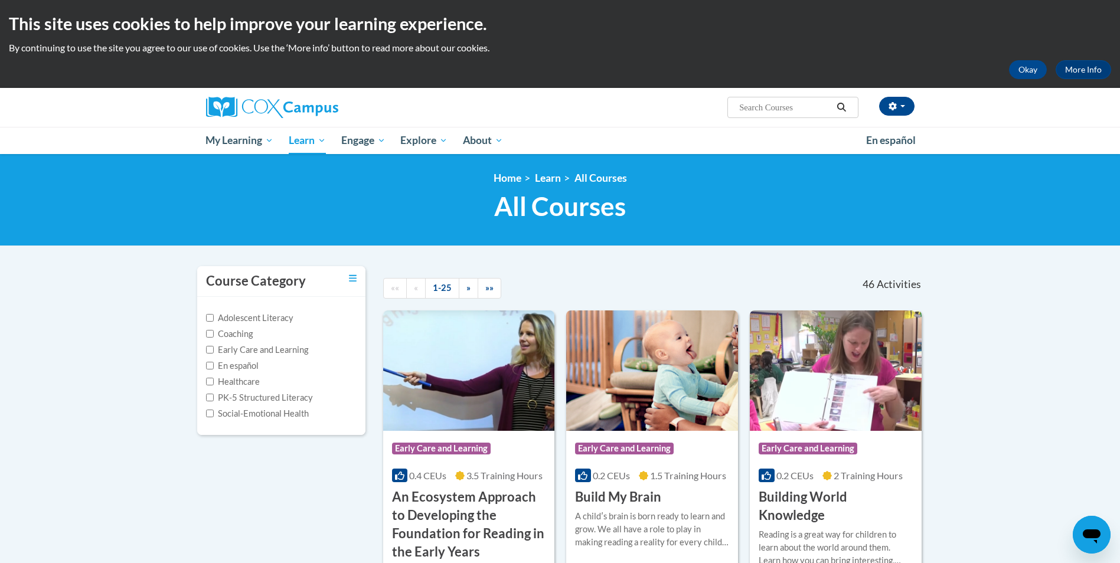
click at [305, 351] on label "Early Care and Learning" at bounding box center [257, 350] width 102 height 13
click at [214, 351] on input "Early Care and Learning" at bounding box center [210, 350] width 8 height 8
checkbox input "true"
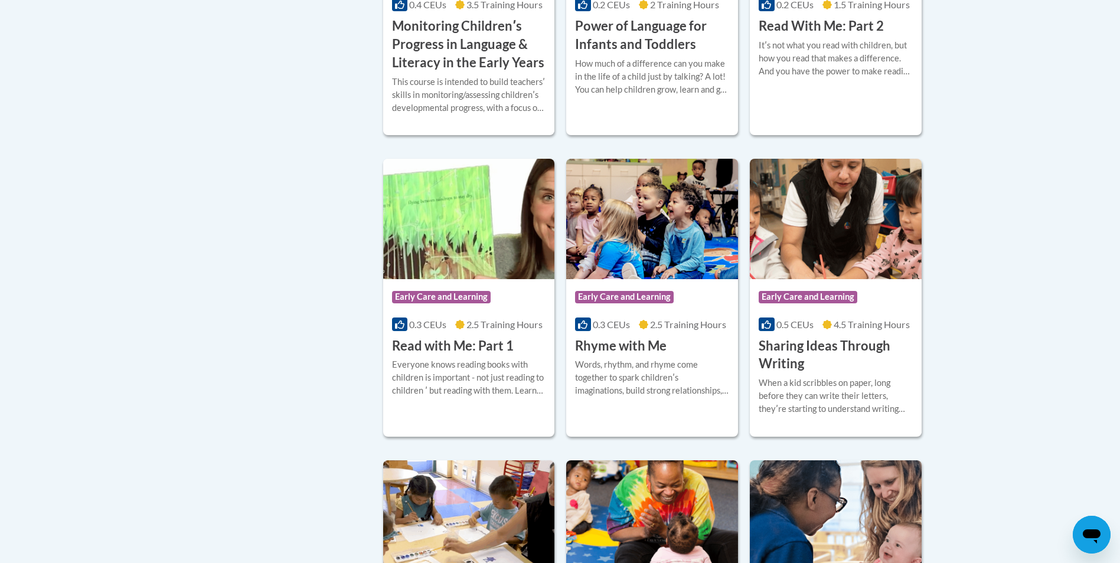
scroll to position [1122, 0]
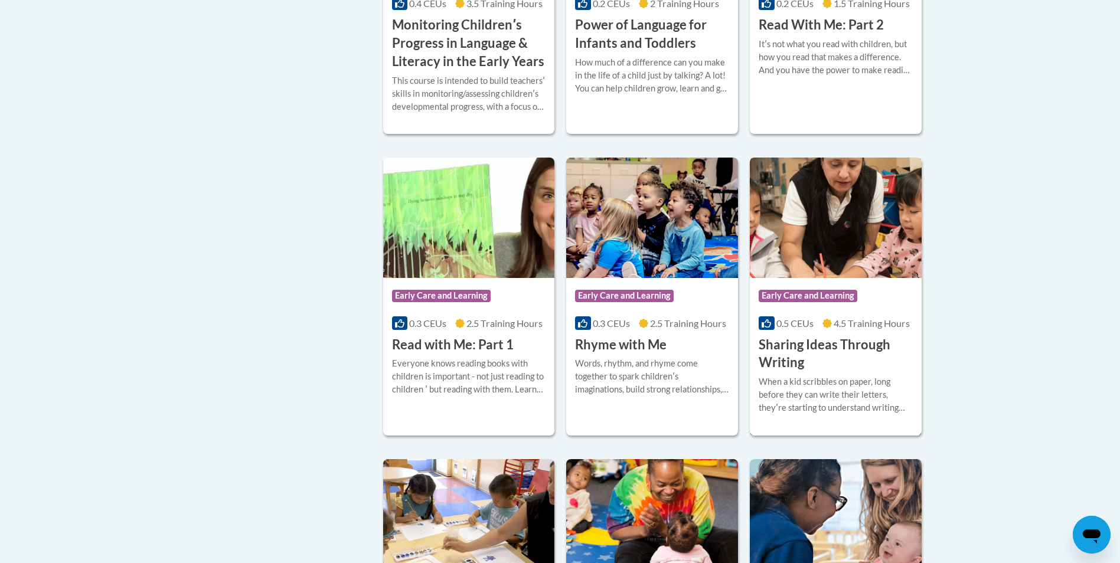
click at [829, 373] on h3 "Sharing Ideas Through Writing" at bounding box center [836, 354] width 154 height 37
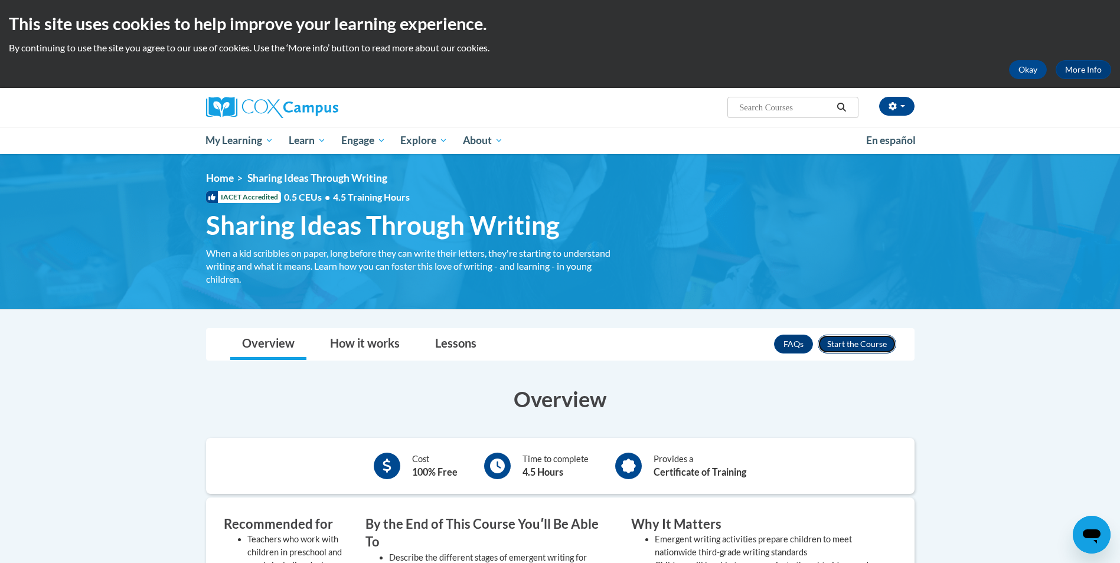
click at [883, 346] on button "Enroll" at bounding box center [857, 344] width 79 height 19
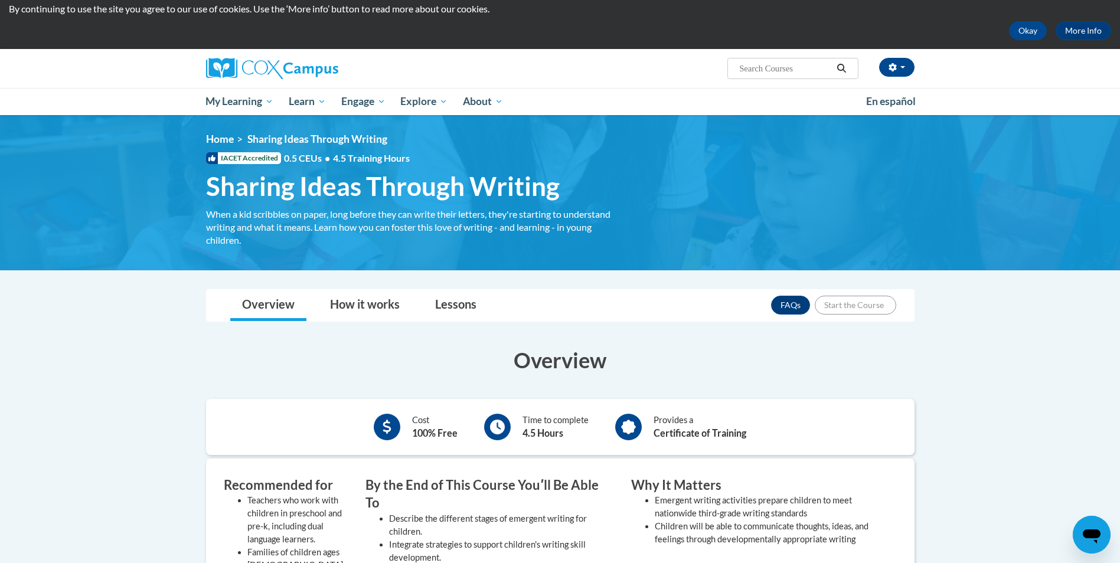
scroll to position [59, 0]
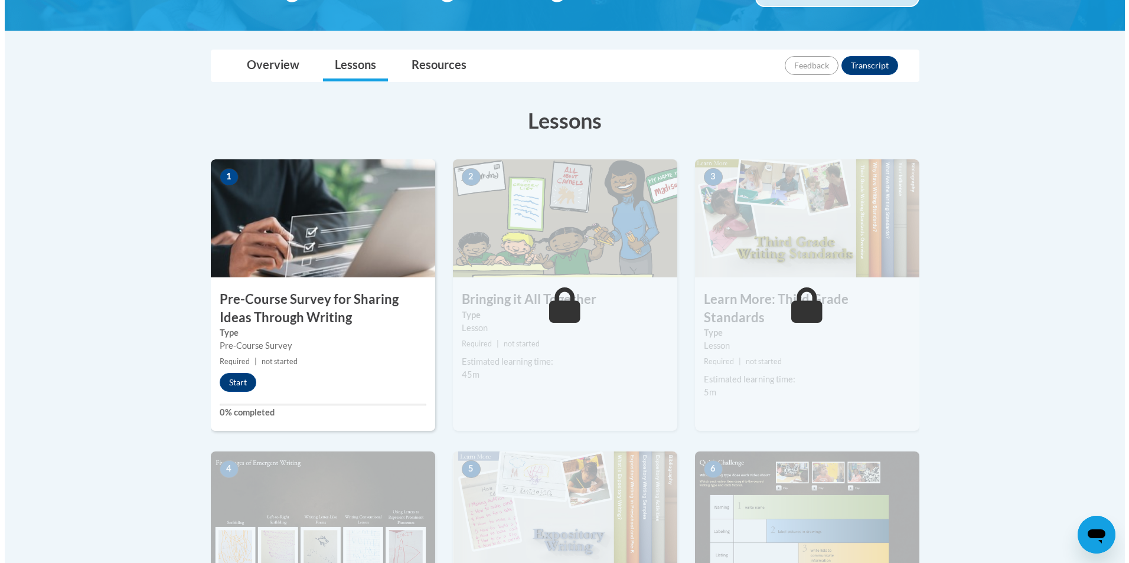
scroll to position [236, 0]
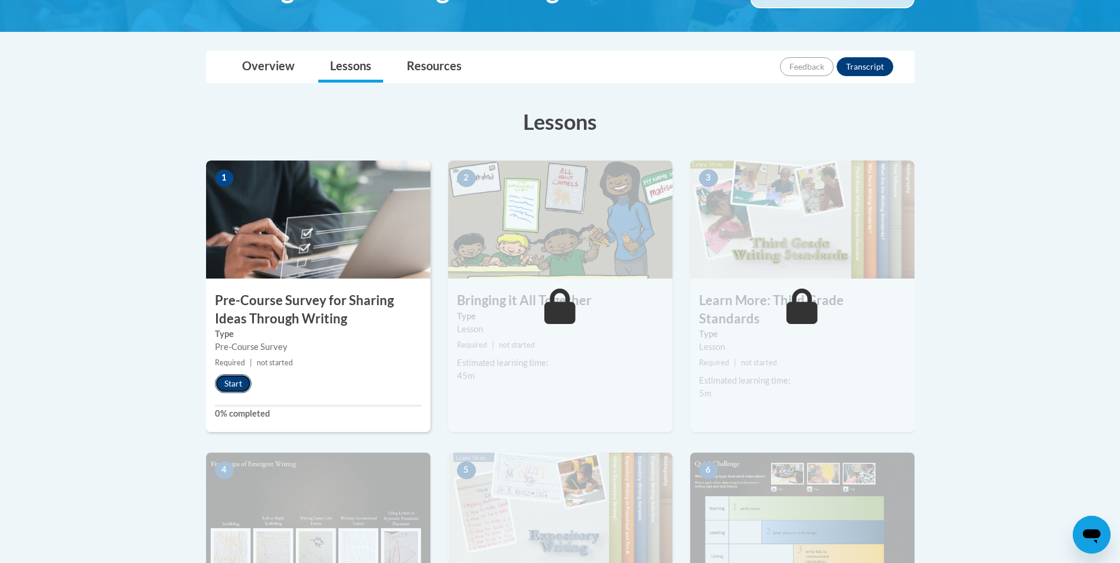
click at [229, 384] on button "Start" at bounding box center [233, 383] width 37 height 19
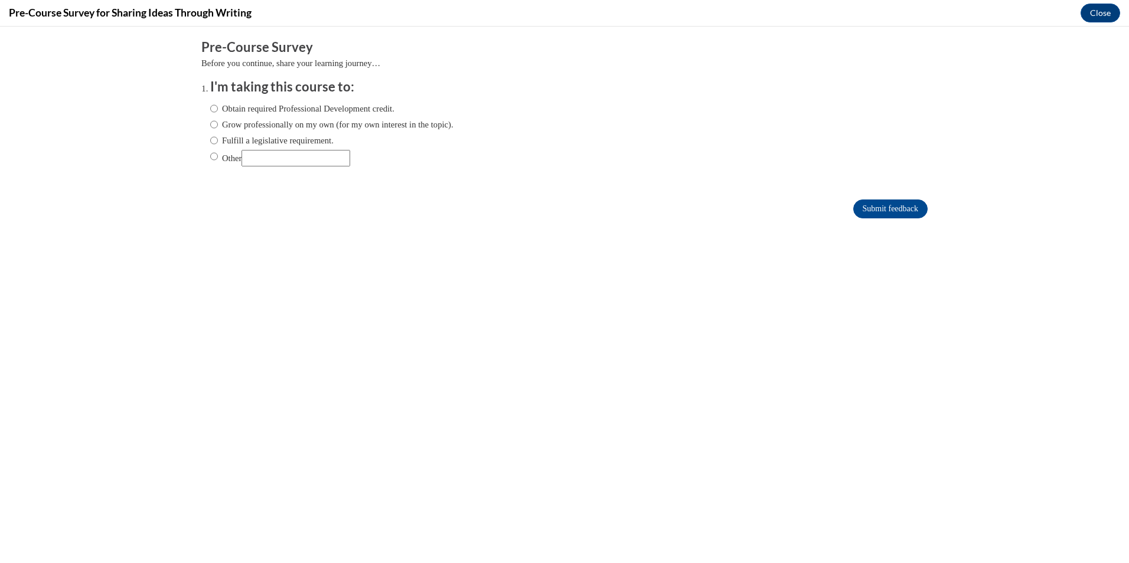
scroll to position [0, 0]
click at [272, 108] on label "Obtain required Professional Development credit." at bounding box center [302, 108] width 184 height 13
click at [218, 108] on input "Obtain required Professional Development credit." at bounding box center [214, 108] width 8 height 13
radio input "true"
click at [881, 206] on input "Submit feedback" at bounding box center [890, 209] width 74 height 19
